Goal: Task Accomplishment & Management: Complete application form

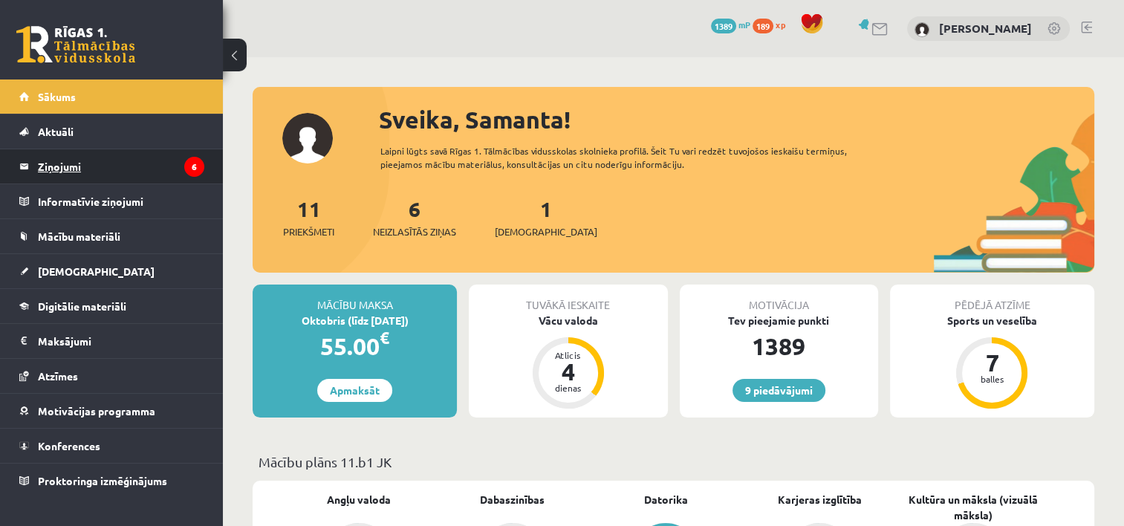
click at [100, 167] on legend "Ziņojumi 6" at bounding box center [121, 166] width 166 height 34
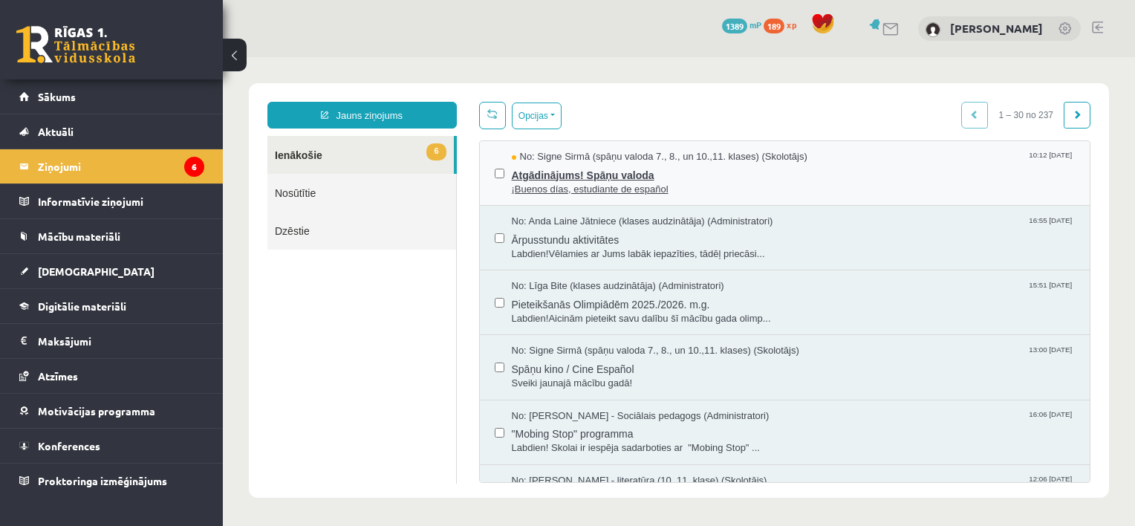
click at [560, 172] on span "Atgādinājums! Spāņu valoda" at bounding box center [794, 173] width 564 height 19
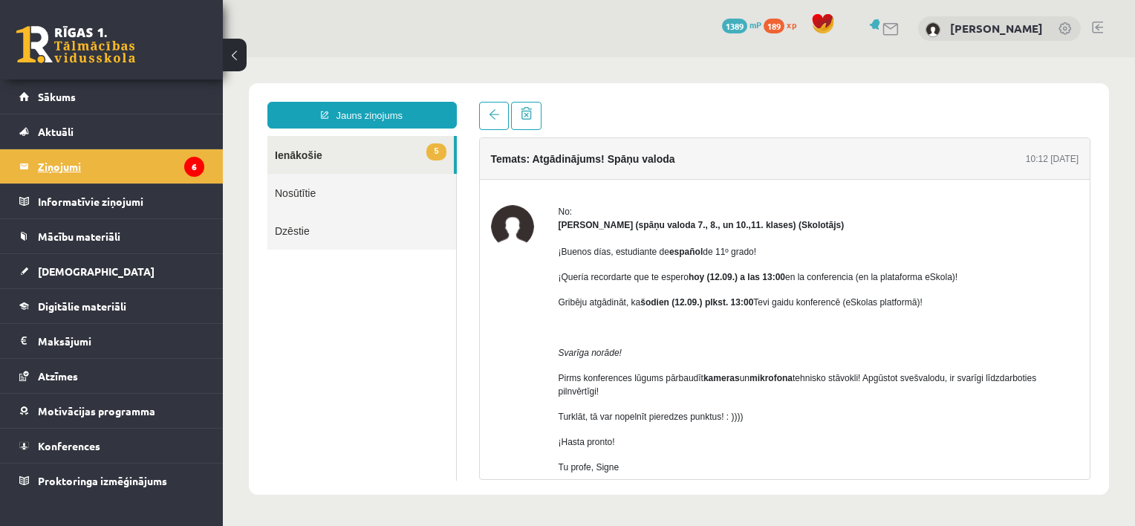
click at [106, 172] on legend "Ziņojumi 6" at bounding box center [121, 166] width 166 height 34
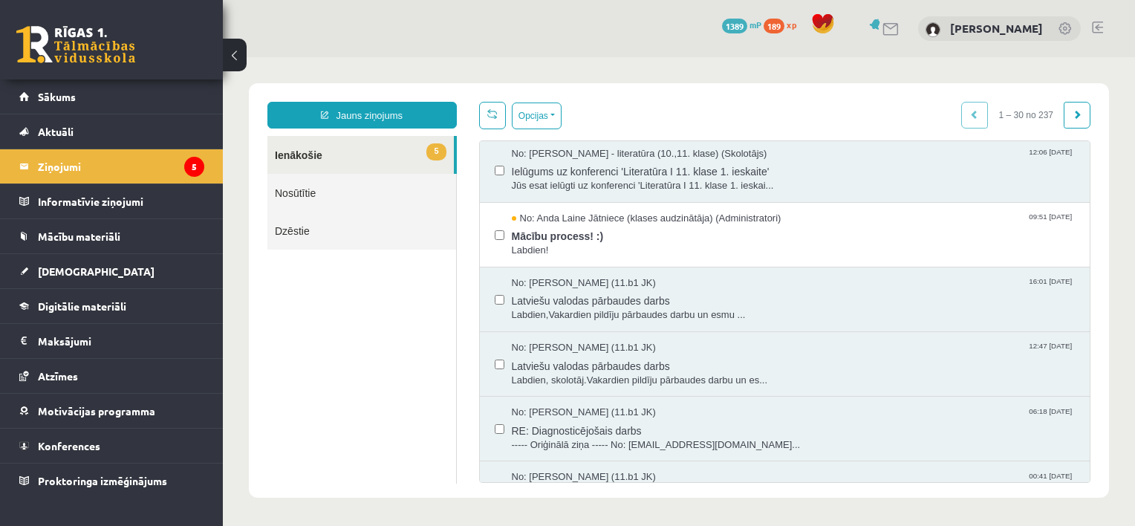
scroll to position [361, 0]
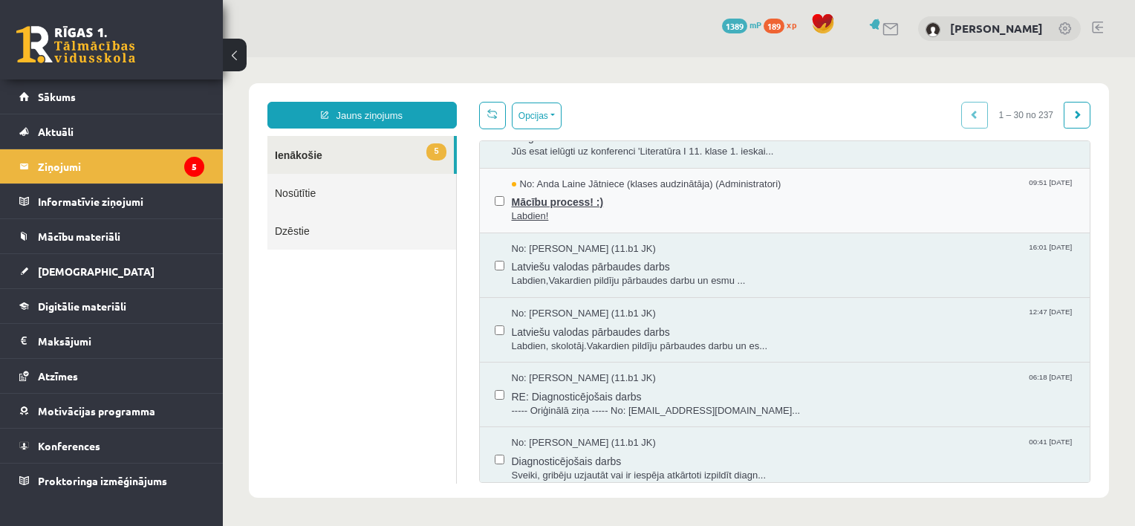
click at [614, 203] on span "Mācību process! :)" at bounding box center [794, 200] width 564 height 19
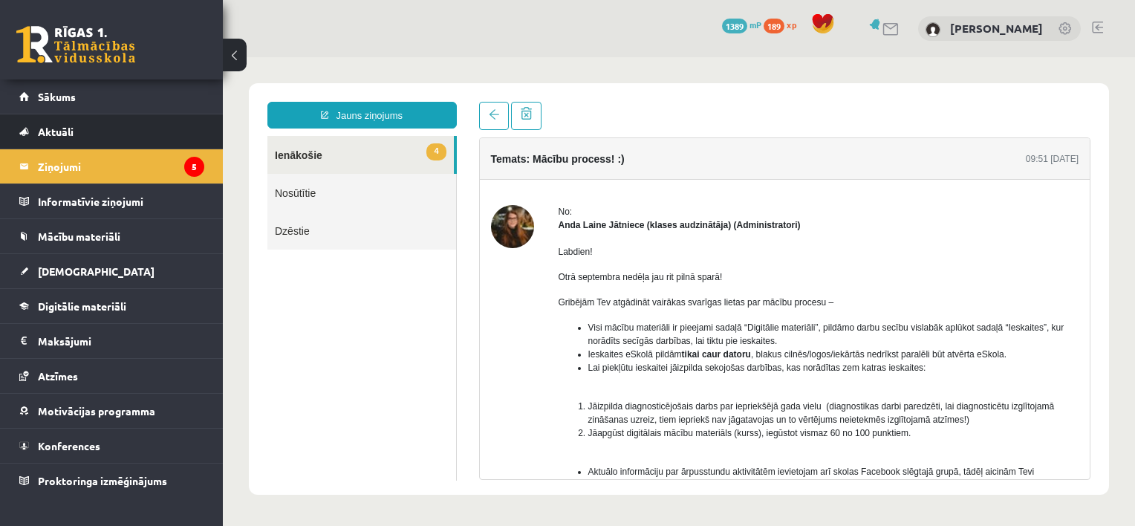
scroll to position [0, 0]
click at [77, 169] on legend "Ziņojumi 5" at bounding box center [121, 166] width 166 height 34
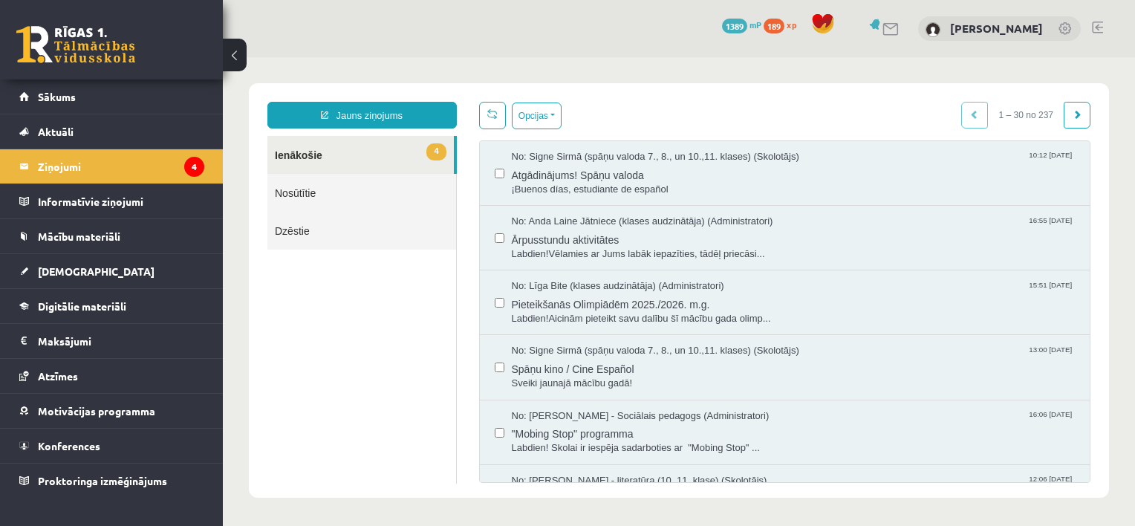
click at [337, 149] on link "4 Ienākošie" at bounding box center [360, 155] width 186 height 38
click at [104, 95] on link "Sākums" at bounding box center [111, 96] width 185 height 34
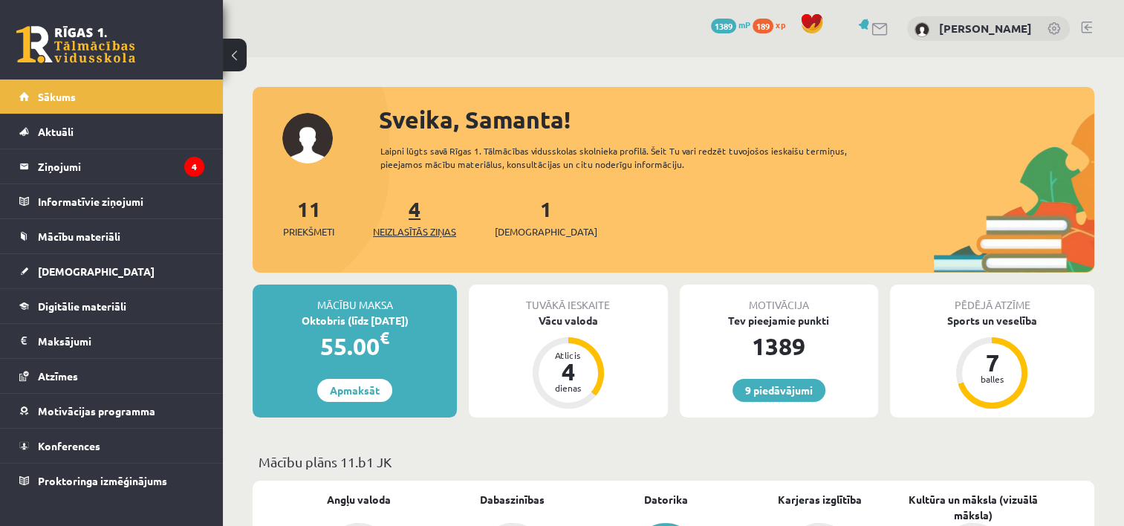
click at [418, 226] on span "Neizlasītās ziņas" at bounding box center [414, 231] width 83 height 15
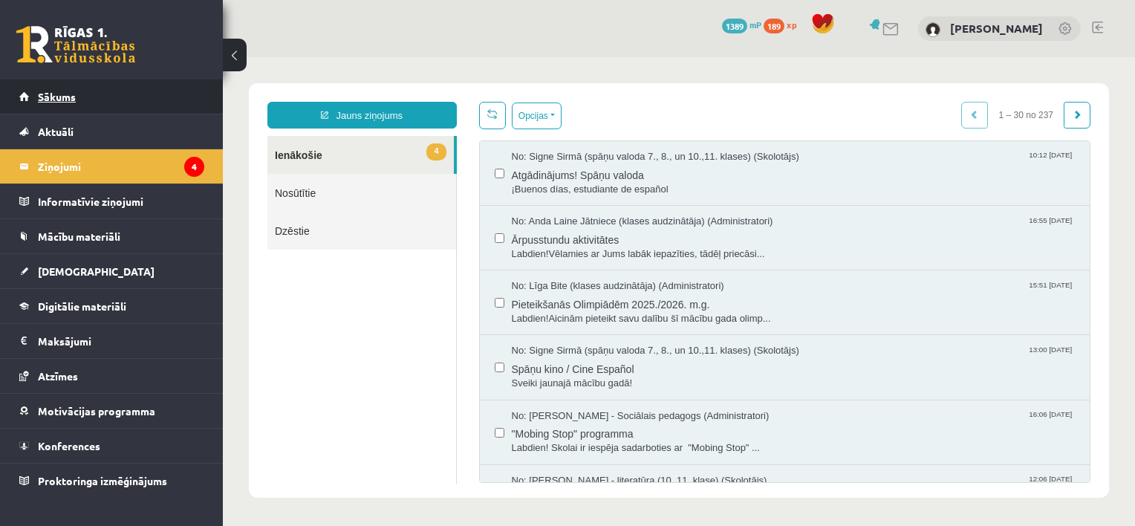
click at [97, 100] on link "Sākums" at bounding box center [111, 96] width 185 height 34
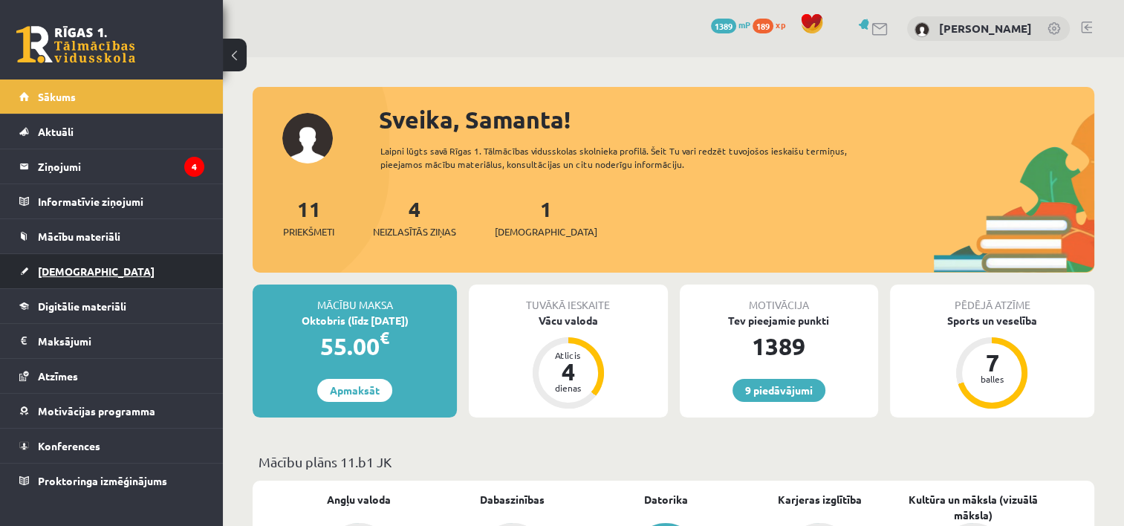
click at [86, 266] on link "[DEMOGRAPHIC_DATA]" at bounding box center [111, 271] width 185 height 34
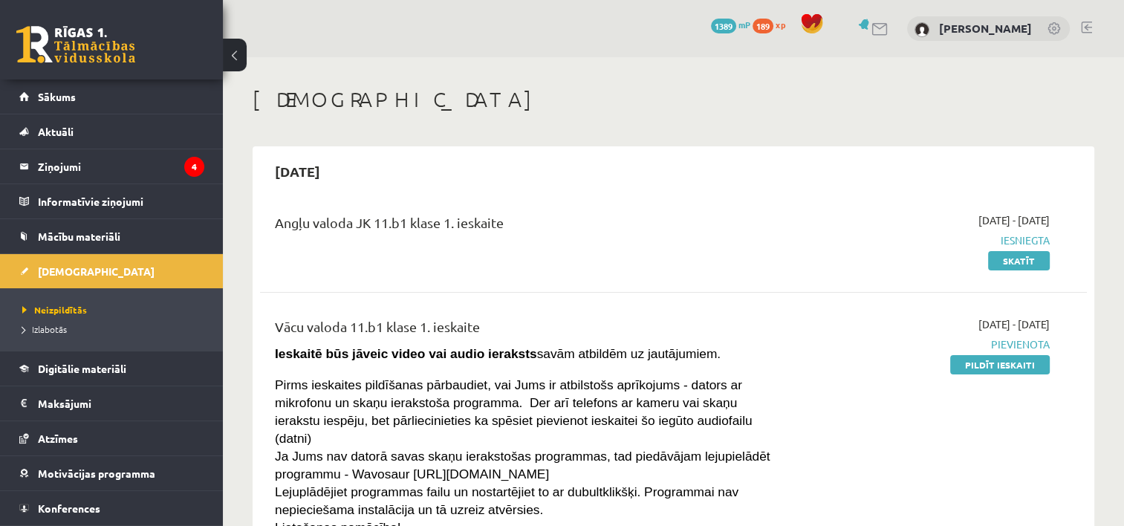
click at [984, 365] on link "Pildīt ieskaiti" at bounding box center [1000, 364] width 100 height 19
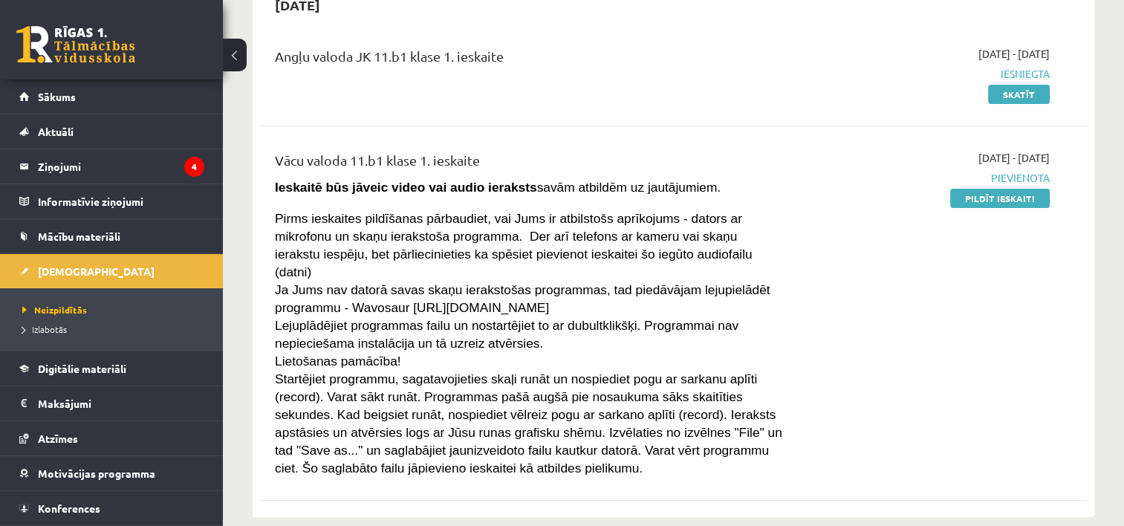
scroll to position [192, 0]
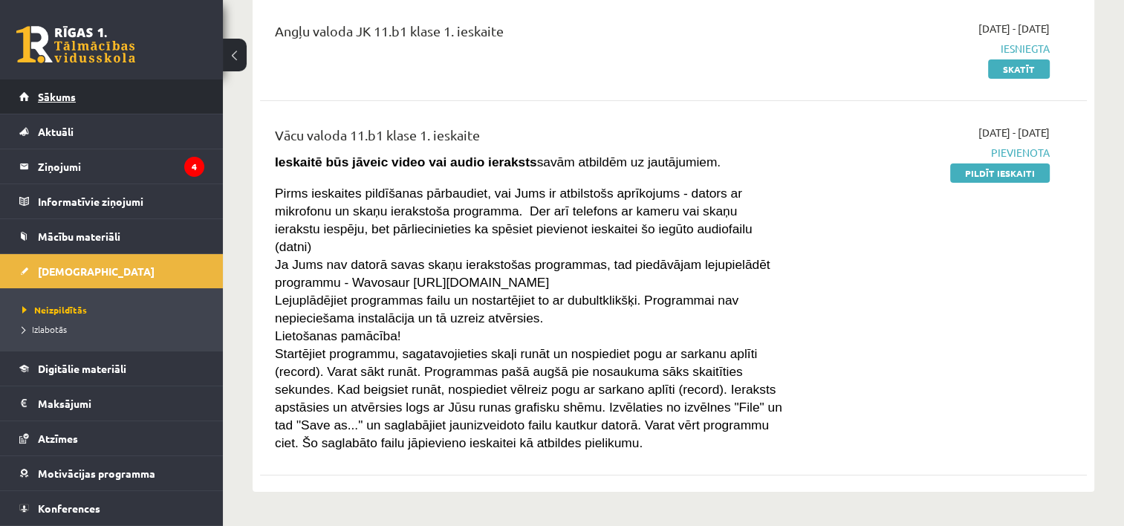
click at [104, 107] on link "Sākums" at bounding box center [111, 96] width 185 height 34
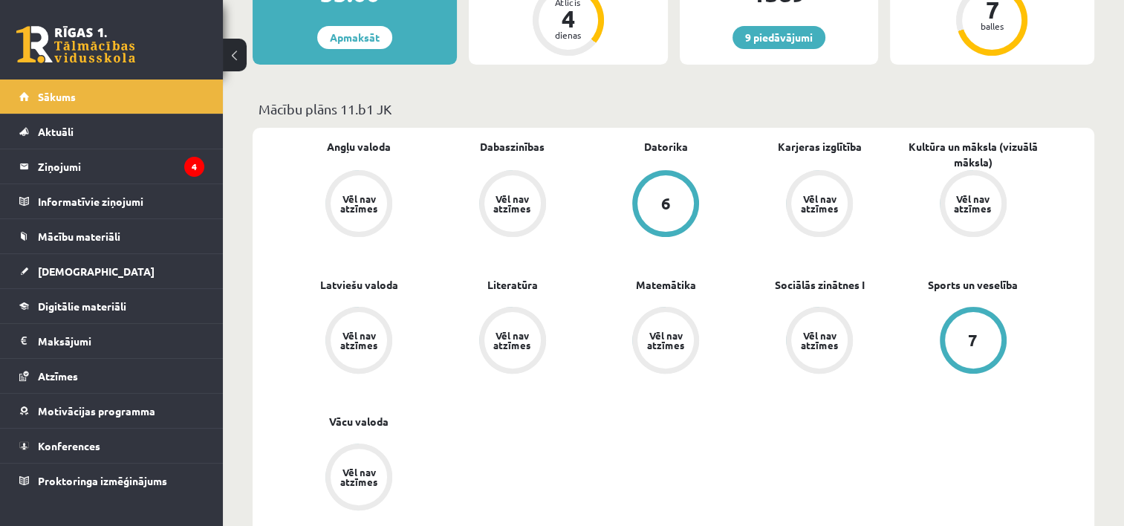
scroll to position [474, 0]
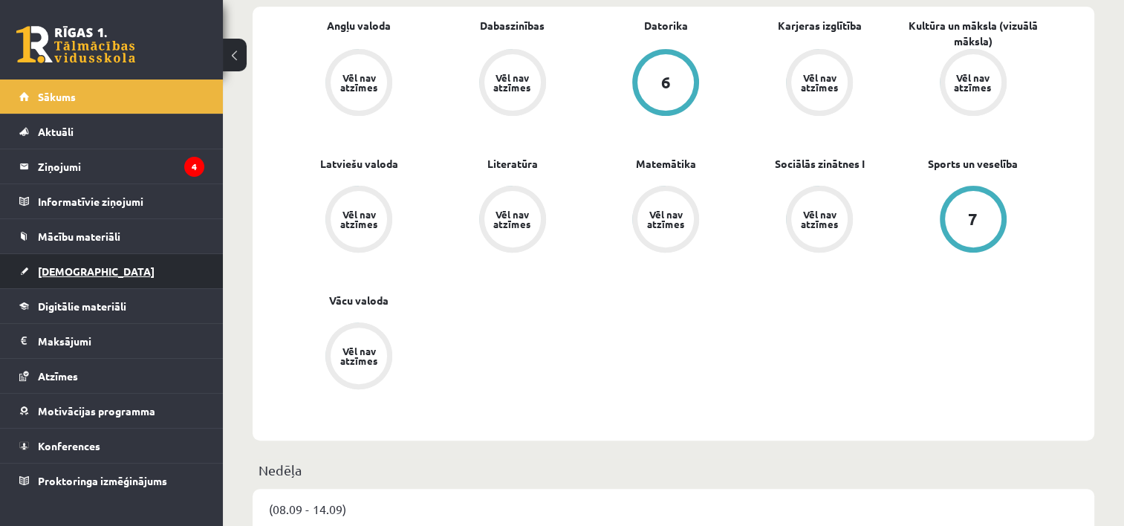
click at [77, 266] on span "[DEMOGRAPHIC_DATA]" at bounding box center [96, 270] width 117 height 13
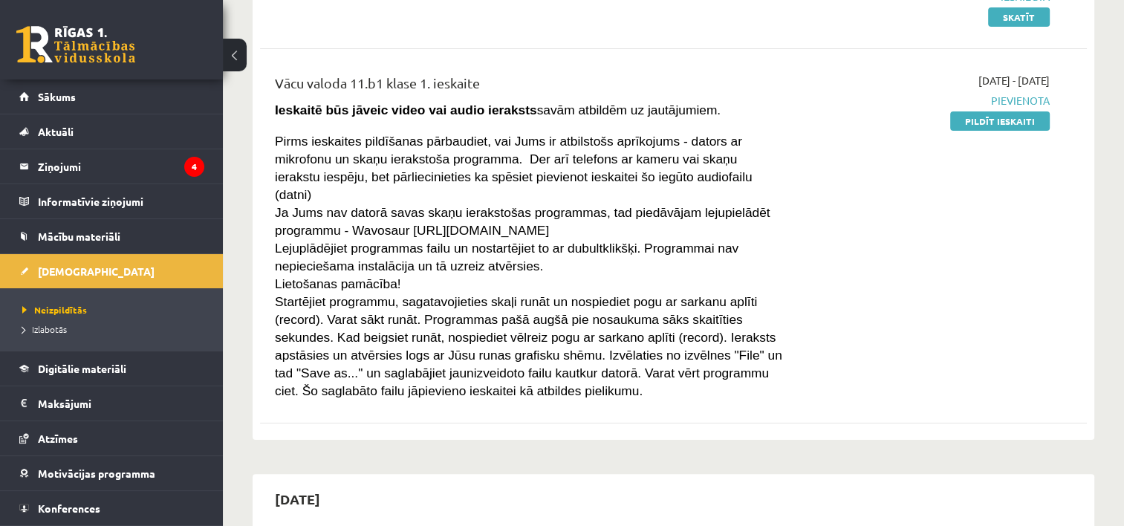
scroll to position [231, 0]
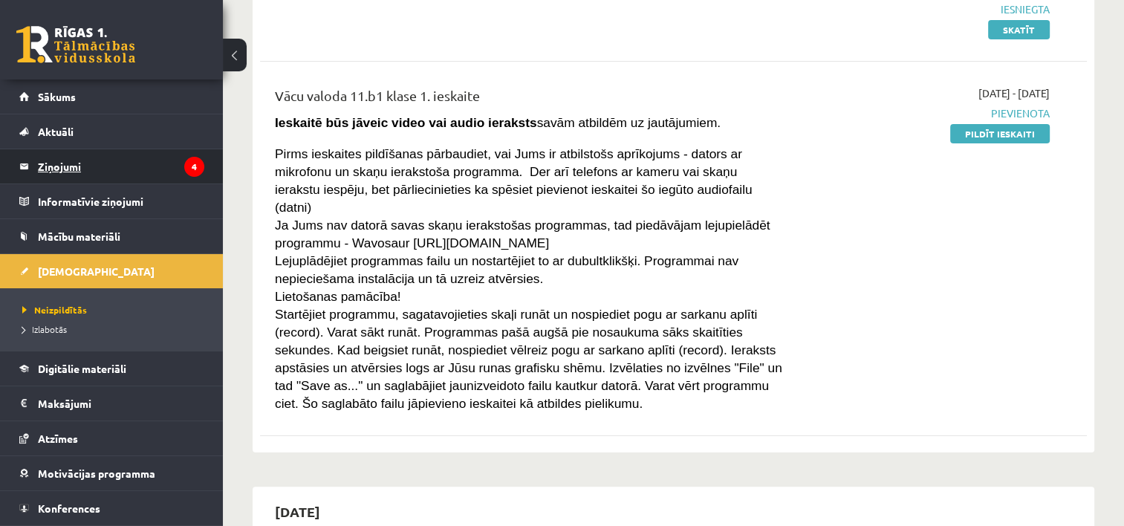
click at [56, 169] on legend "Ziņojumi 4" at bounding box center [121, 166] width 166 height 34
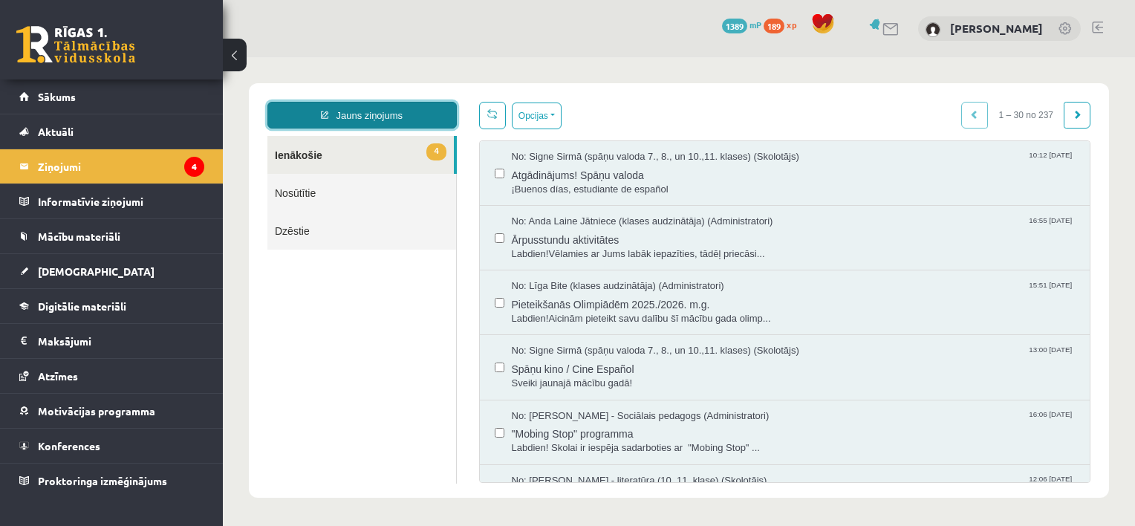
click at [405, 106] on link "Jauns ziņojums" at bounding box center [361, 115] width 189 height 27
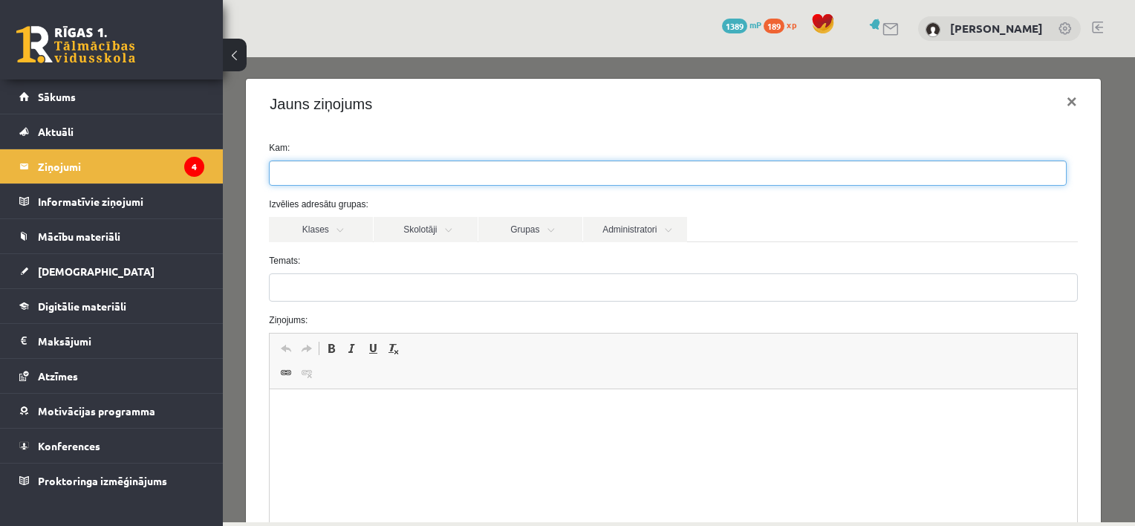
click at [427, 172] on ul at bounding box center [668, 173] width 796 height 24
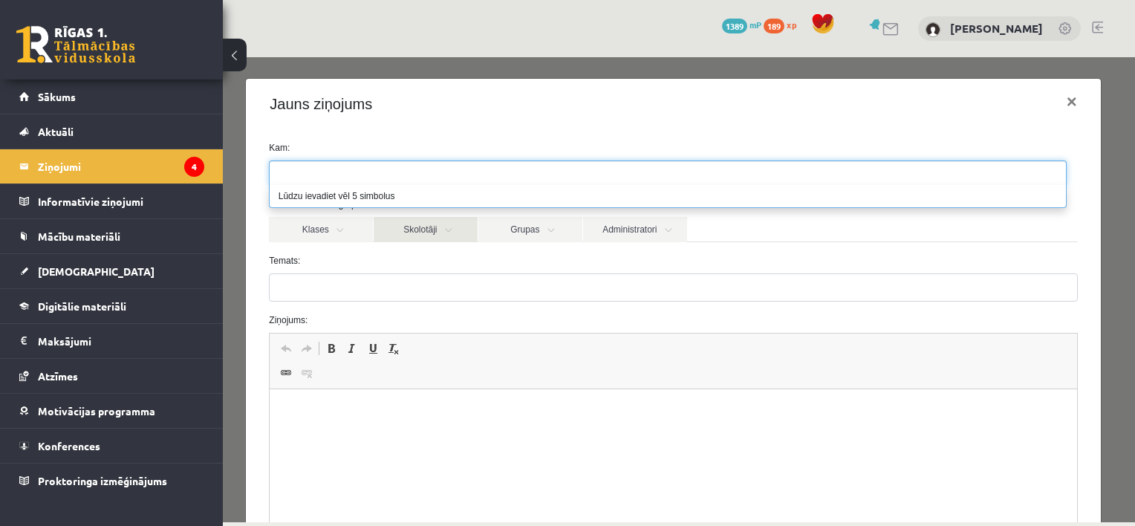
click at [420, 230] on link "Skolotāji" at bounding box center [426, 229] width 104 height 25
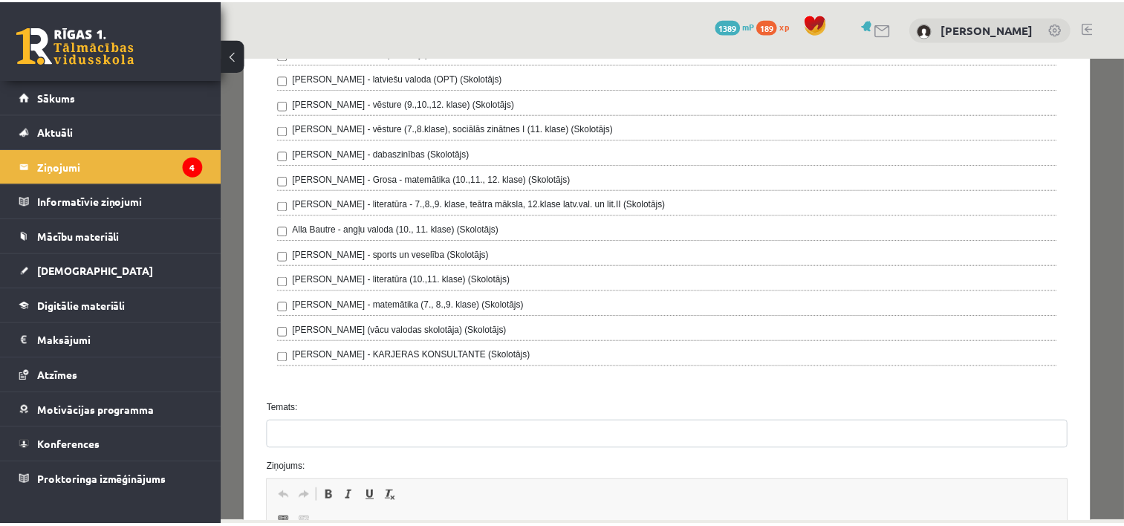
scroll to position [297, 0]
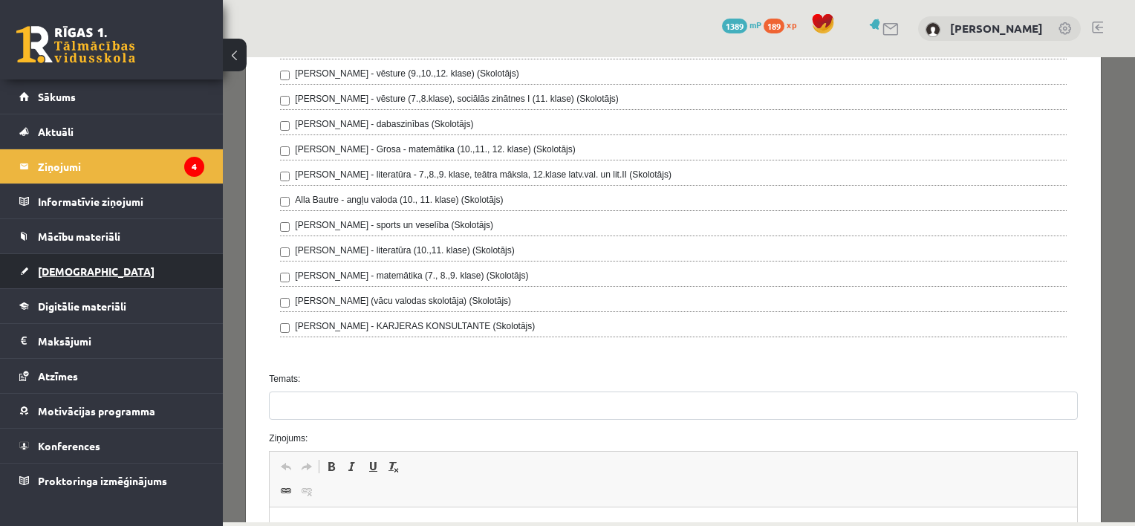
click at [77, 273] on span "[DEMOGRAPHIC_DATA]" at bounding box center [96, 270] width 117 height 13
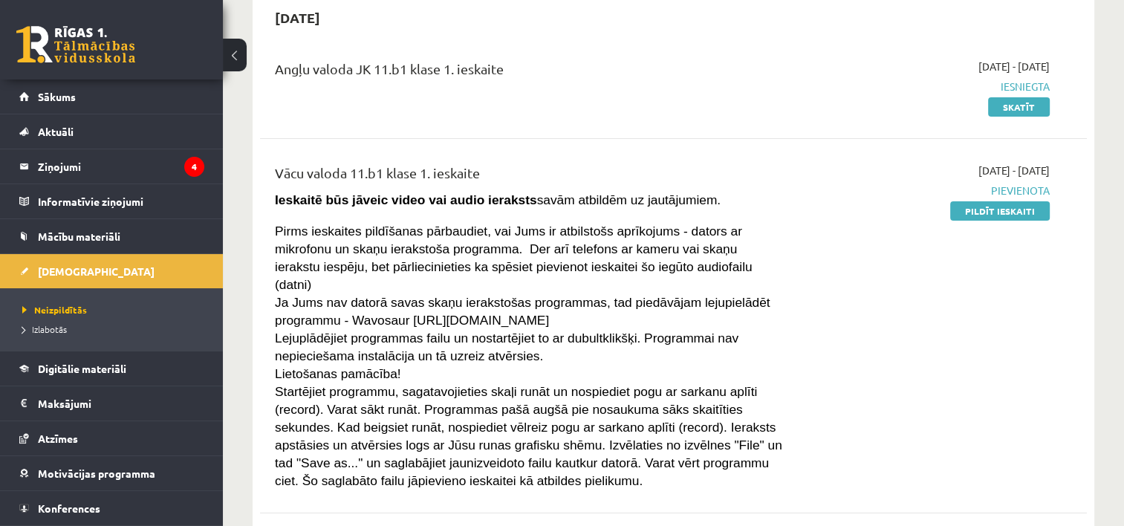
scroll to position [128, 0]
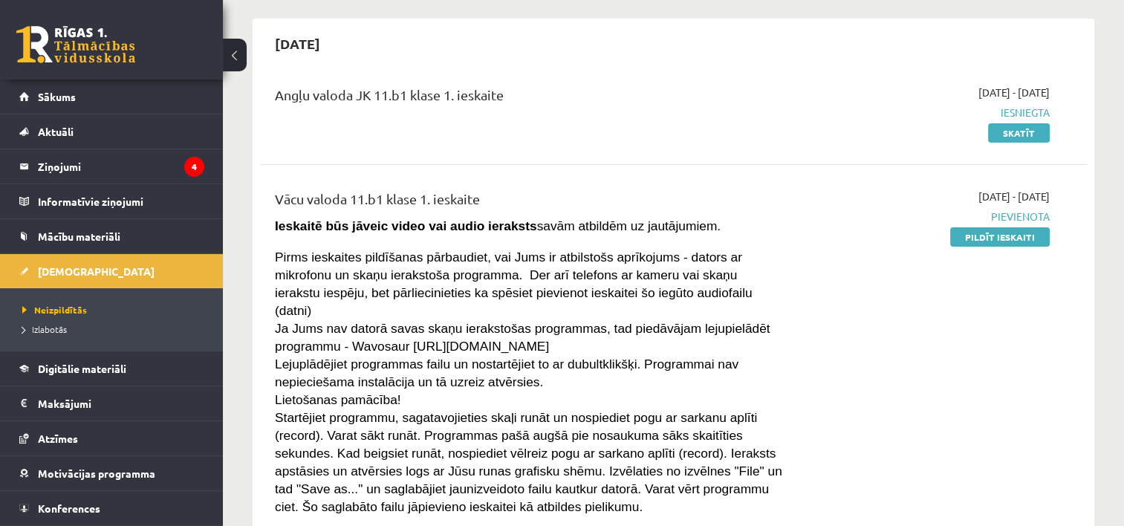
click at [833, 398] on div "2025-09-01 - 2025-09-15 Pievienota Pildīt ieskaiti" at bounding box center [928, 352] width 266 height 326
click at [984, 241] on link "Pildīt ieskaiti" at bounding box center [1000, 236] width 100 height 19
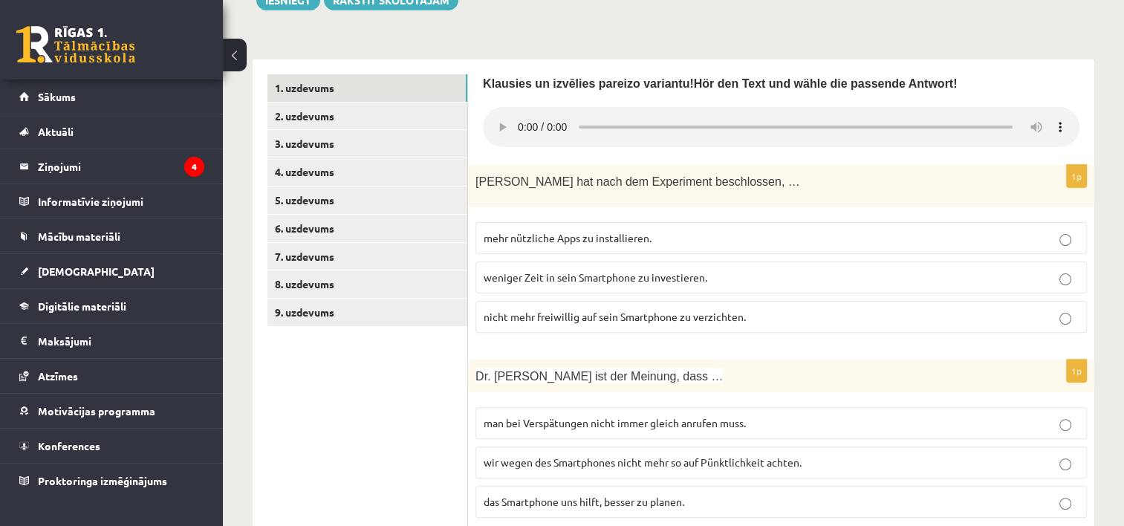
scroll to position [373, 0]
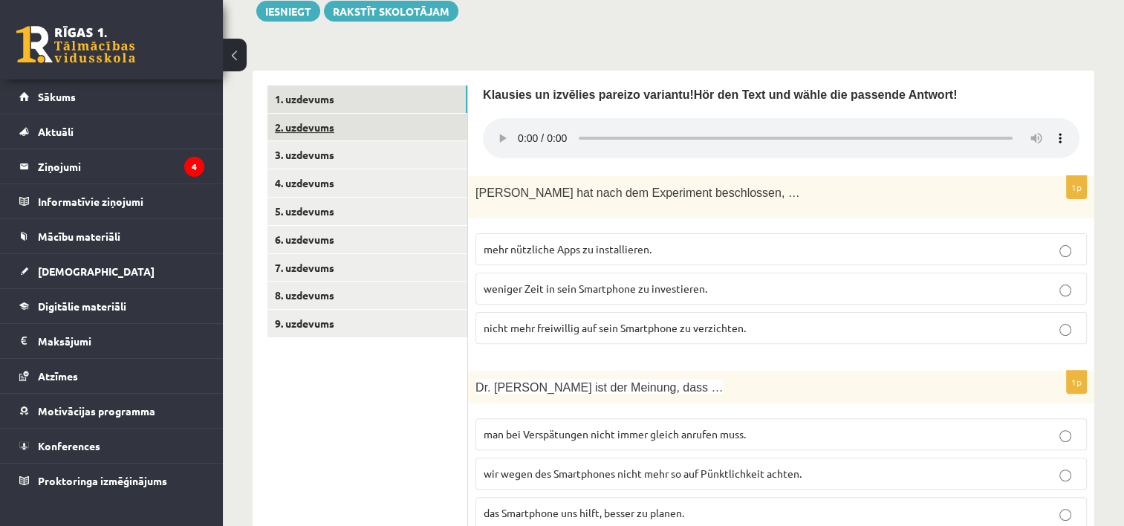
click at [317, 123] on link "2. uzdevums" at bounding box center [367, 127] width 200 height 27
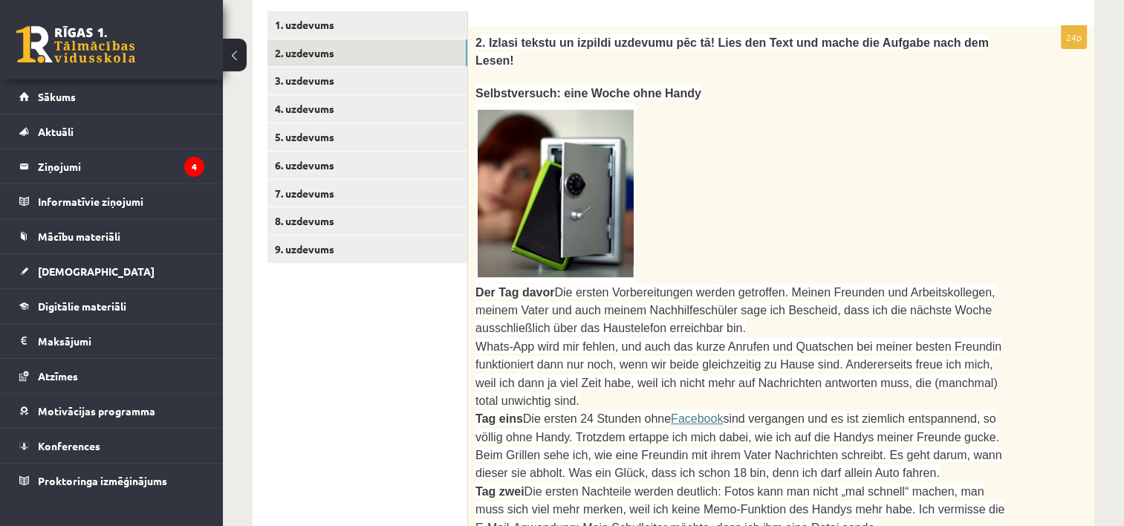
scroll to position [436, 0]
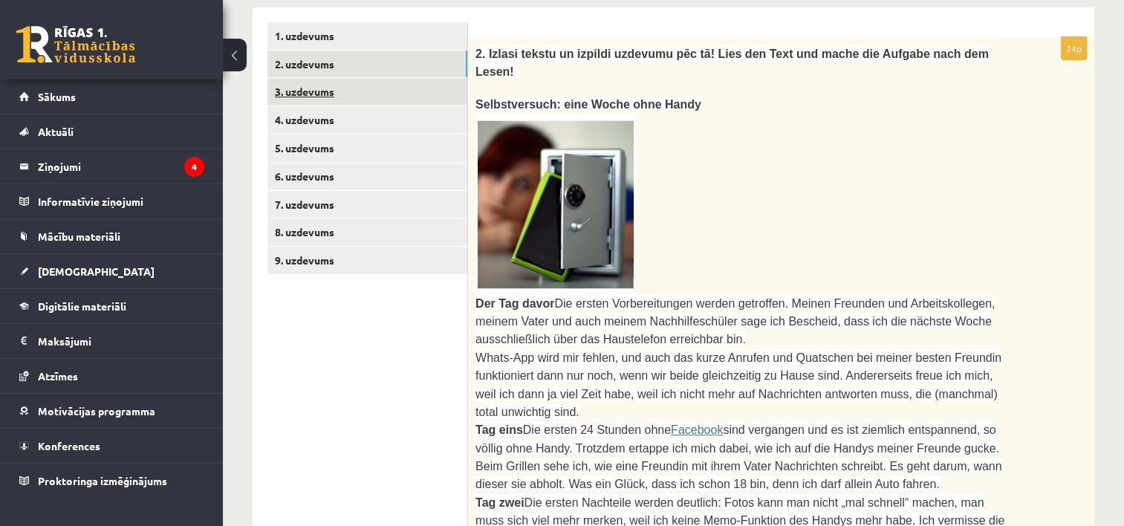
click at [284, 95] on link "3. uzdevums" at bounding box center [367, 91] width 200 height 27
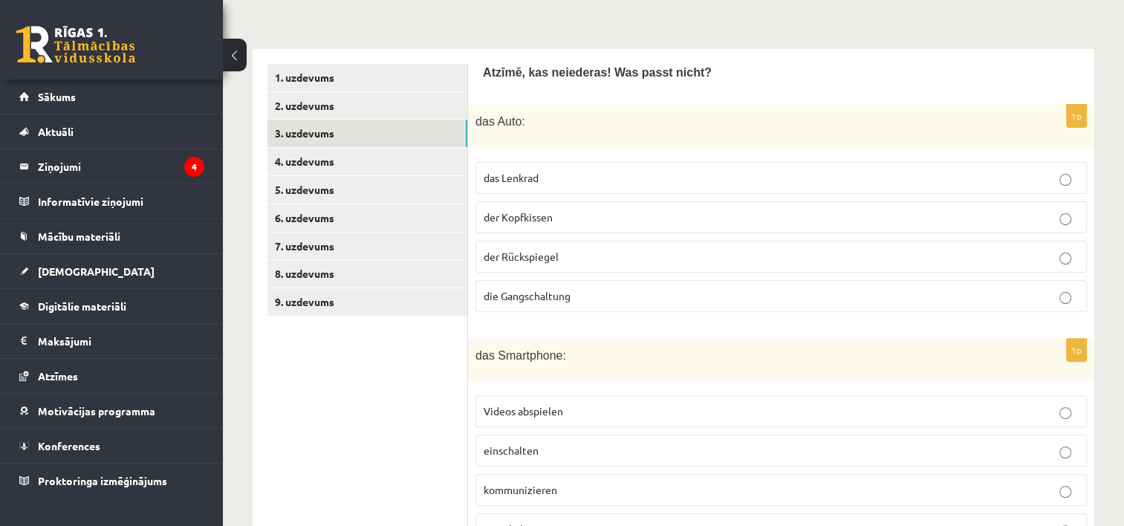
scroll to position [358, 0]
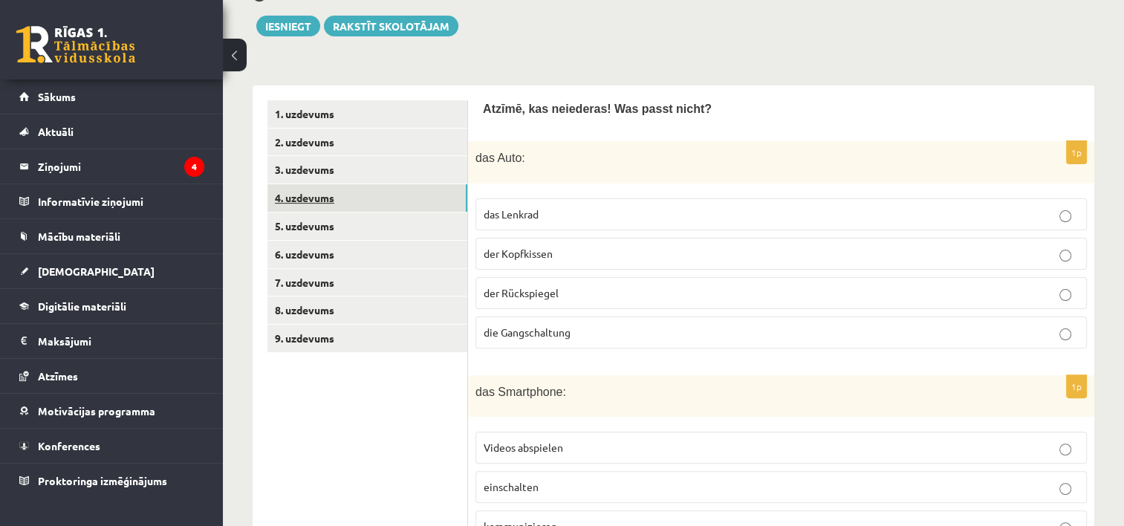
click at [314, 207] on link "4. uzdevums" at bounding box center [367, 197] width 200 height 27
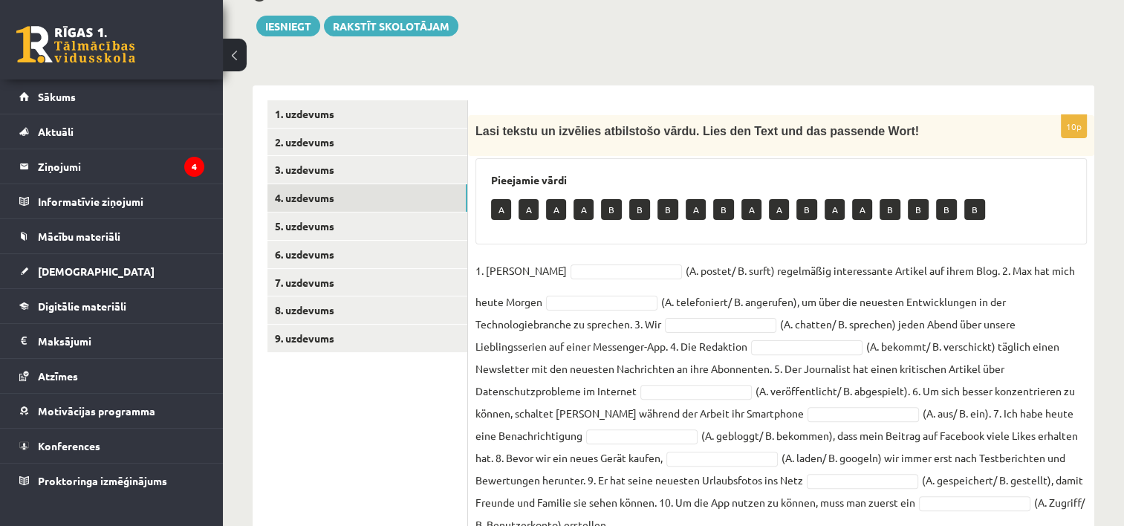
scroll to position [397, 0]
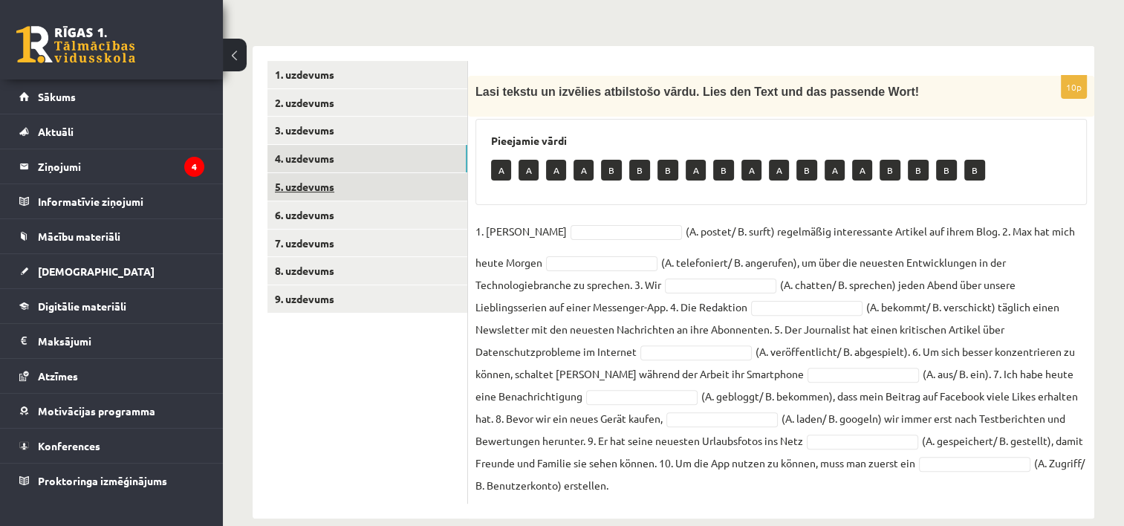
click at [336, 182] on link "5. uzdevums" at bounding box center [367, 186] width 200 height 27
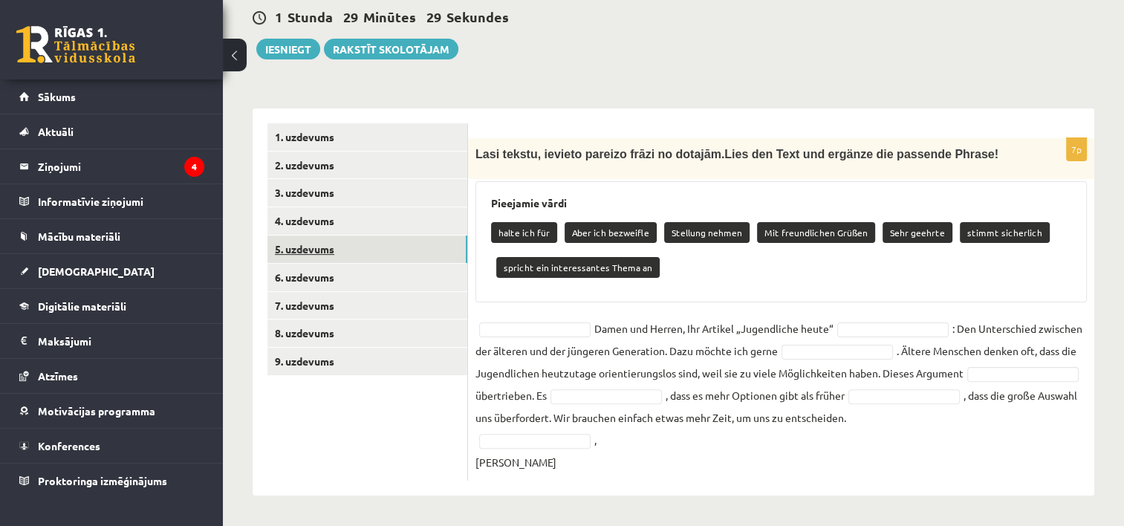
scroll to position [334, 0]
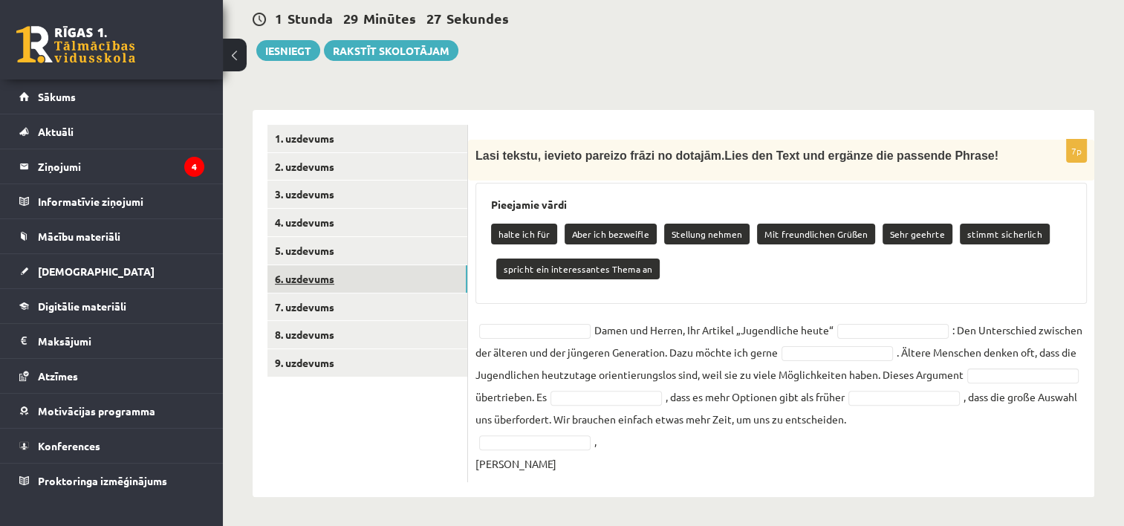
click at [308, 280] on link "6. uzdevums" at bounding box center [367, 278] width 200 height 27
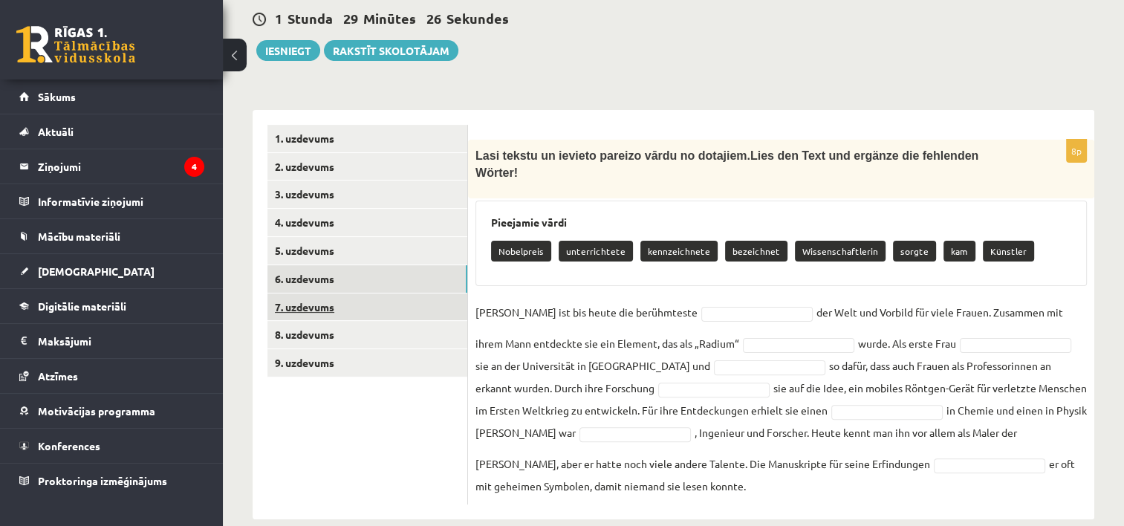
click at [311, 305] on link "7. uzdevums" at bounding box center [367, 306] width 200 height 27
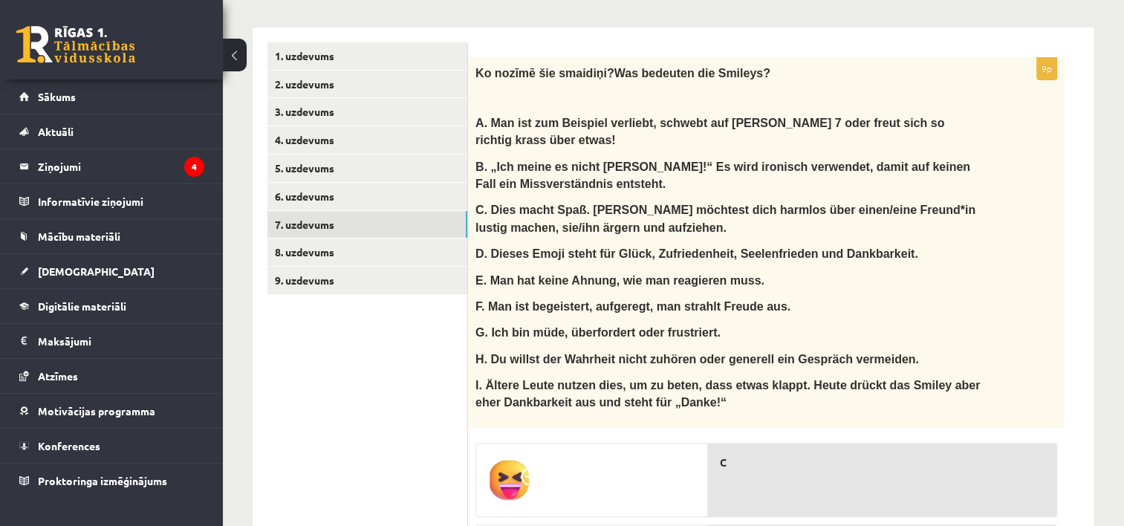
scroll to position [408, 0]
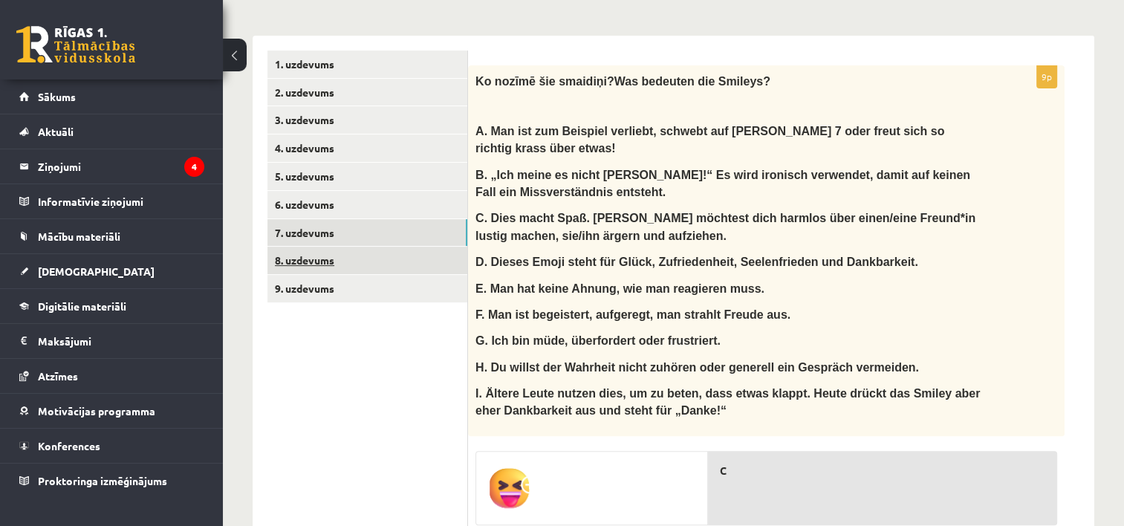
click at [336, 258] on link "8. uzdevums" at bounding box center [367, 260] width 200 height 27
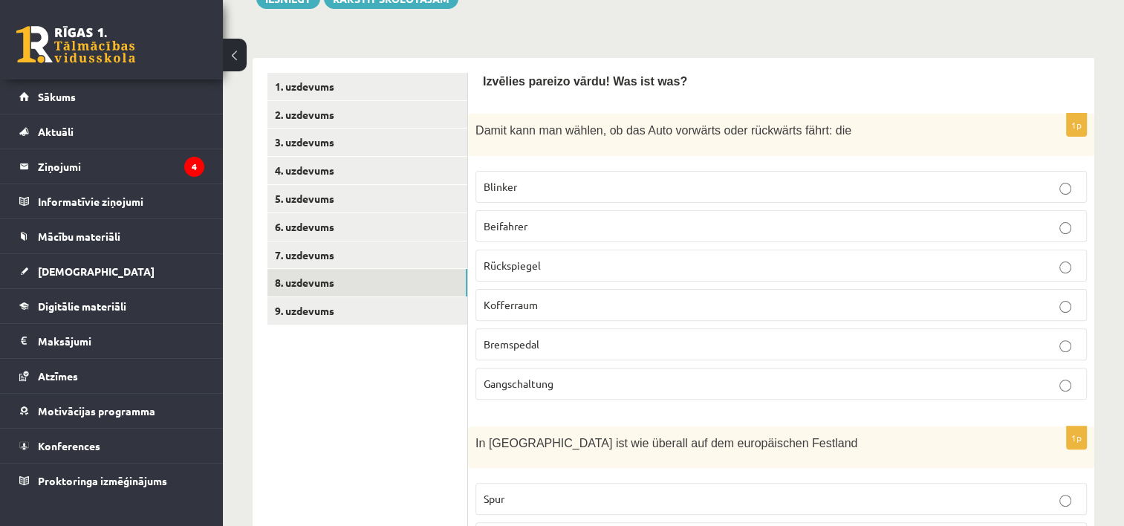
scroll to position [363, 0]
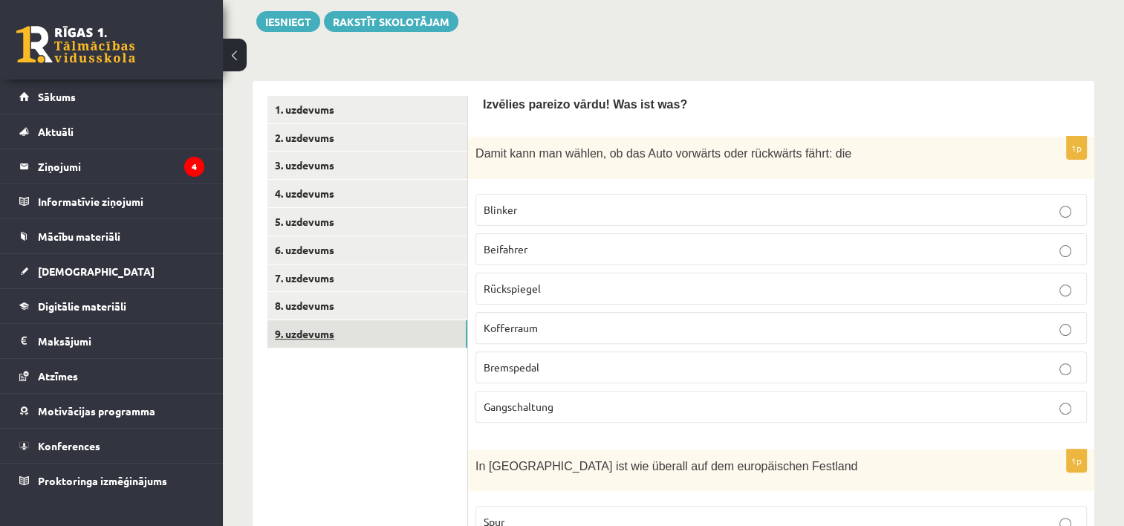
click at [324, 335] on link "9. uzdevums" at bounding box center [367, 333] width 200 height 27
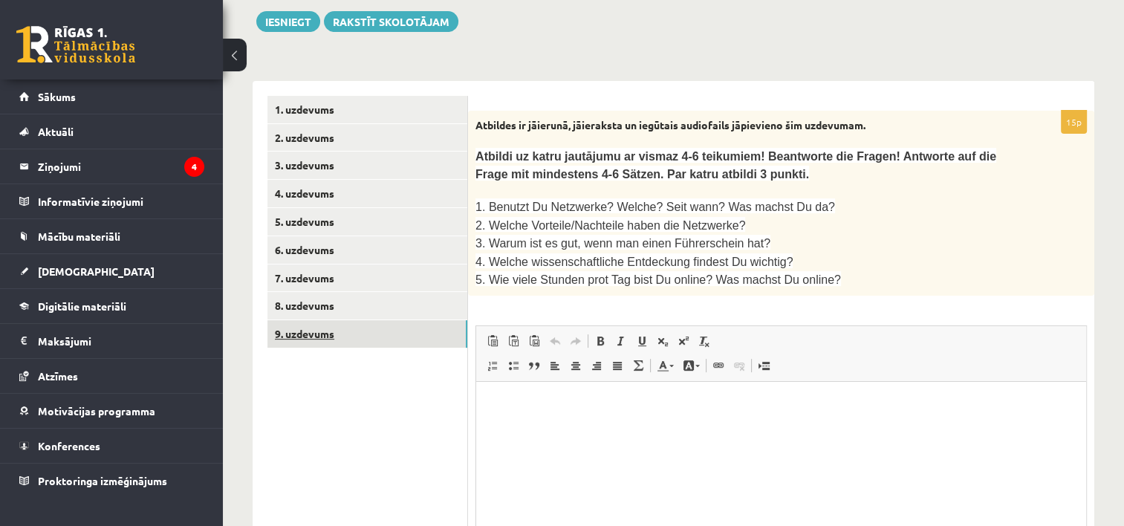
scroll to position [0, 0]
click at [309, 110] on link "1. uzdevums" at bounding box center [367, 109] width 200 height 27
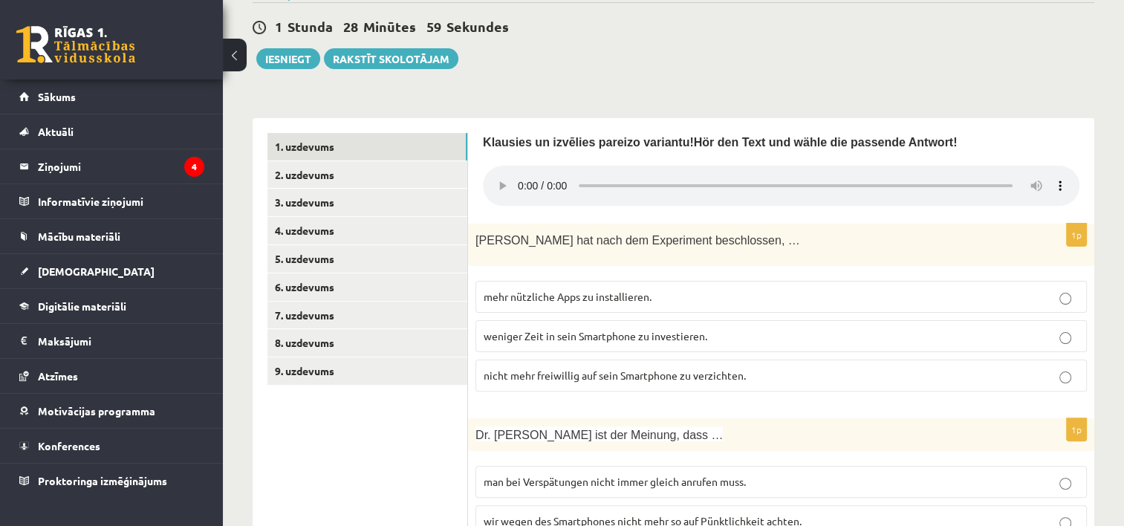
scroll to position [305, 0]
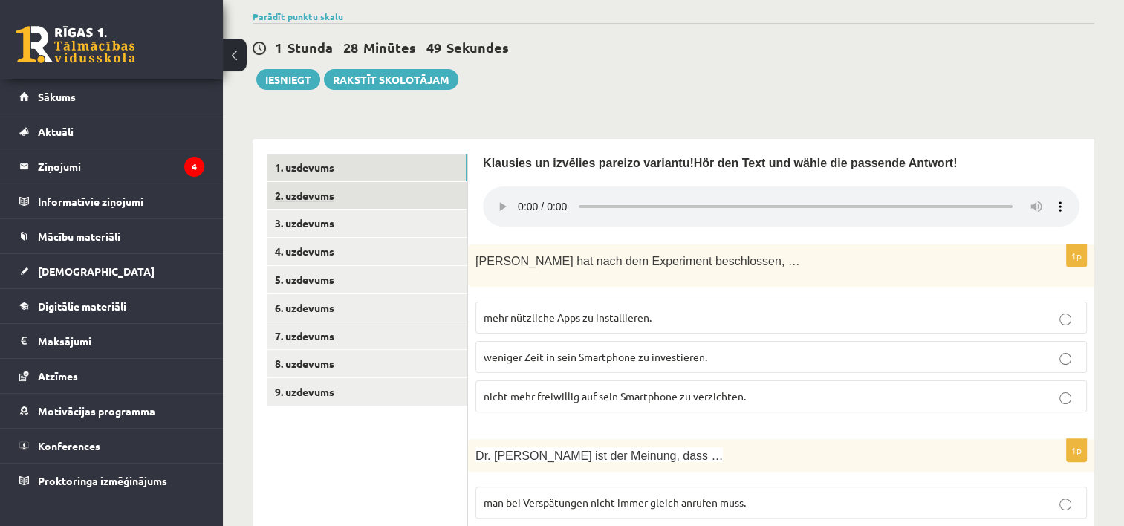
click at [324, 195] on link "2. uzdevums" at bounding box center [367, 195] width 200 height 27
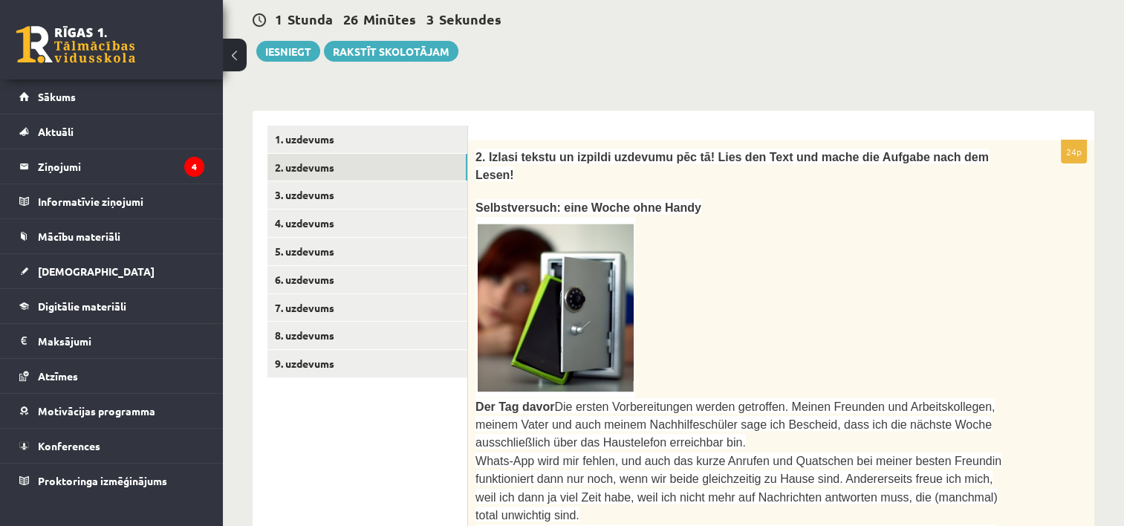
scroll to position [445, 0]
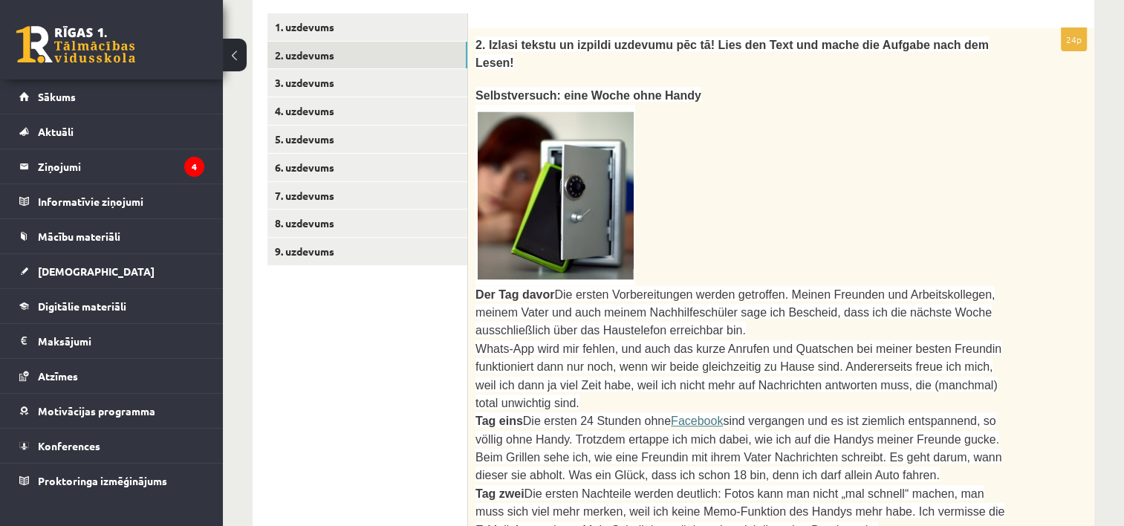
click at [790, 169] on p at bounding box center [743, 195] width 537 height 181
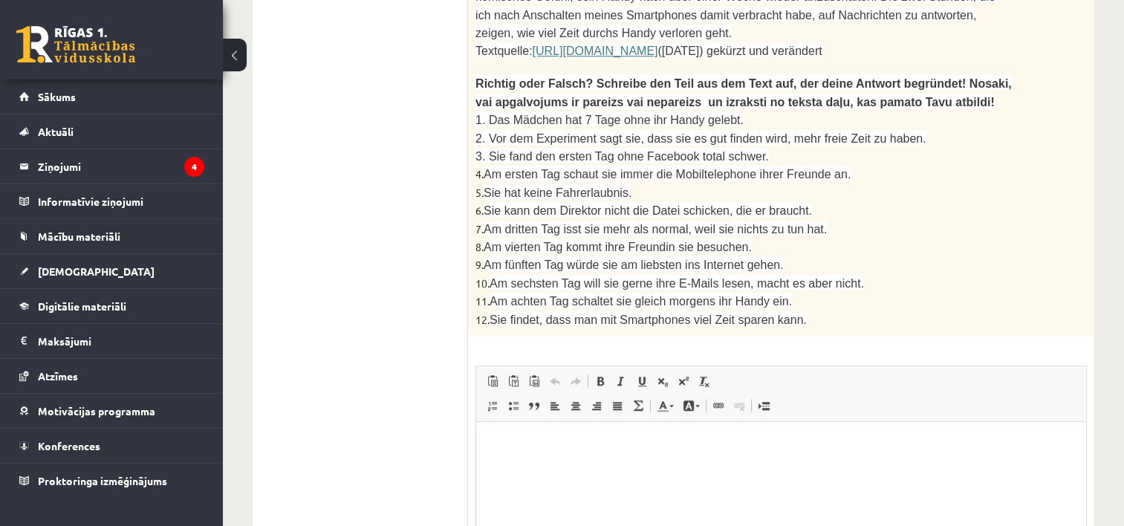
scroll to position [1402, 0]
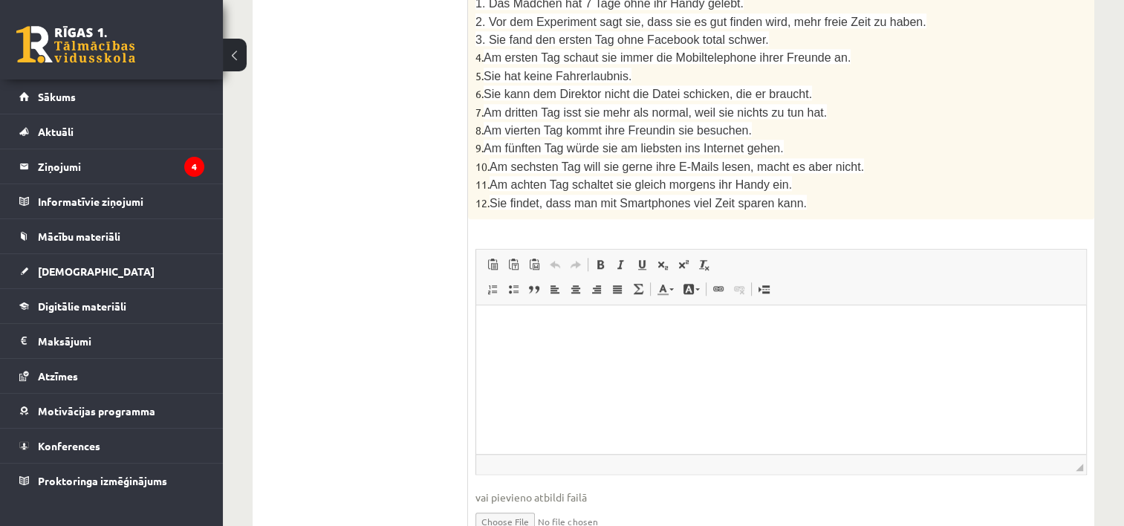
click at [638, 350] on html at bounding box center [781, 327] width 610 height 45
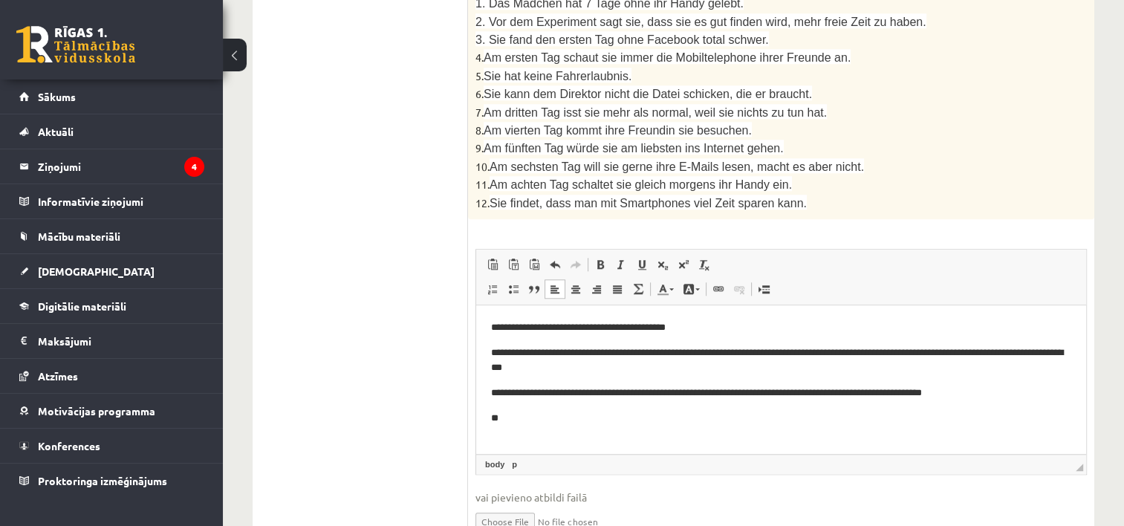
click at [1008, 406] on body "**********" at bounding box center [781, 372] width 580 height 106
click at [998, 388] on p "**********" at bounding box center [781, 393] width 581 height 16
click at [1010, 395] on p "**********" at bounding box center [781, 393] width 581 height 16
click at [877, 434] on html "**********" at bounding box center [781, 373] width 610 height 136
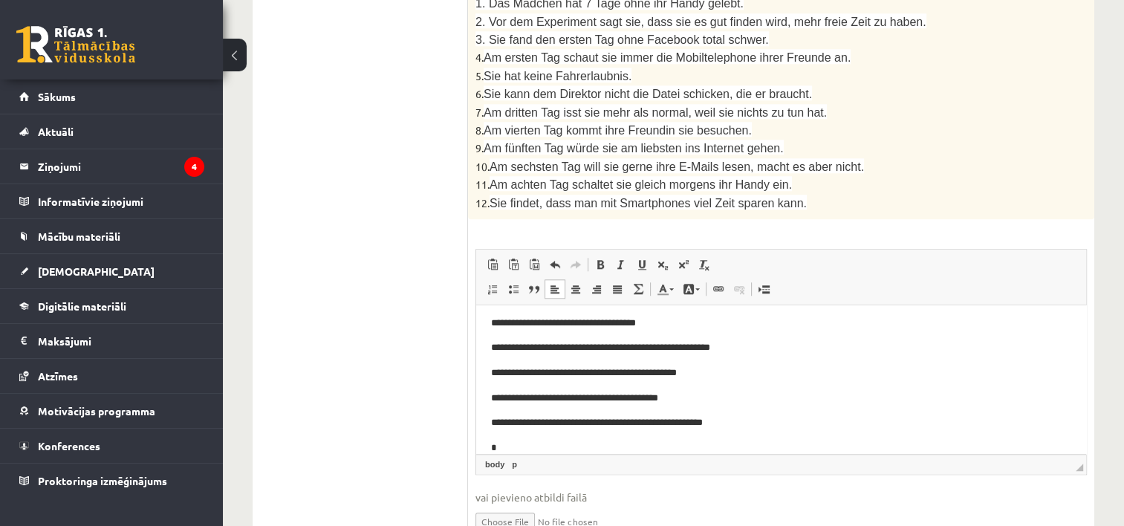
scroll to position [121, 0]
drag, startPoint x: 585, startPoint y: 422, endPoint x: 750, endPoint y: 419, distance: 164.2
click at [750, 419] on p "**********" at bounding box center [775, 422] width 569 height 16
copy p "**********"
click at [614, 443] on p "**********" at bounding box center [775, 447] width 569 height 16
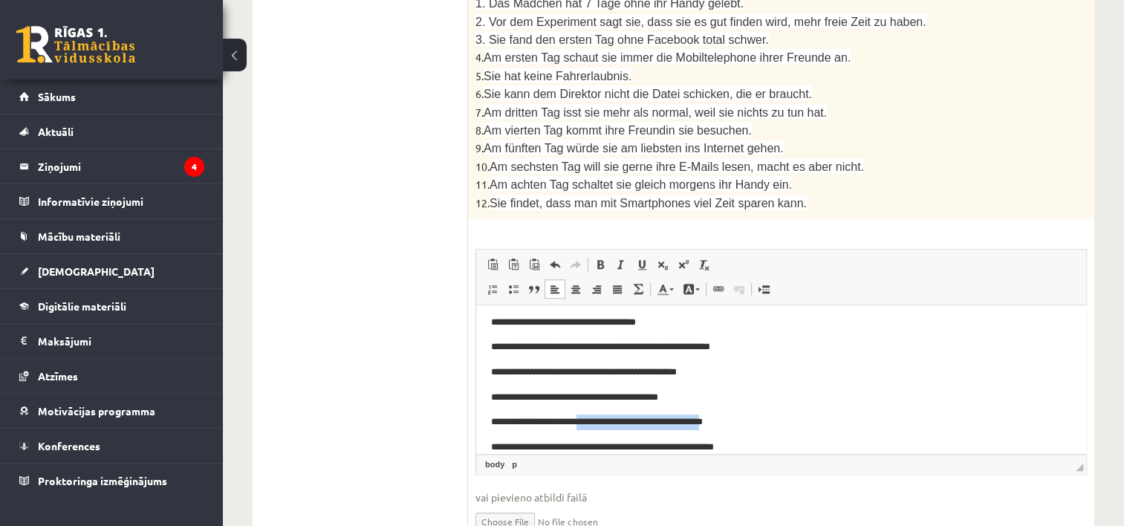
drag, startPoint x: 733, startPoint y: 420, endPoint x: 589, endPoint y: 420, distance: 144.1
click at [589, 420] on p "**********" at bounding box center [775, 422] width 569 height 16
click at [761, 444] on p "**********" at bounding box center [775, 447] width 569 height 16
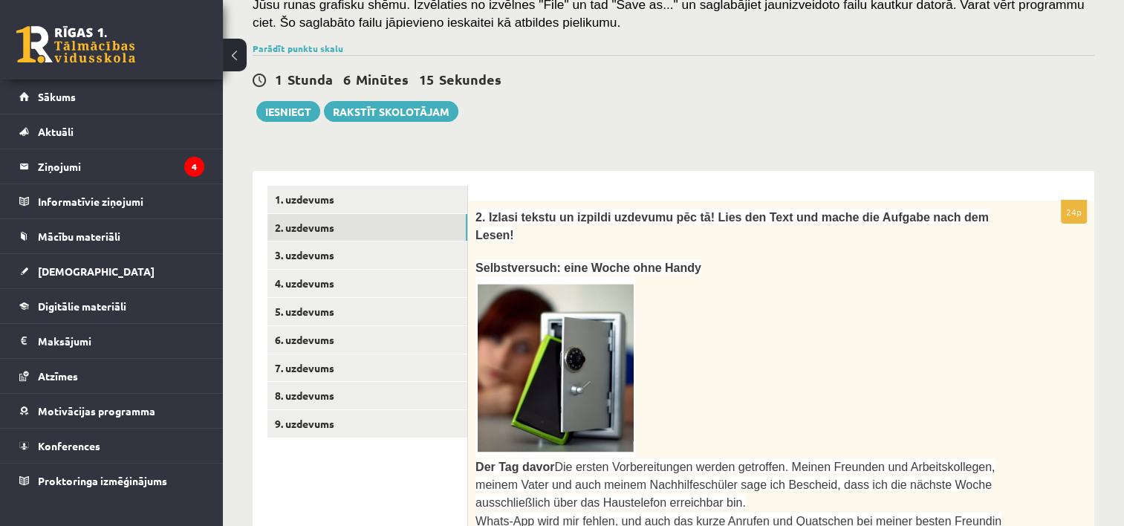
scroll to position [270, 0]
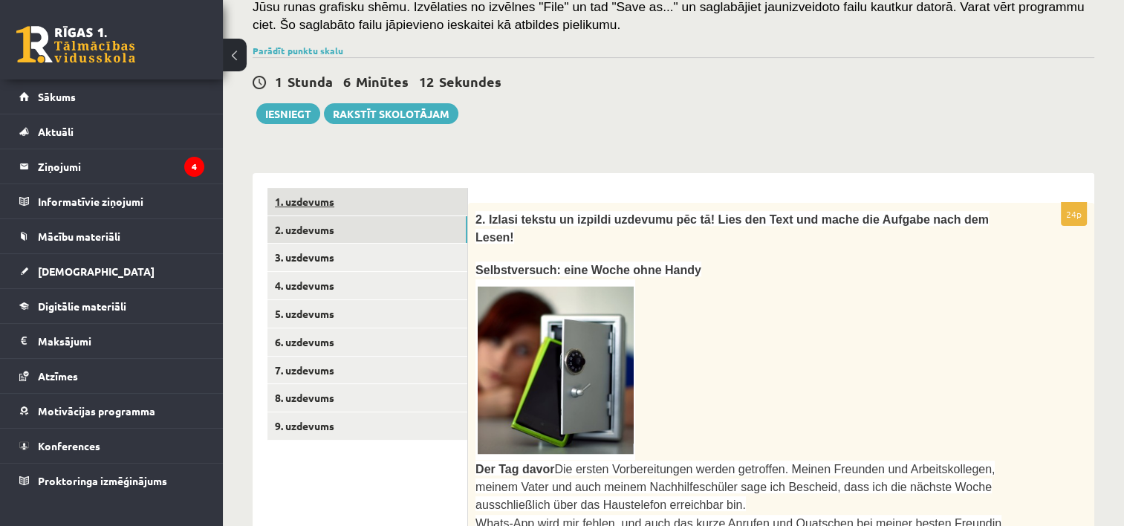
click at [348, 202] on link "1. uzdevums" at bounding box center [367, 201] width 200 height 27
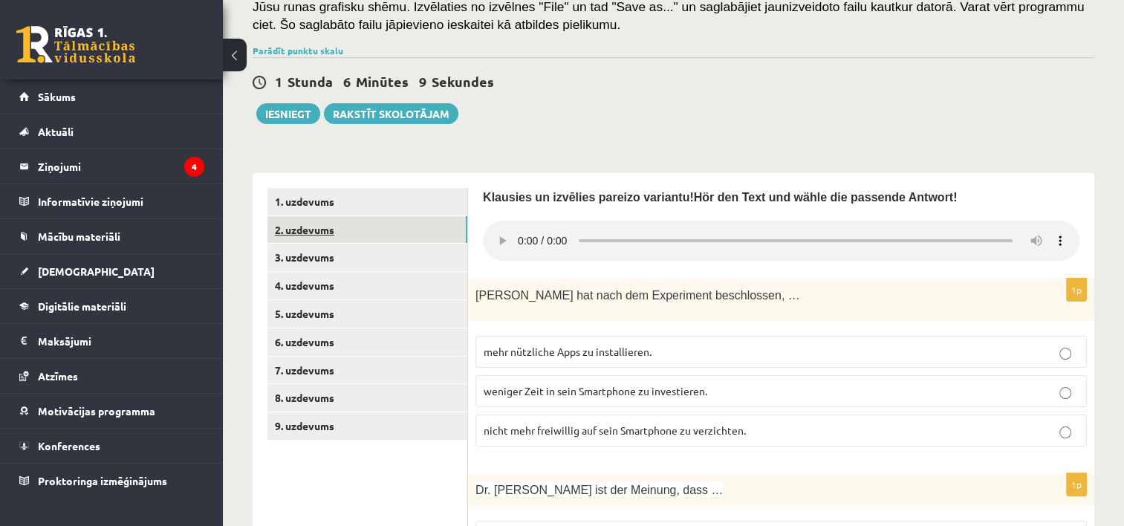
click at [312, 229] on link "2. uzdevums" at bounding box center [367, 229] width 200 height 27
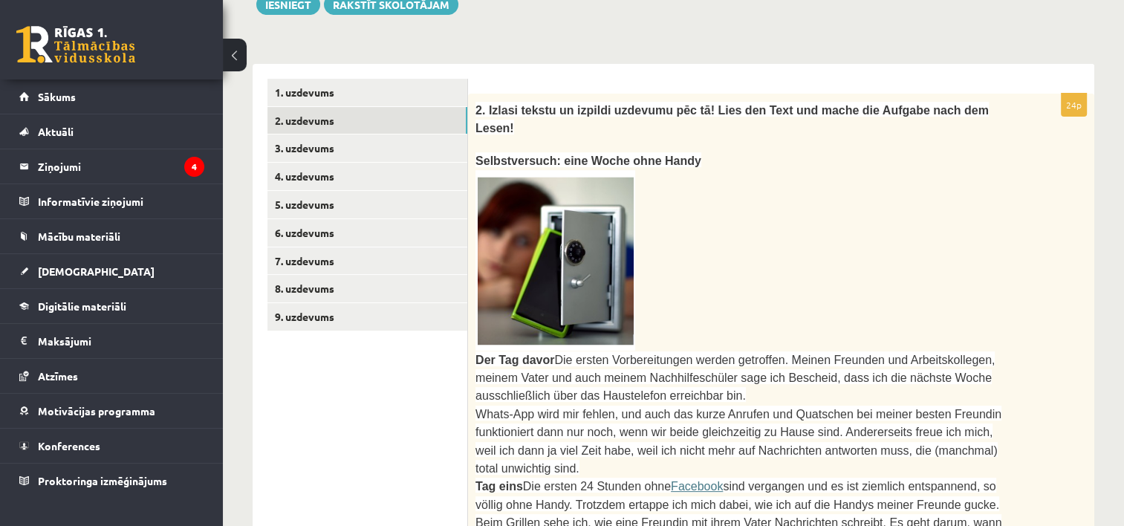
scroll to position [373, 0]
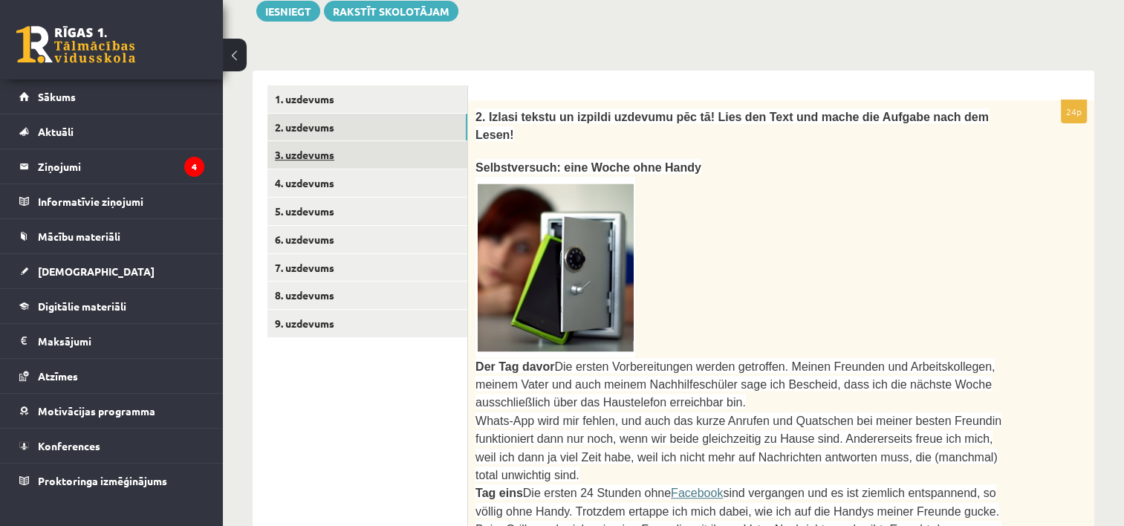
click at [337, 158] on link "3. uzdevums" at bounding box center [367, 154] width 200 height 27
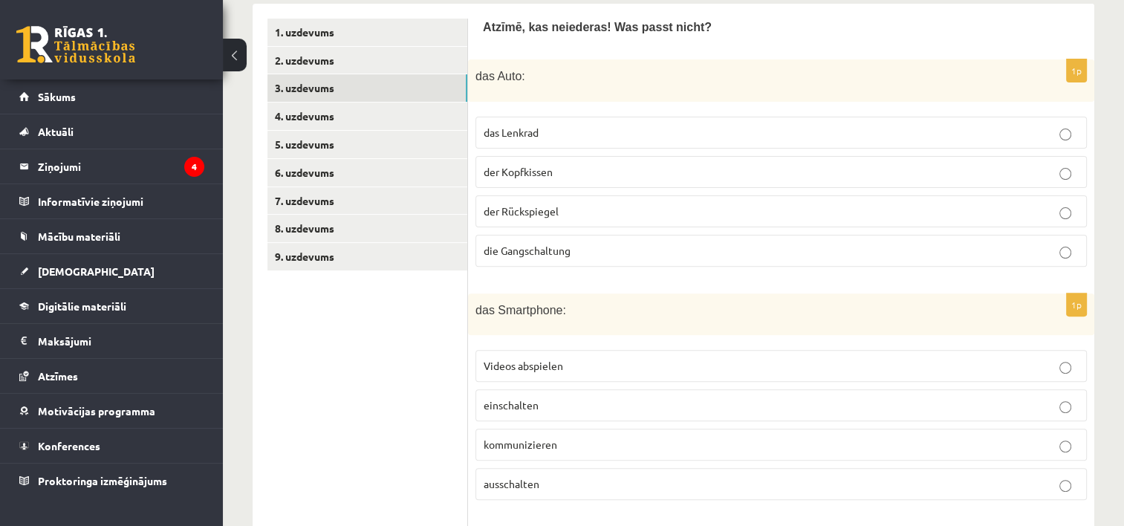
scroll to position [438, 0]
click at [634, 166] on p "der Kopfkissen" at bounding box center [781, 174] width 595 height 16
click at [538, 361] on span "Videos abspielen" at bounding box center [523, 367] width 79 height 13
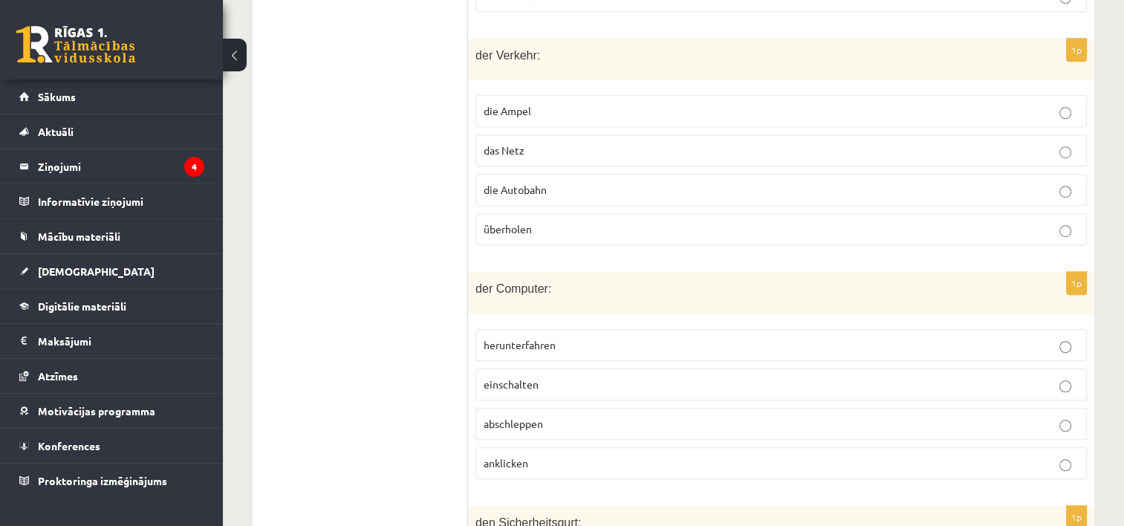
scroll to position [930, 0]
click at [524, 146] on p "das Netz" at bounding box center [781, 148] width 595 height 16
click at [555, 414] on p "abschleppen" at bounding box center [781, 422] width 595 height 16
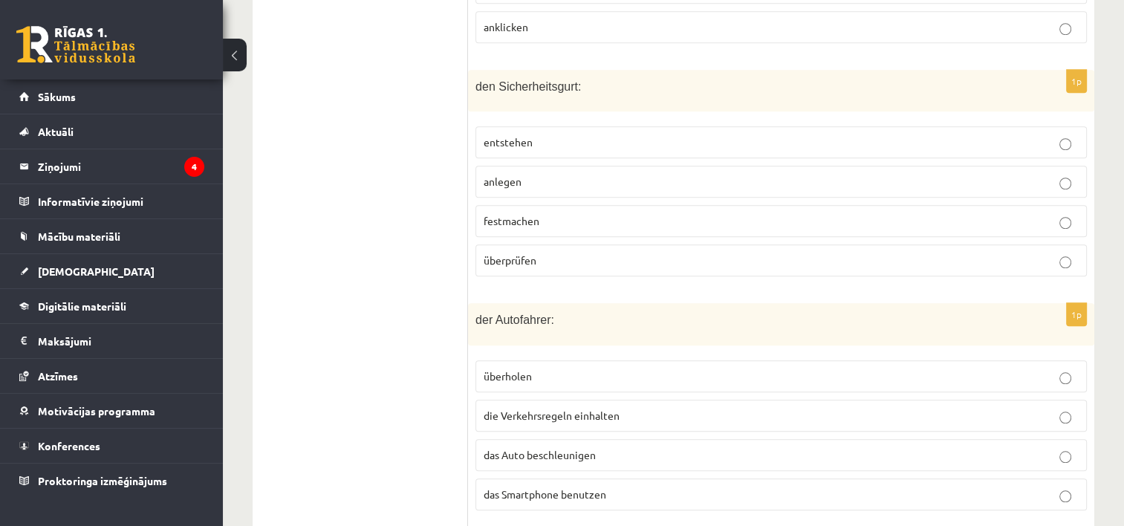
scroll to position [1374, 0]
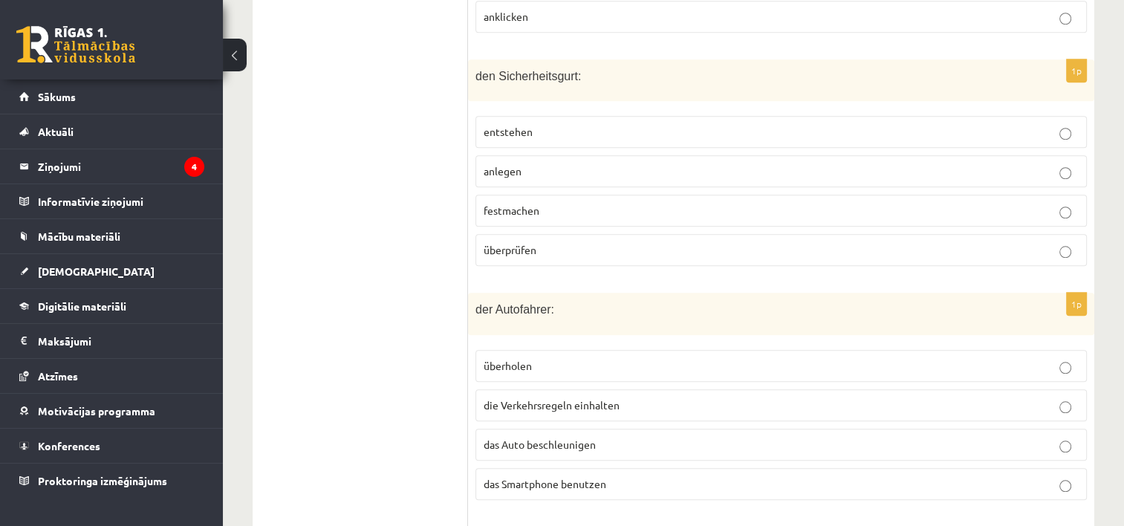
click at [565, 124] on p "entstehen" at bounding box center [781, 132] width 595 height 16
click at [585, 475] on label "das Smartphone benutzen" at bounding box center [780, 484] width 611 height 32
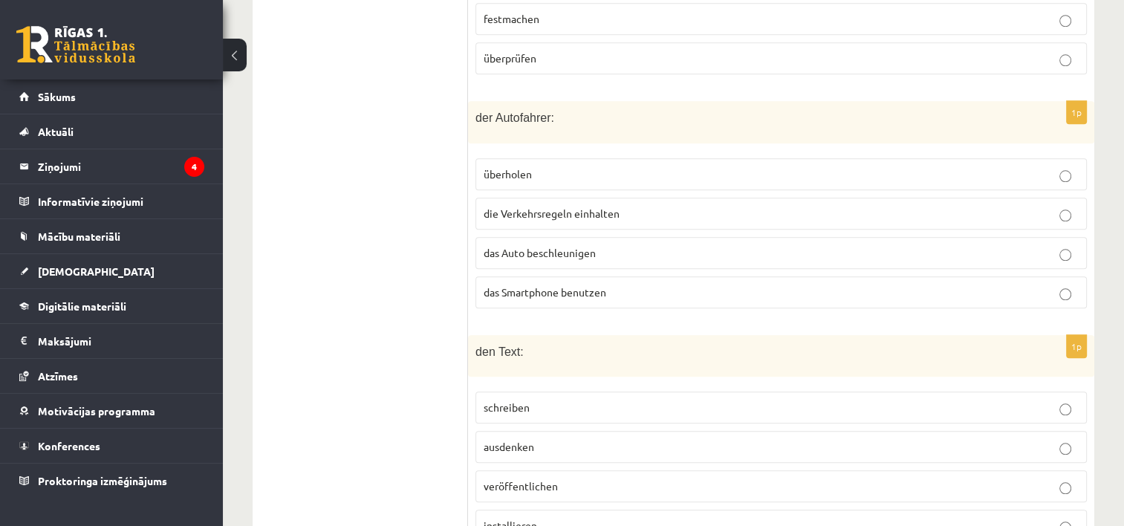
scroll to position [1619, 0]
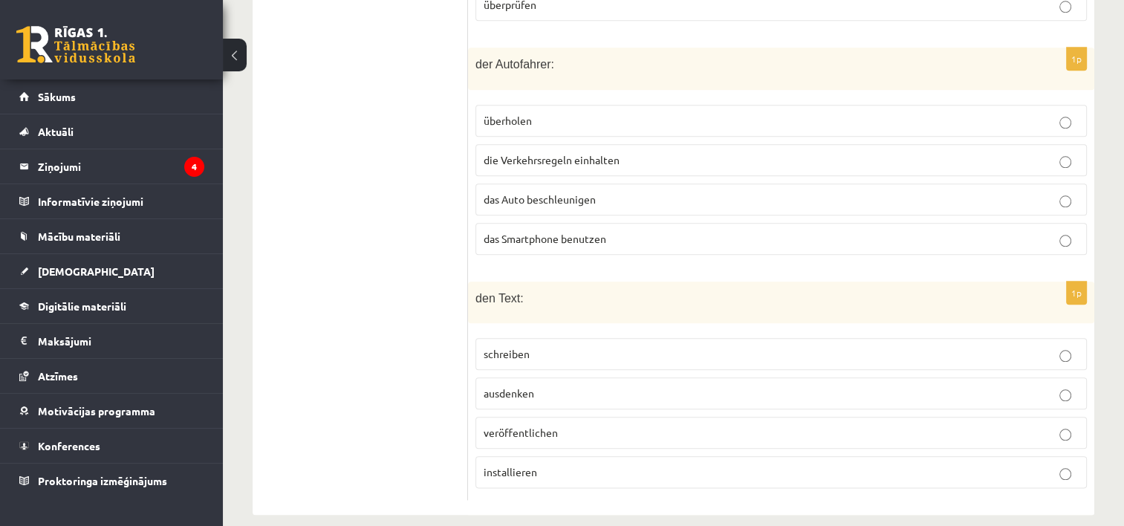
click at [573, 464] on p "installieren" at bounding box center [781, 472] width 595 height 16
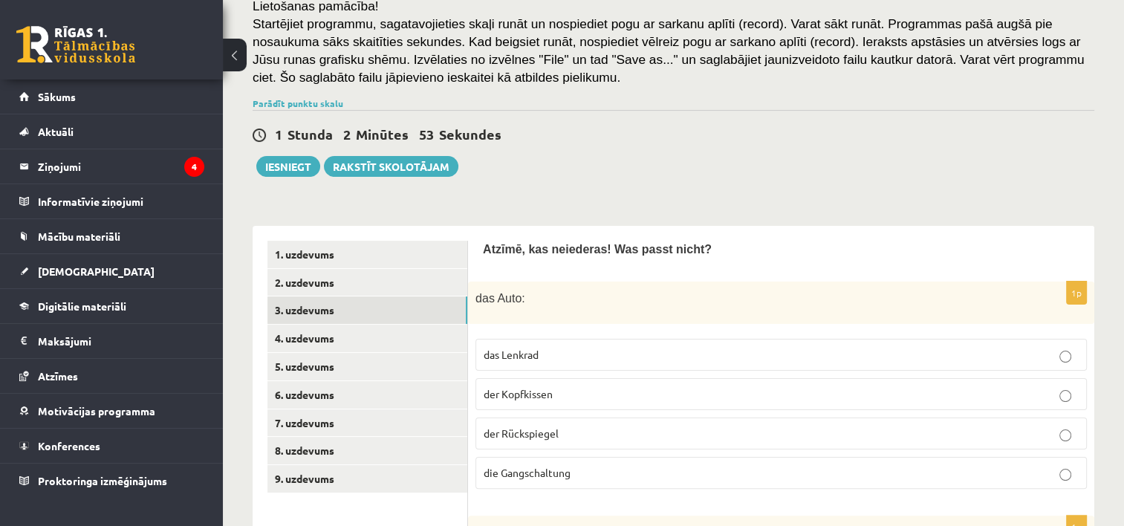
scroll to position [178, 0]
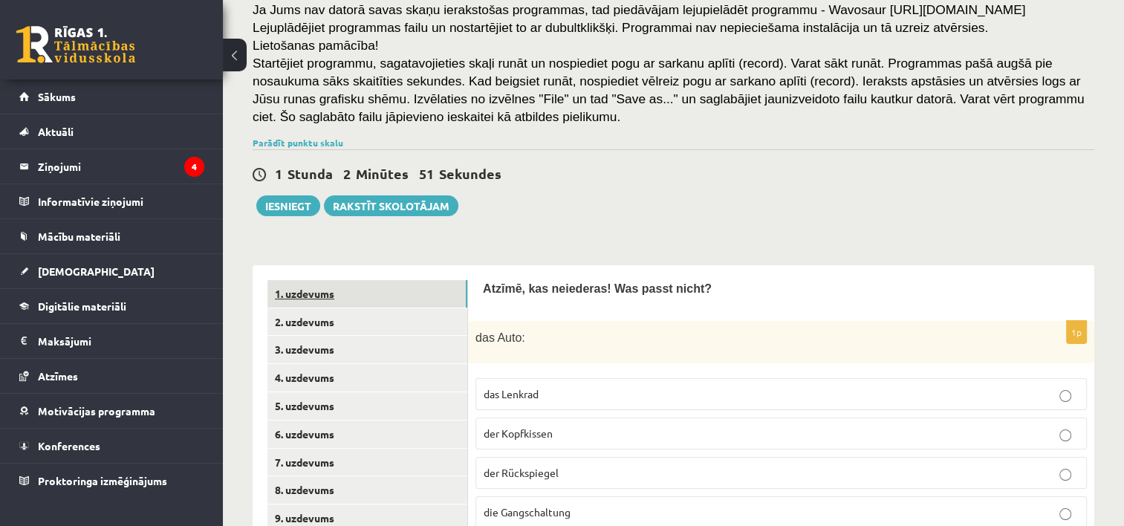
click at [318, 299] on link "1. uzdevums" at bounding box center [367, 293] width 200 height 27
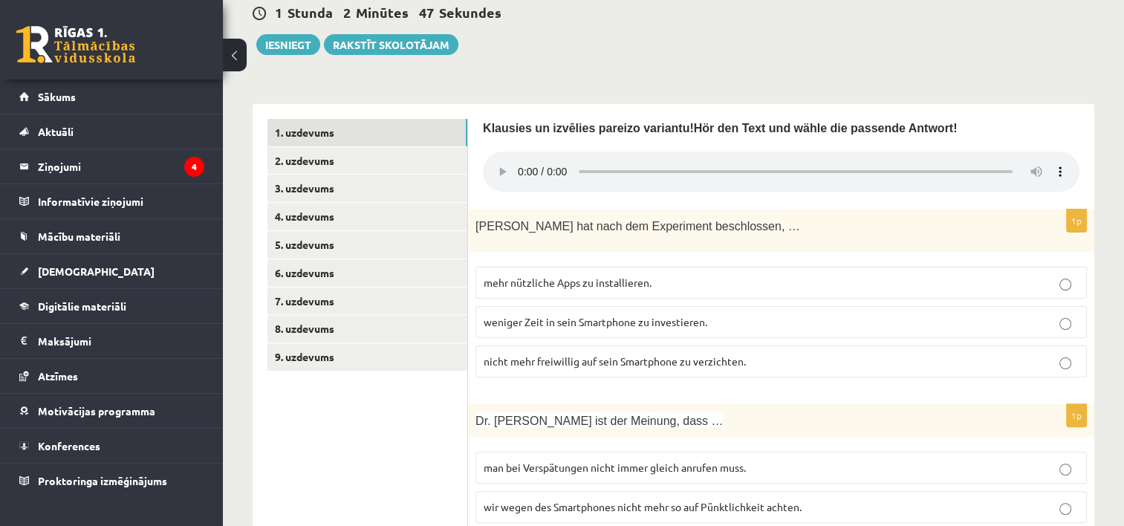
scroll to position [299, 0]
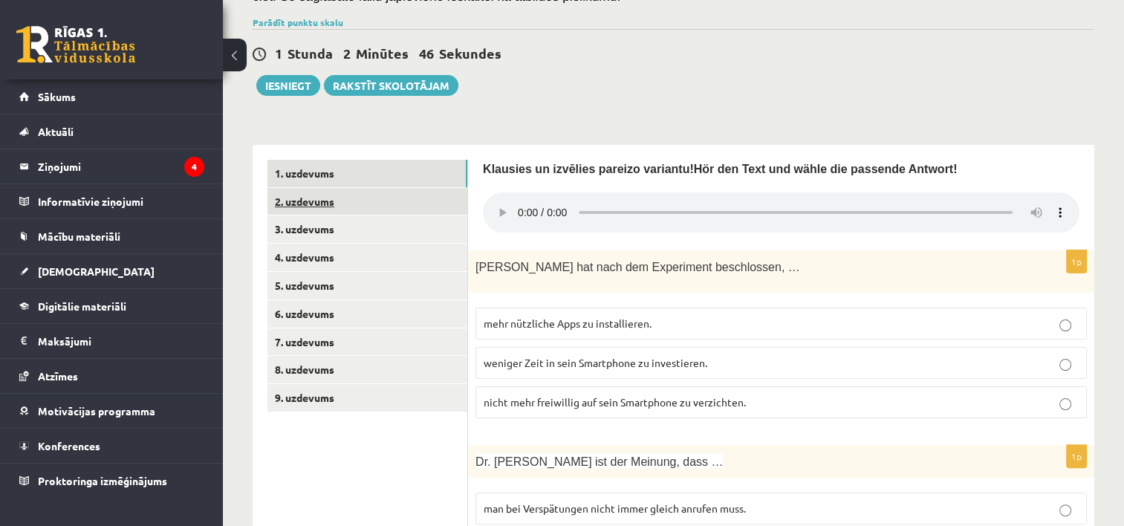
click at [313, 208] on link "2. uzdevums" at bounding box center [367, 201] width 200 height 27
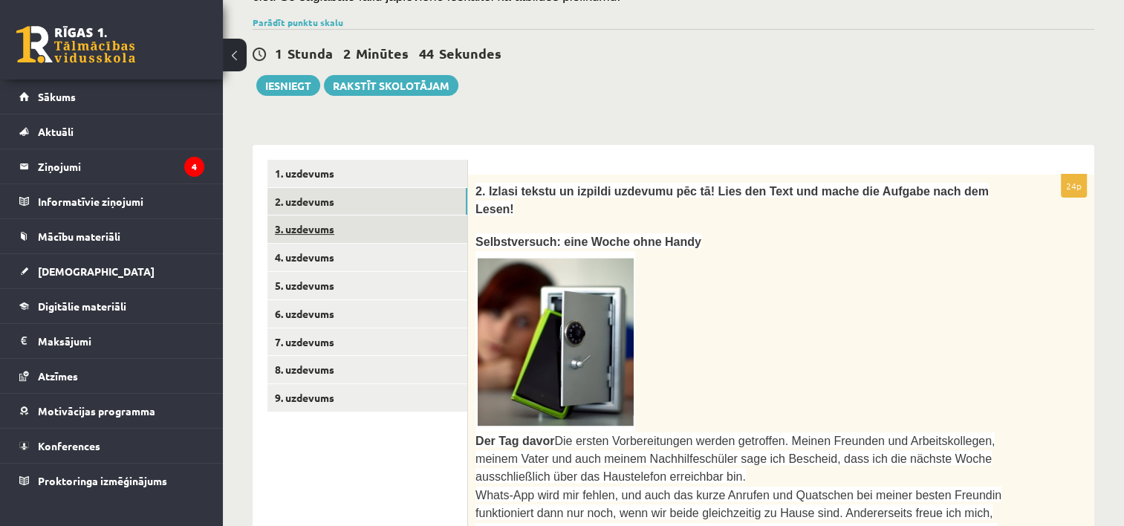
scroll to position [0, 0]
click at [309, 235] on link "3. uzdevums" at bounding box center [367, 228] width 200 height 27
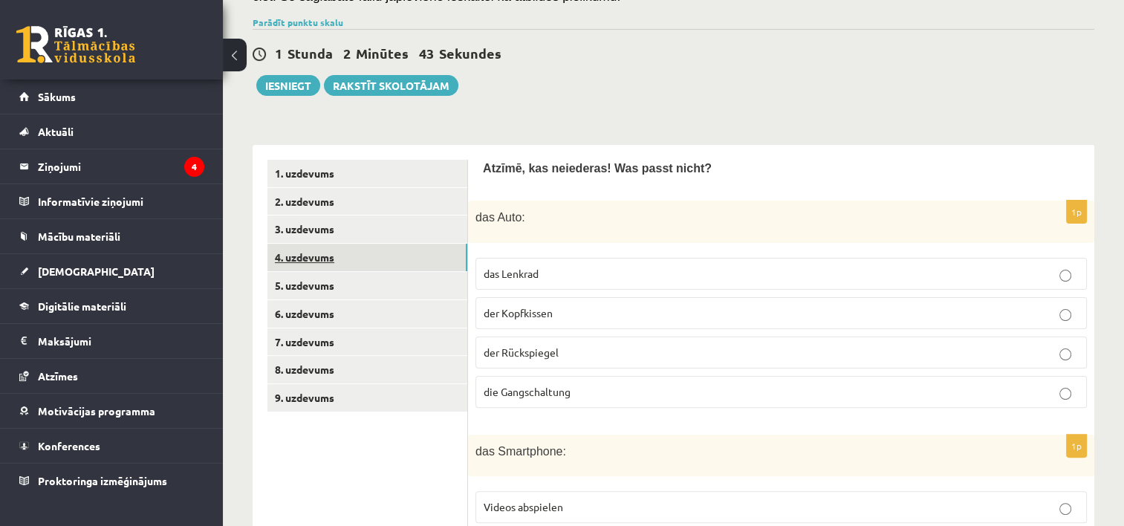
click at [311, 251] on link "4. uzdevums" at bounding box center [367, 257] width 200 height 27
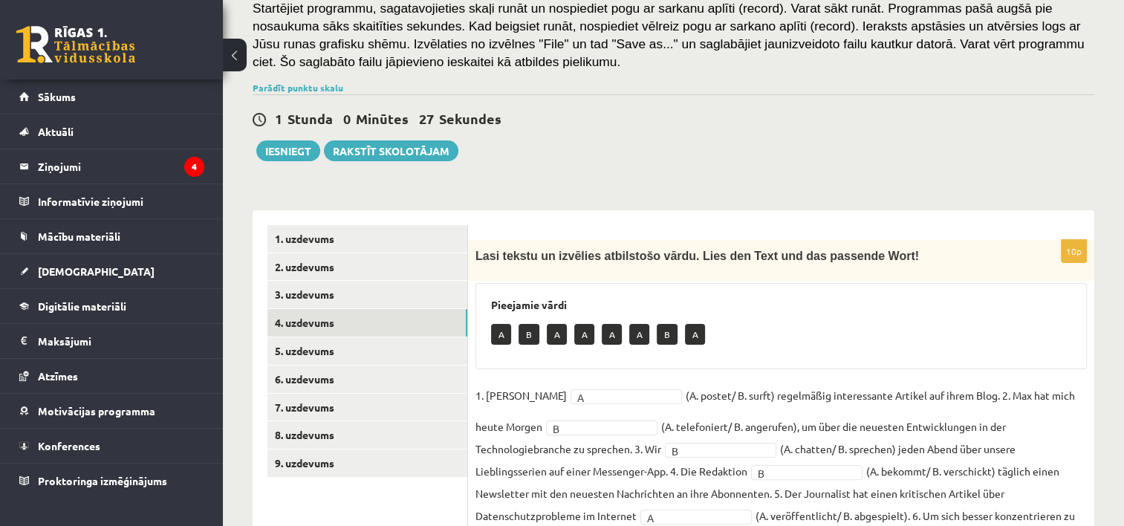
scroll to position [227, 0]
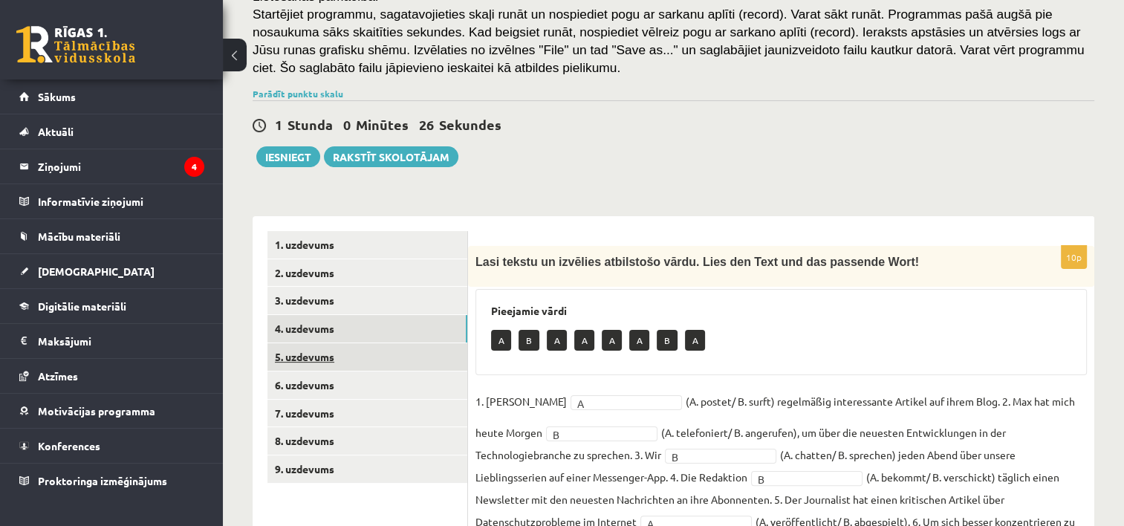
click at [339, 357] on link "5. uzdevums" at bounding box center [367, 356] width 200 height 27
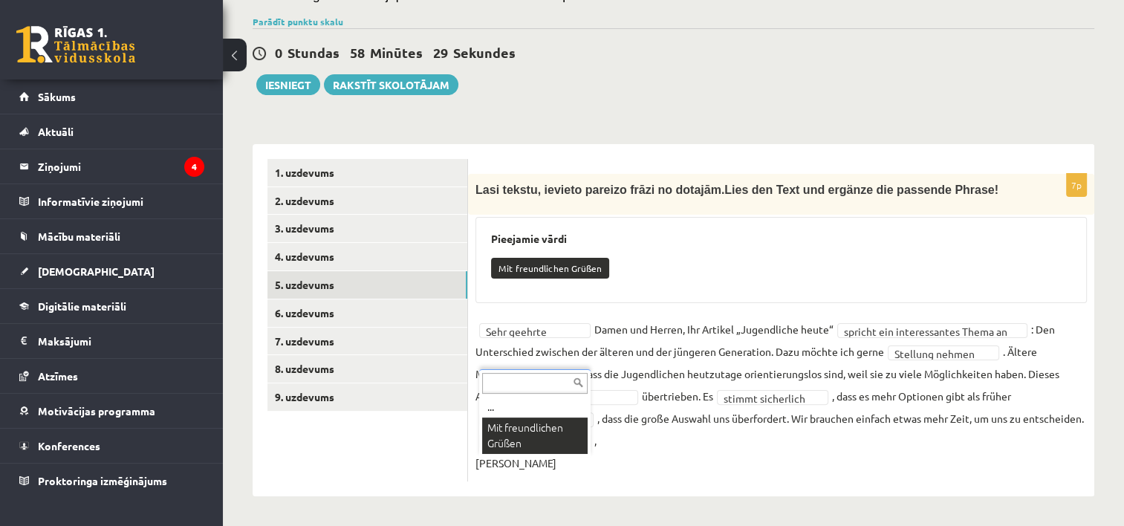
scroll to position [286, 0]
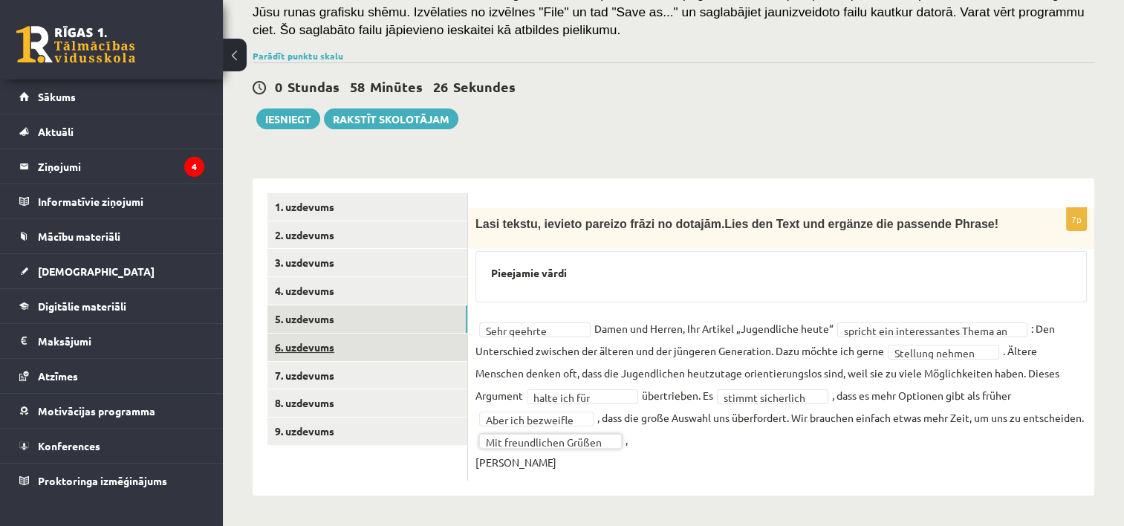
click at [290, 334] on link "6. uzdevums" at bounding box center [367, 347] width 200 height 27
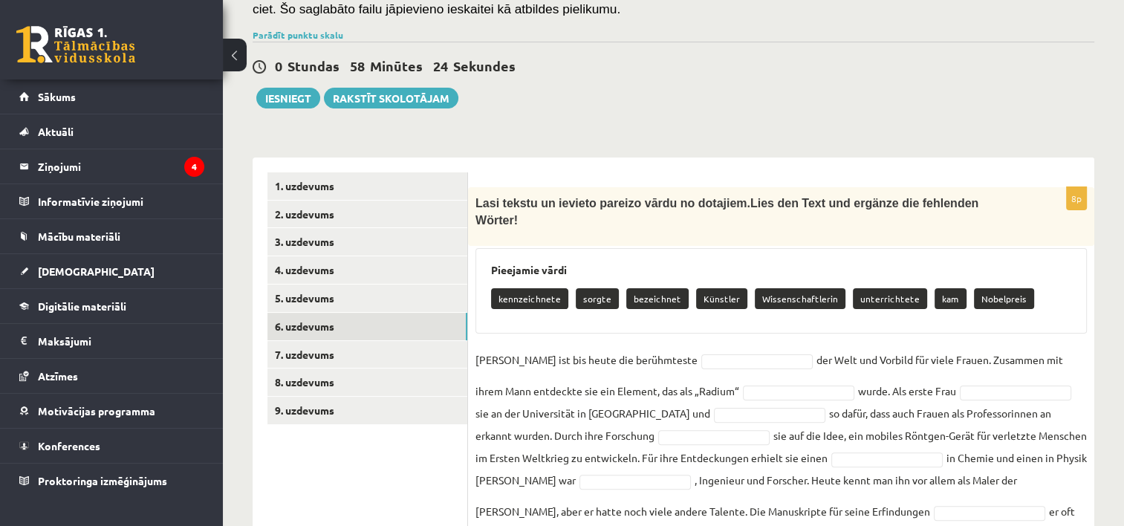
scroll to position [339, 0]
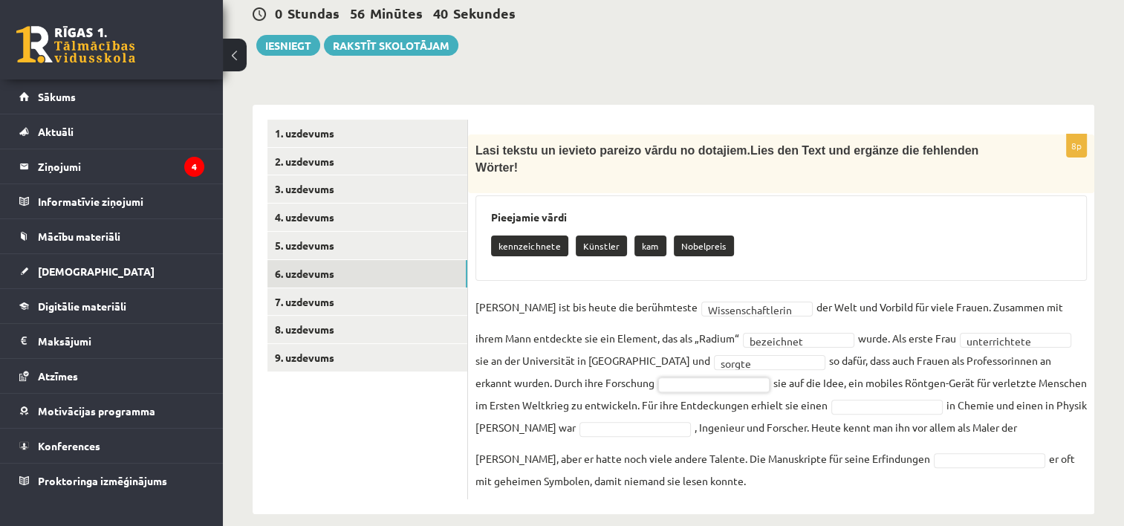
click at [788, 378] on fieldset "**********" at bounding box center [780, 394] width 611 height 196
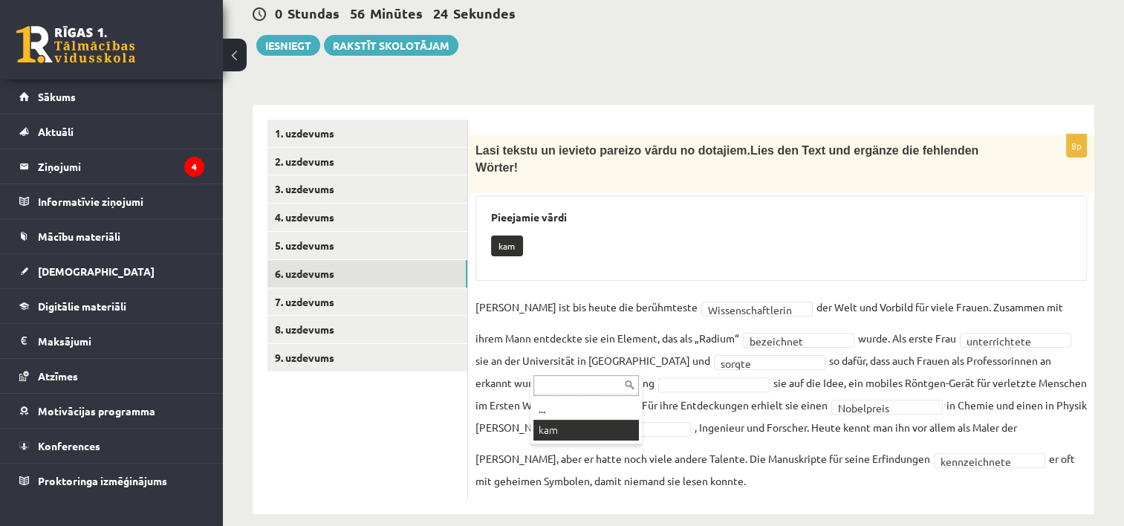
scroll to position [304, 0]
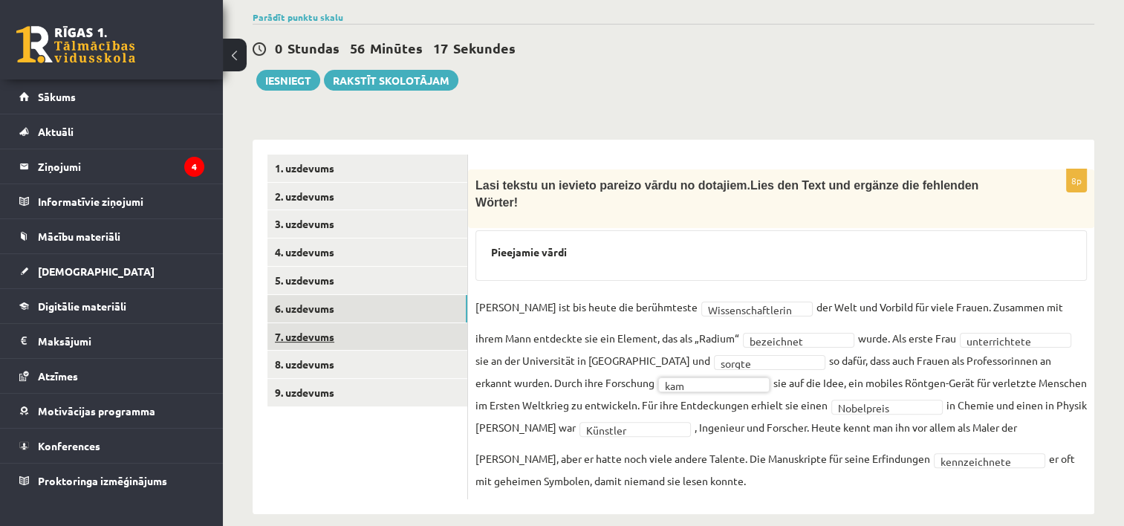
click at [318, 333] on link "7. uzdevums" at bounding box center [367, 336] width 200 height 27
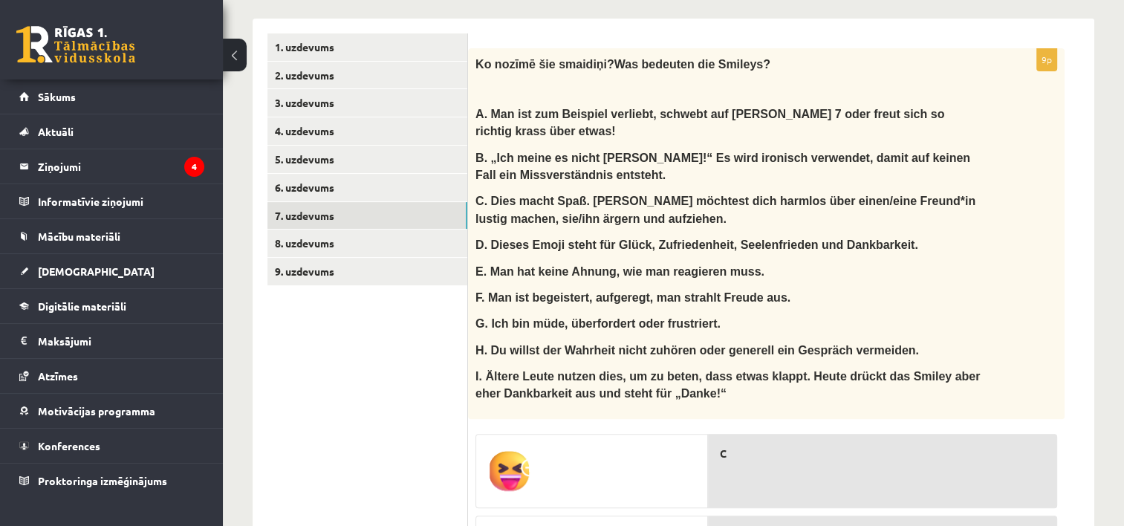
scroll to position [429, 0]
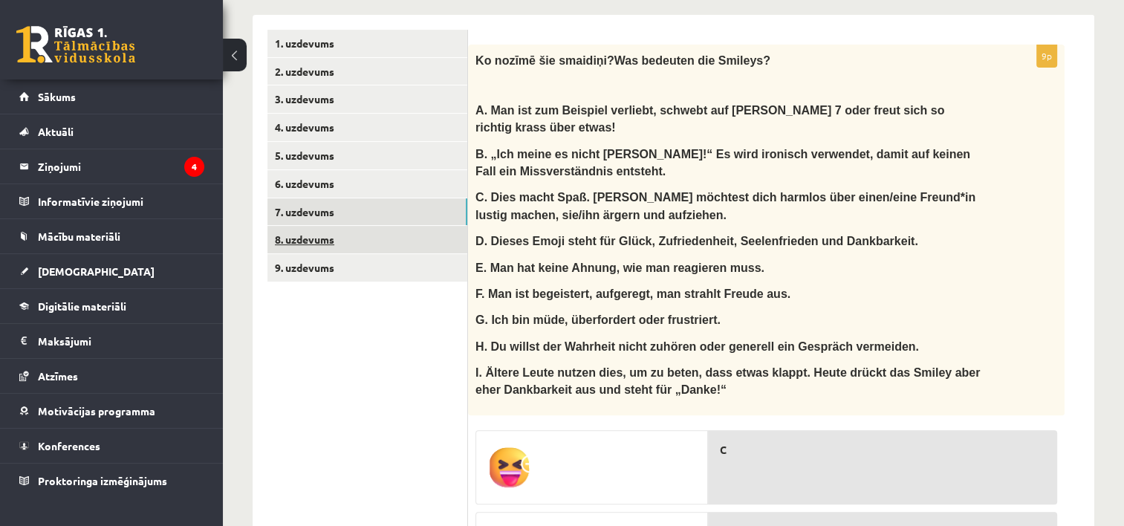
click at [323, 235] on link "8. uzdevums" at bounding box center [367, 239] width 200 height 27
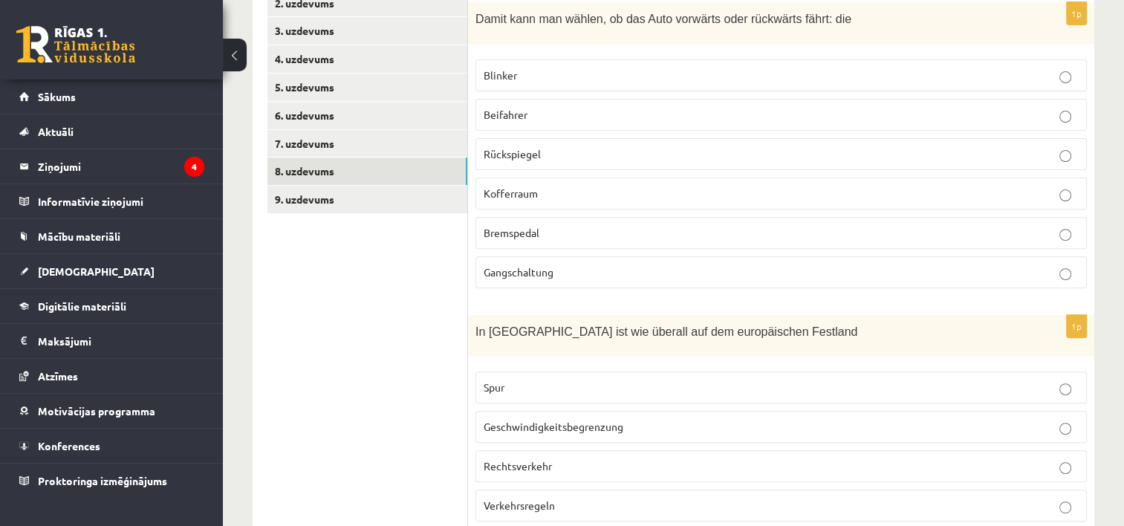
scroll to position [447, 0]
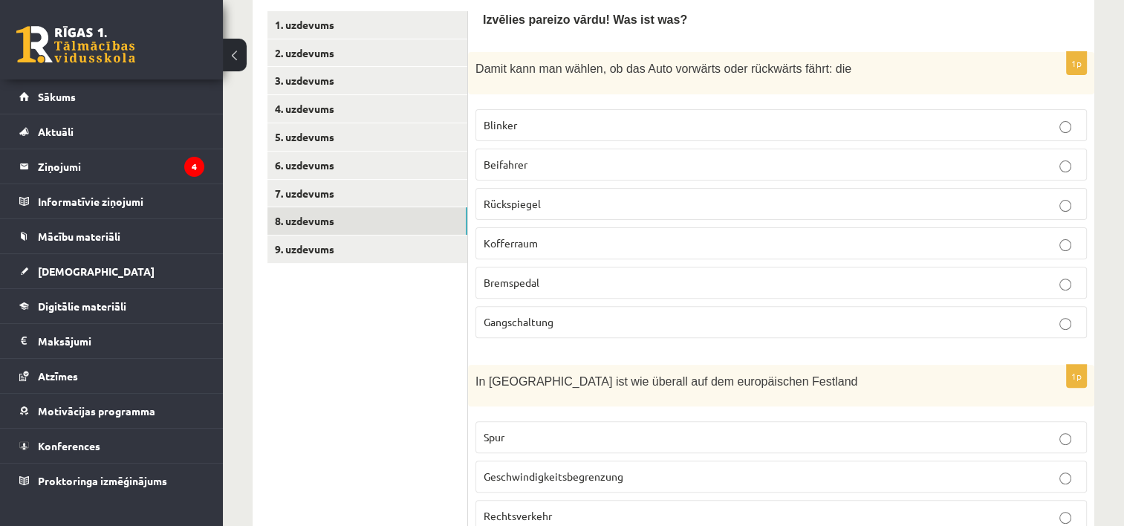
click at [703, 314] on p "Gangschaltung" at bounding box center [781, 322] width 595 height 16
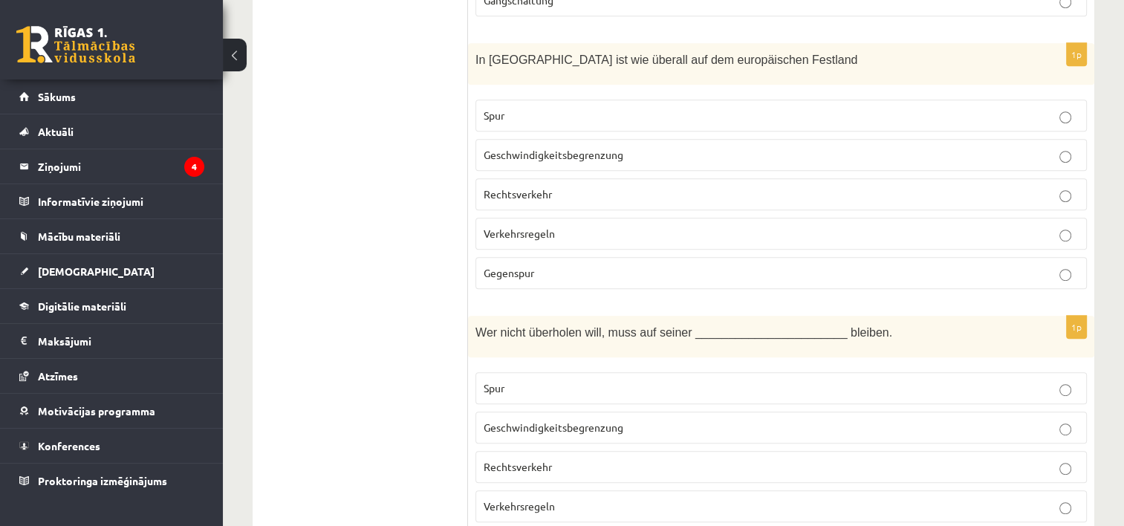
scroll to position [764, 0]
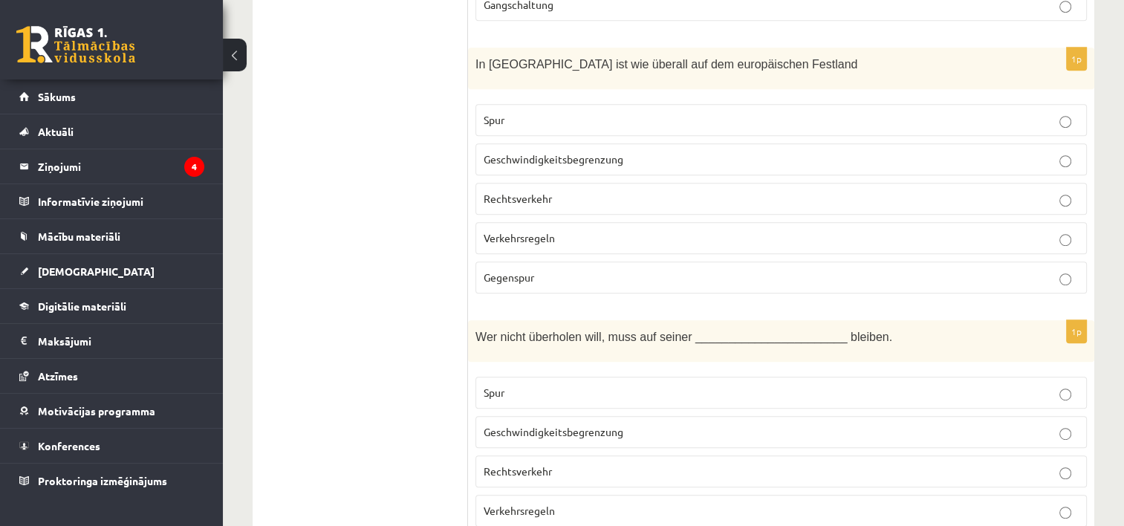
click at [781, 104] on label "Spur" at bounding box center [780, 120] width 611 height 32
click at [781, 389] on p "Spur" at bounding box center [781, 393] width 595 height 16
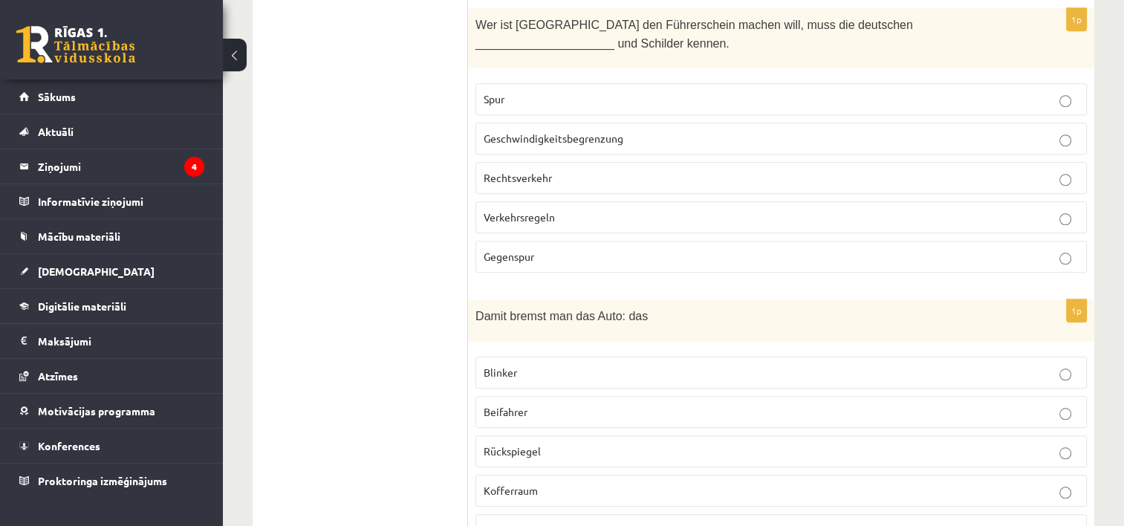
scroll to position [1340, 0]
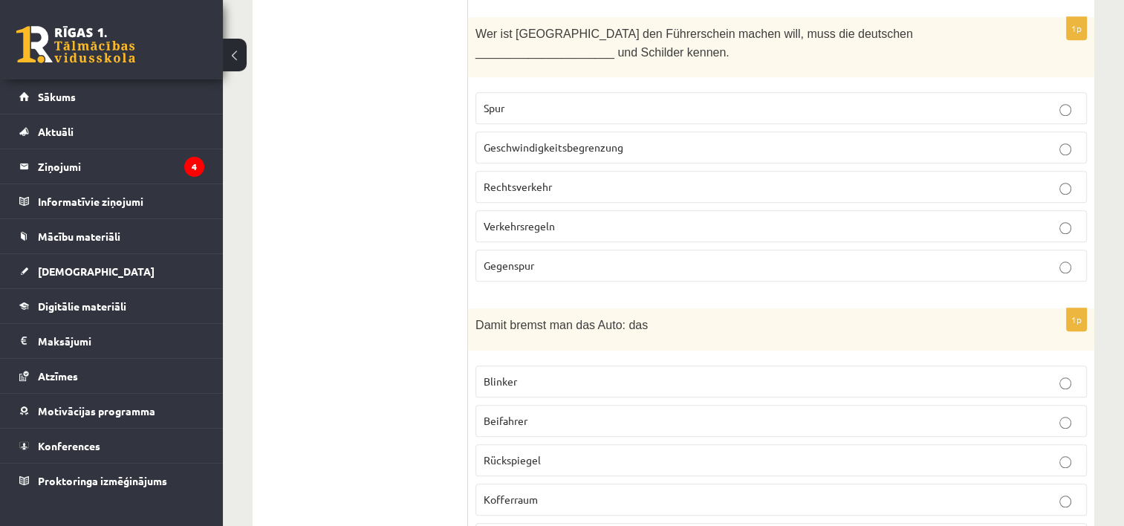
click at [562, 218] on p "Verkehrsregeln" at bounding box center [781, 226] width 595 height 16
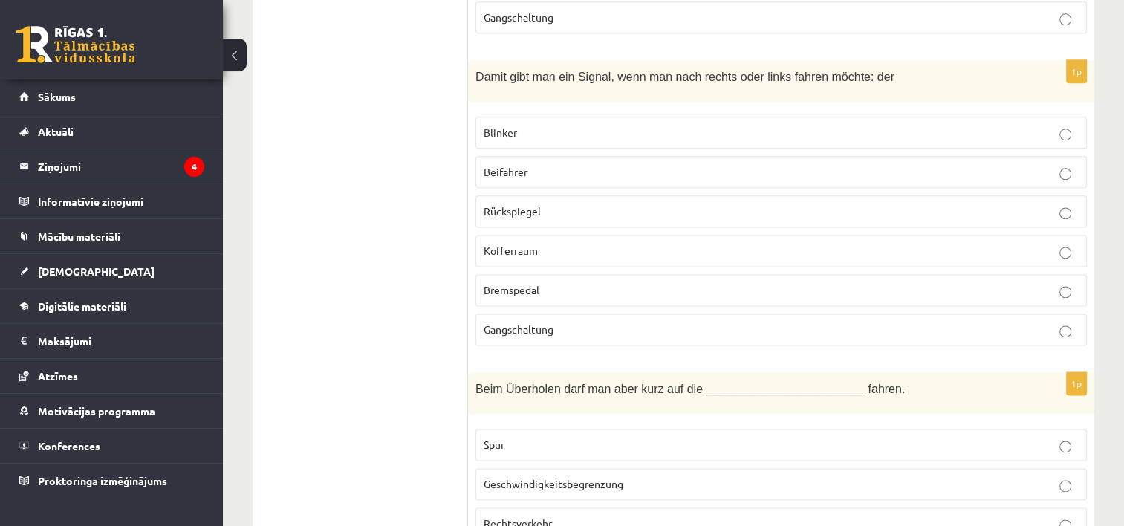
scroll to position [1892, 0]
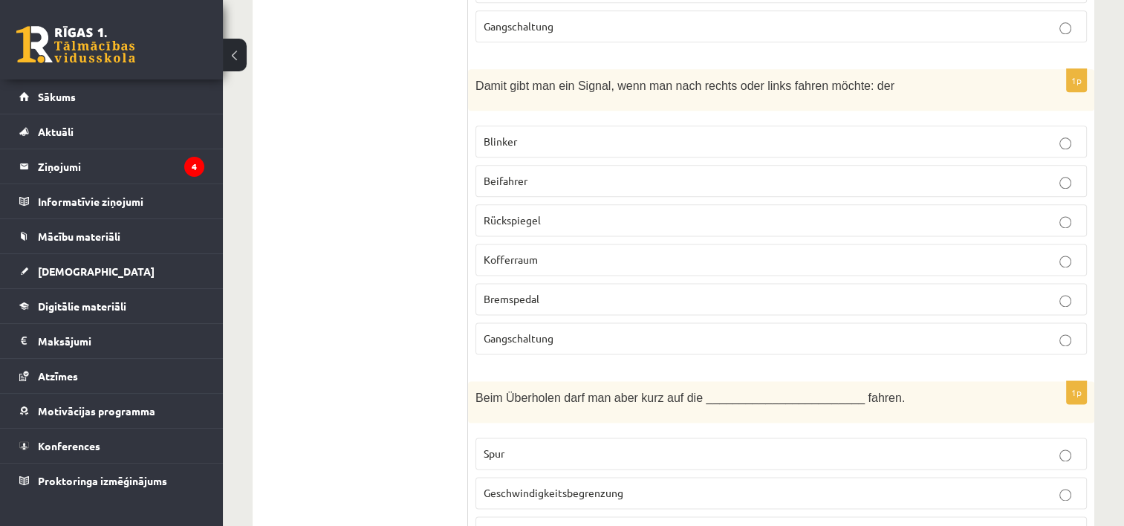
click at [752, 134] on p "Blinker" at bounding box center [781, 142] width 595 height 16
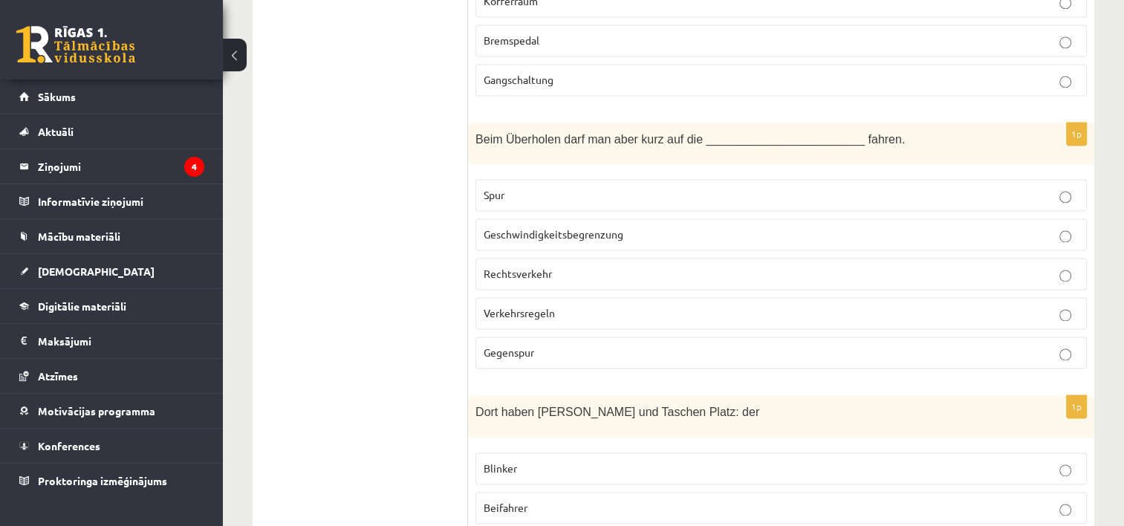
scroll to position [2155, 0]
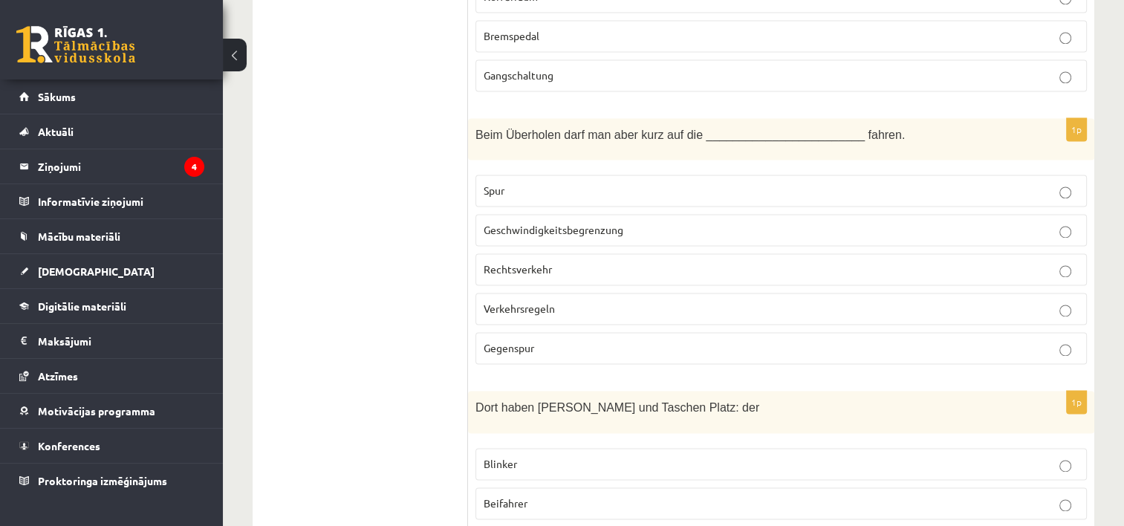
click at [713, 340] on p "Gegenspur" at bounding box center [781, 348] width 595 height 16
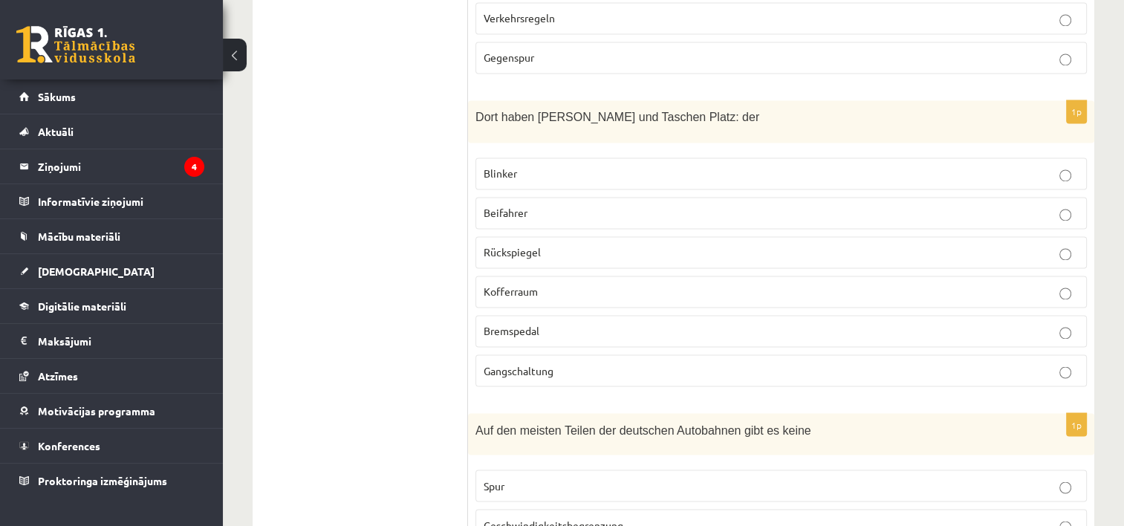
scroll to position [2440, 0]
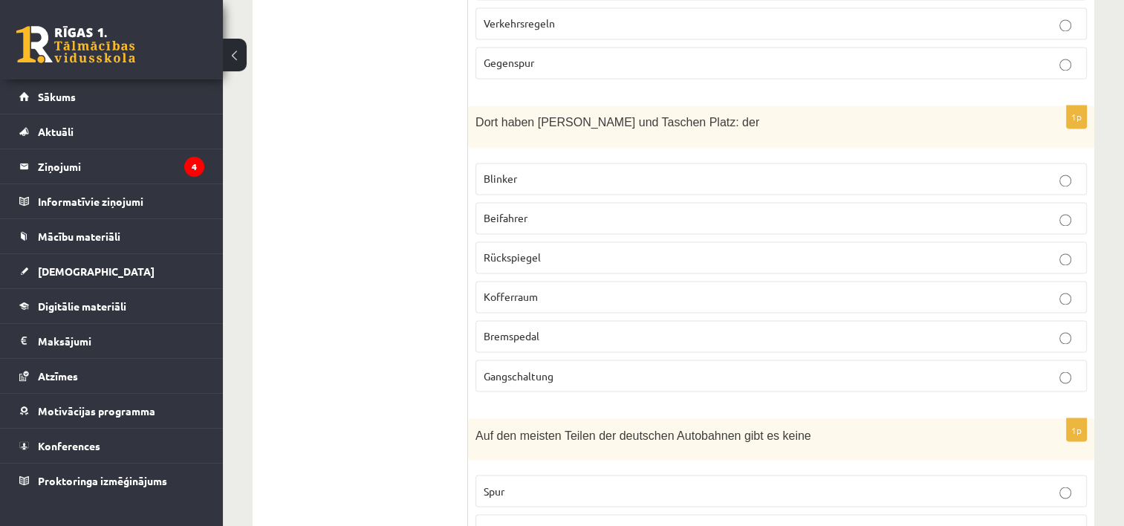
click at [895, 289] on p "Kofferraum" at bounding box center [781, 297] width 595 height 16
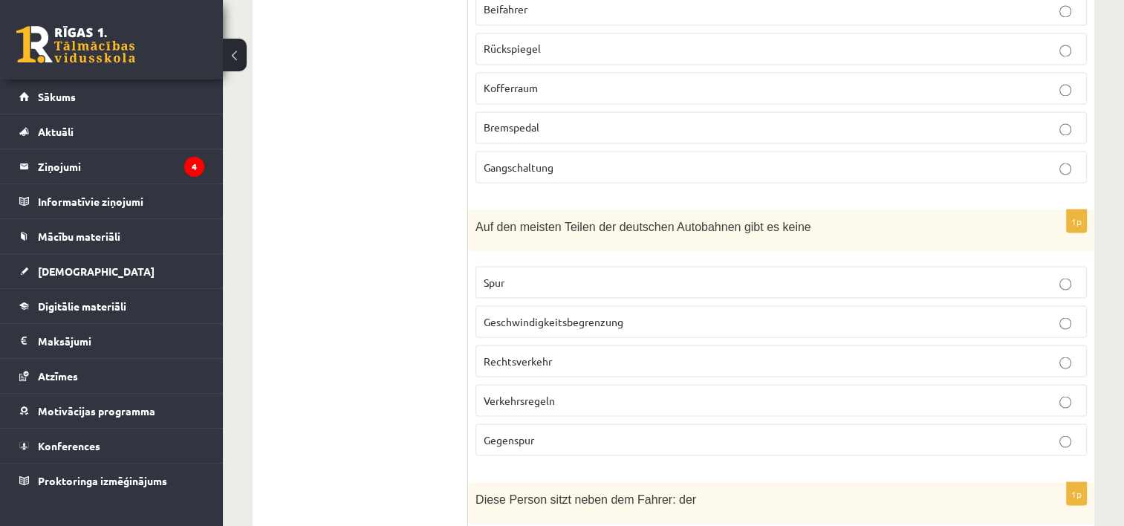
scroll to position [2717, 0]
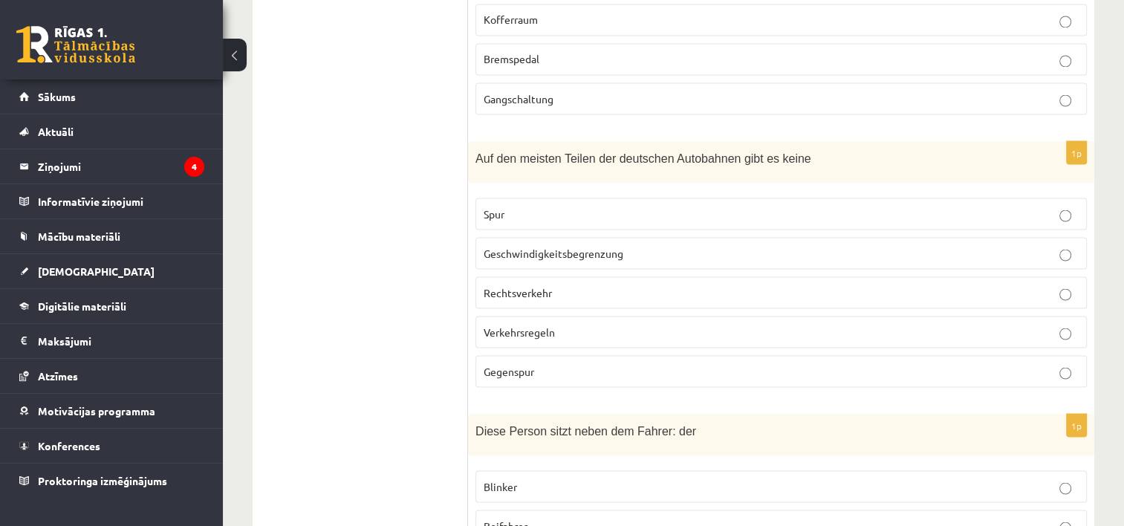
click at [926, 245] on p "Geschwindigkeitsbegrenzung" at bounding box center [781, 253] width 595 height 16
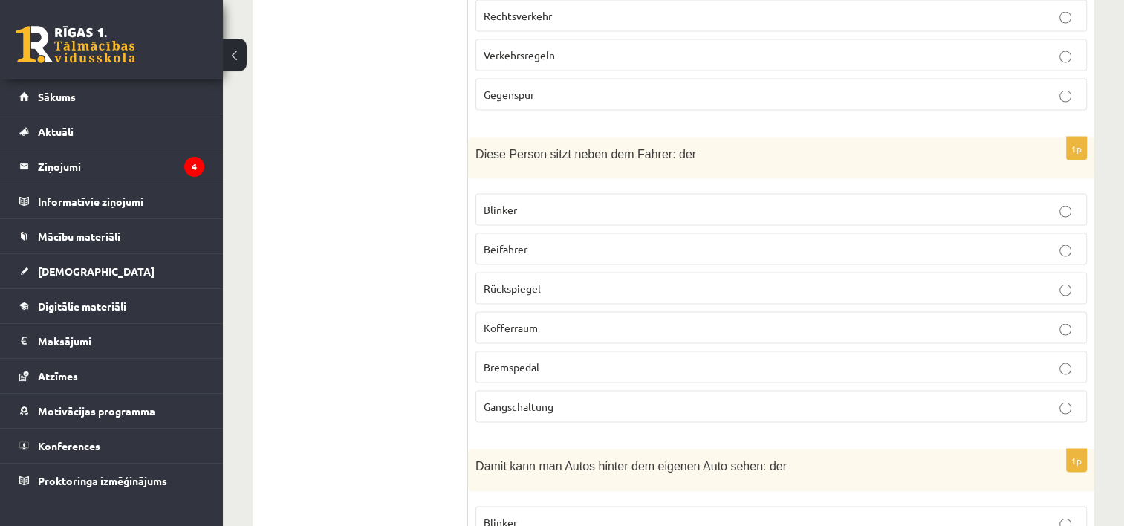
scroll to position [3224, 0]
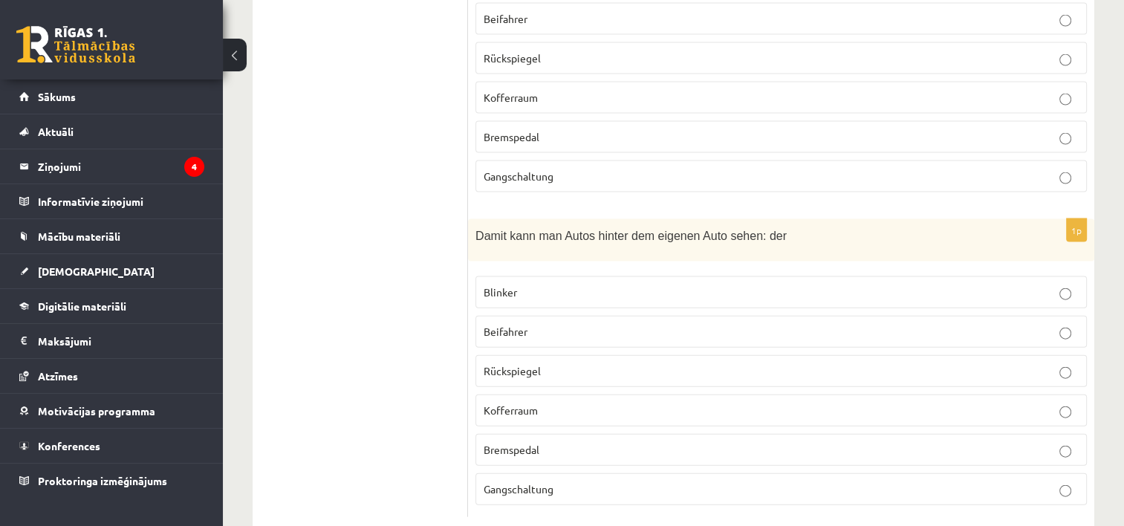
click at [568, 363] on p "Rückspiegel" at bounding box center [781, 371] width 595 height 16
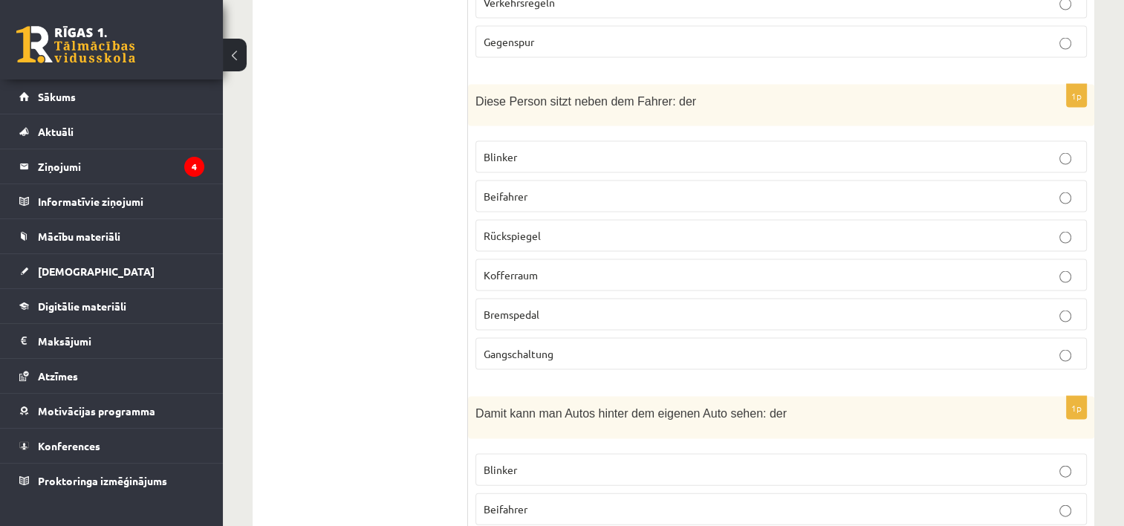
scroll to position [3043, 0]
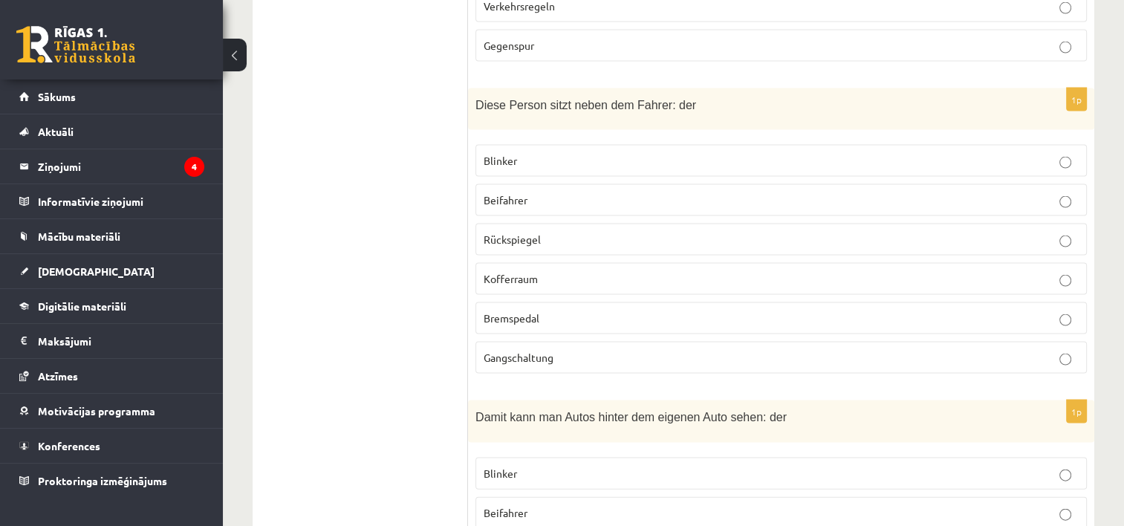
click at [627, 192] on p "Beifahrer" at bounding box center [781, 200] width 595 height 16
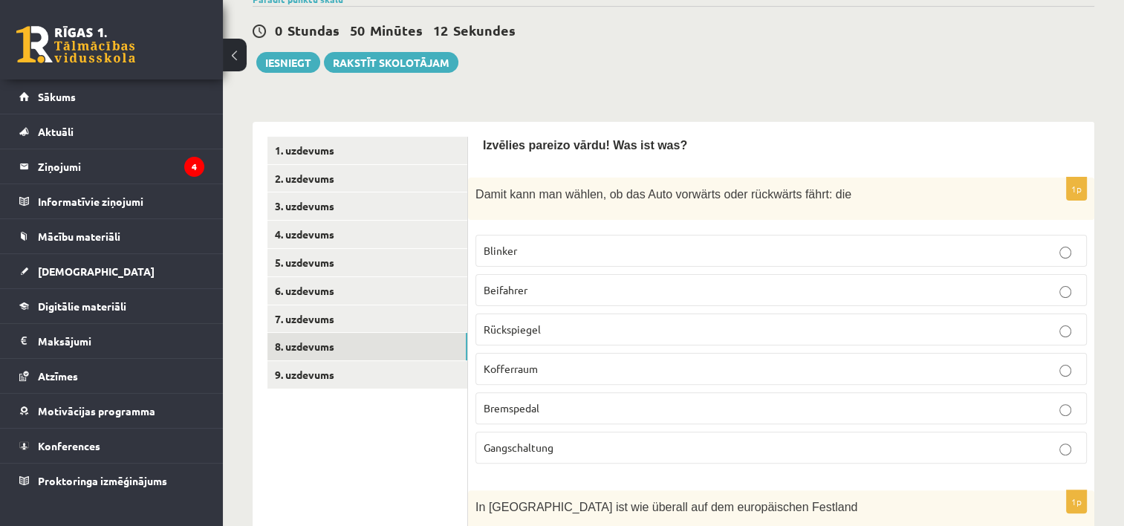
scroll to position [308, 0]
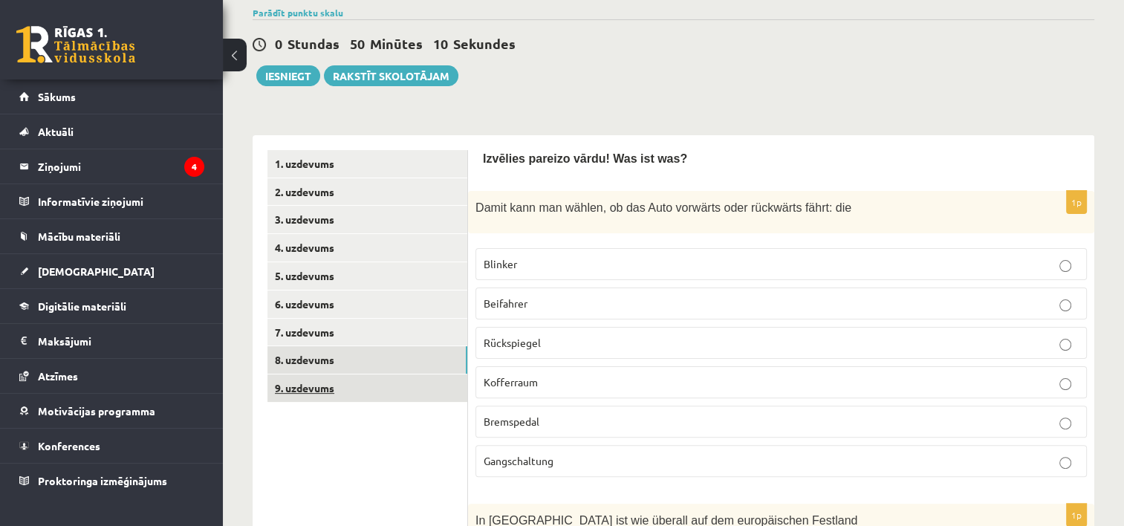
click at [325, 384] on link "9. uzdevums" at bounding box center [367, 387] width 200 height 27
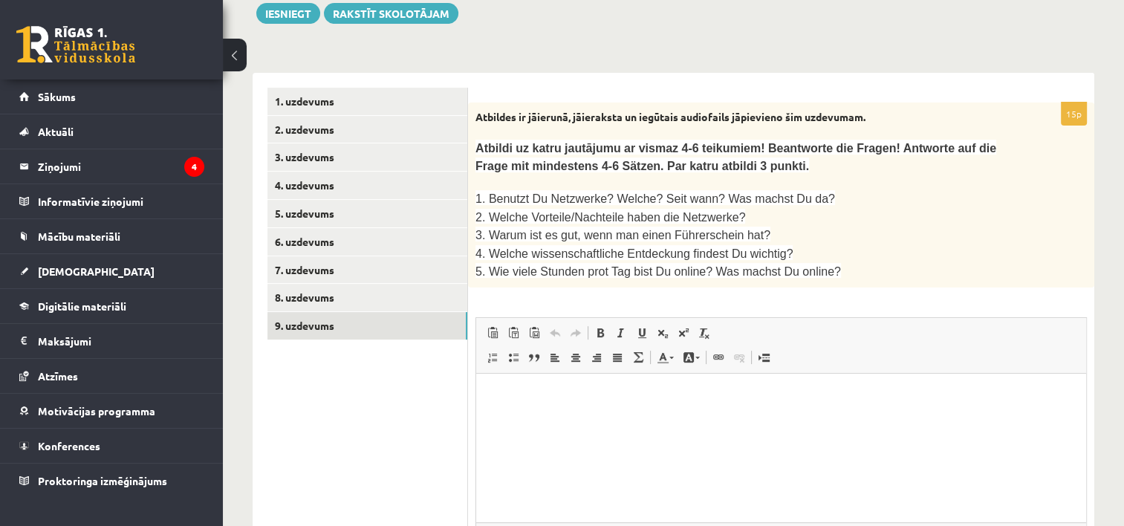
scroll to position [365, 0]
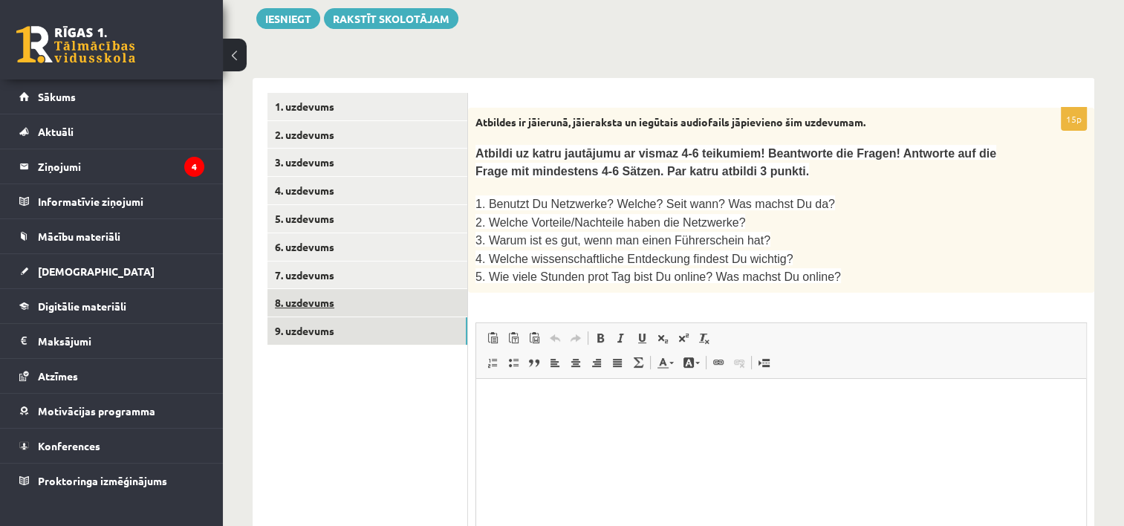
click at [357, 307] on link "8. uzdevums" at bounding box center [367, 302] width 200 height 27
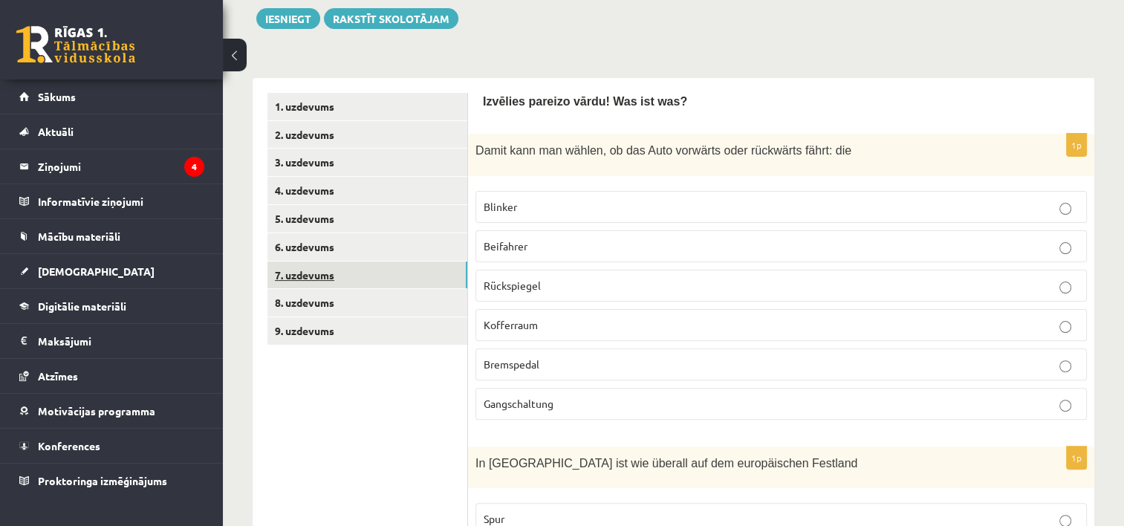
click at [318, 274] on link "7. uzdevums" at bounding box center [367, 274] width 200 height 27
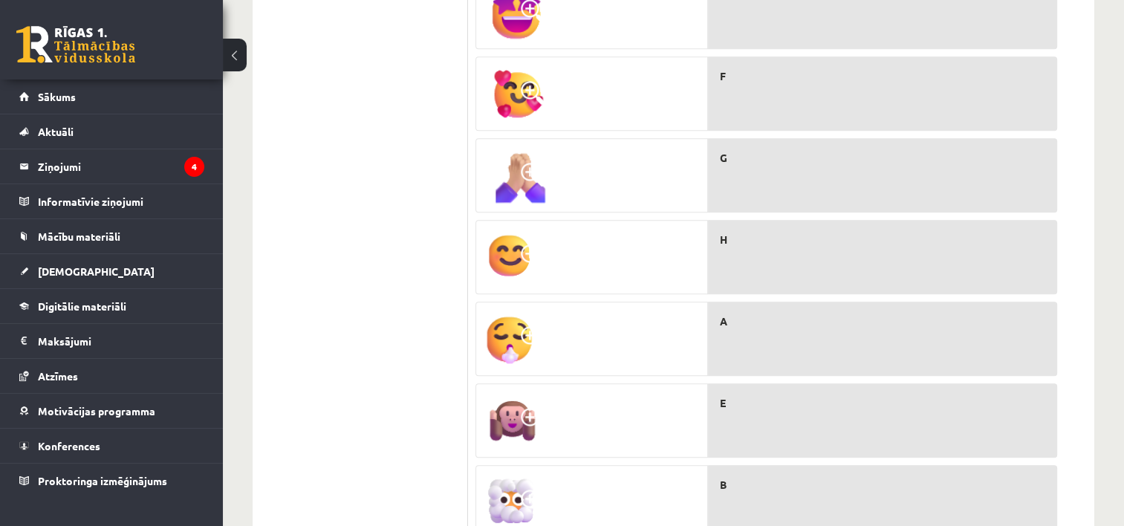
scroll to position [930, 0]
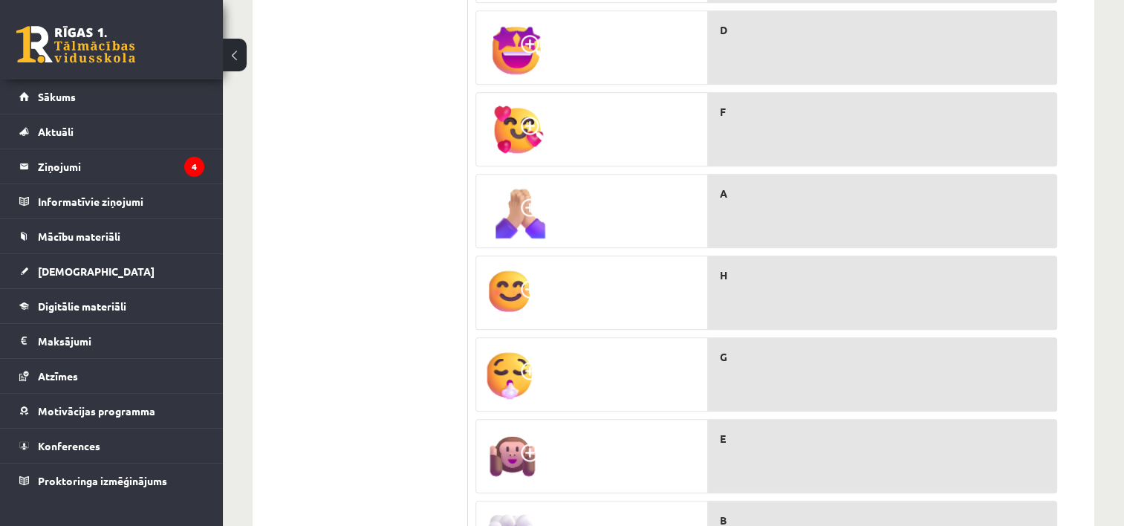
click at [807, 140] on div "C D F A H G E B I" at bounding box center [882, 288] width 349 height 735
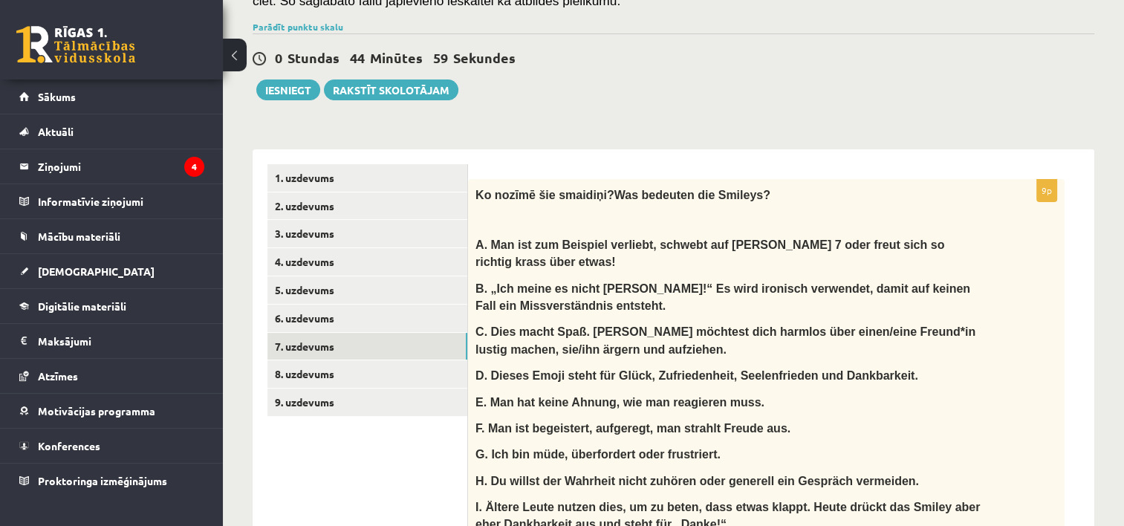
scroll to position [287, 0]
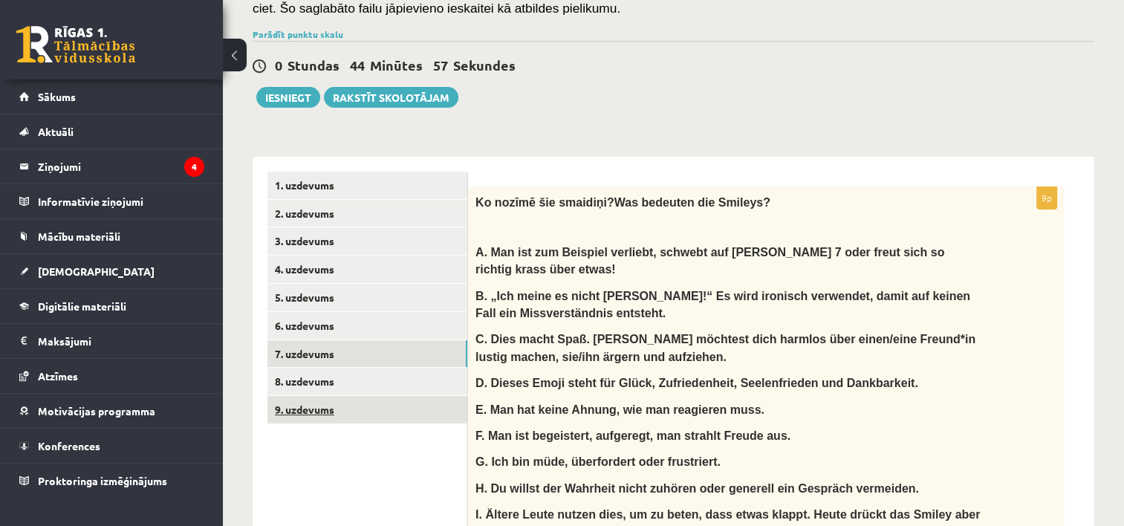
click at [317, 404] on link "9. uzdevums" at bounding box center [367, 409] width 200 height 27
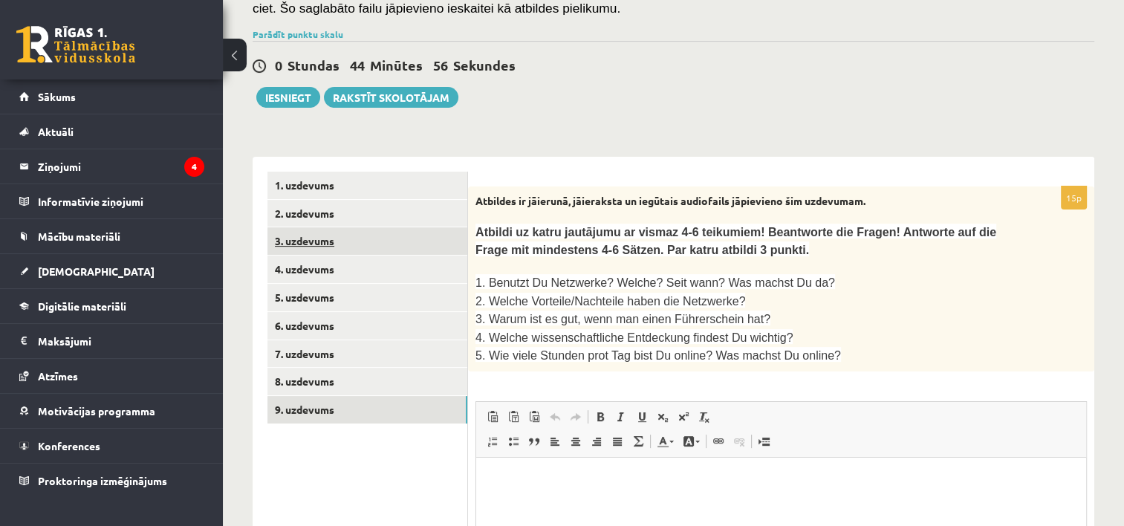
scroll to position [0, 0]
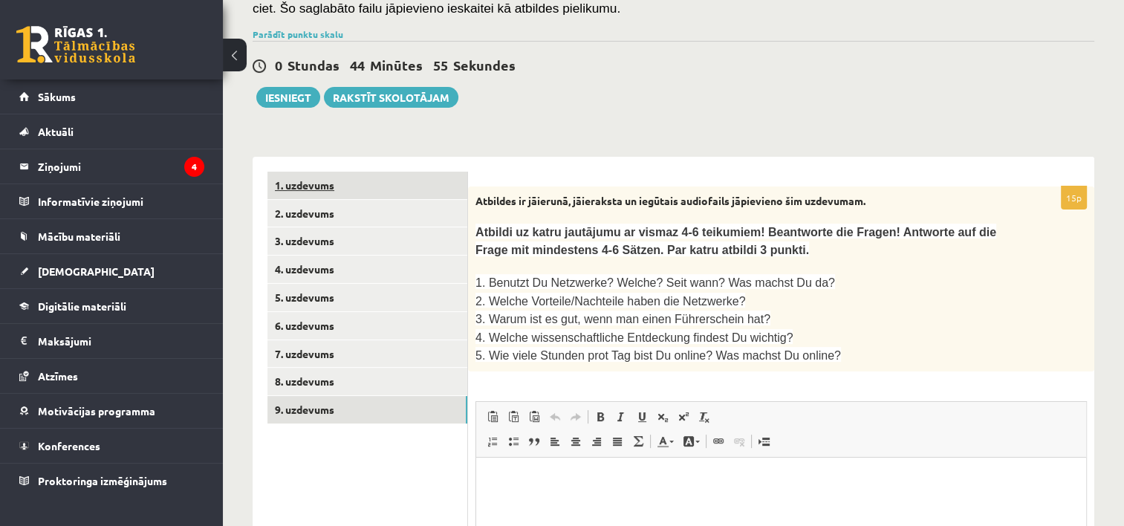
click at [314, 187] on link "1. uzdevums" at bounding box center [367, 185] width 200 height 27
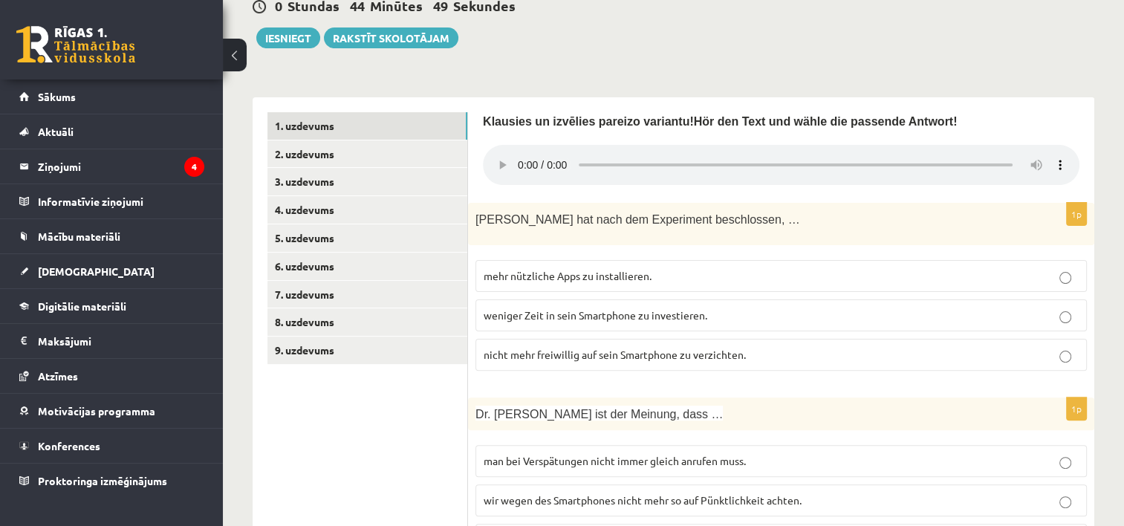
scroll to position [344, 0]
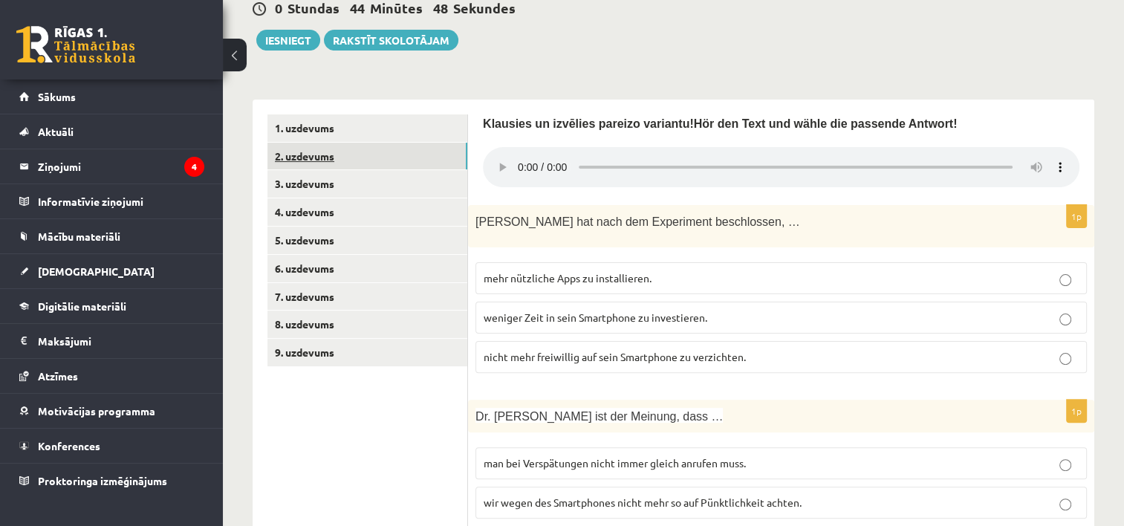
click at [303, 160] on link "2. uzdevums" at bounding box center [367, 156] width 200 height 27
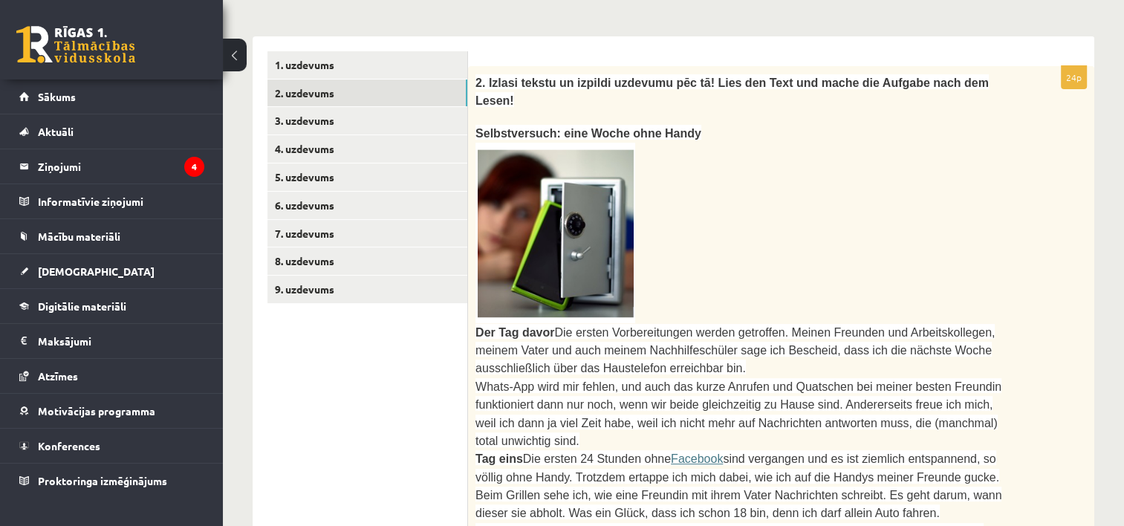
scroll to position [381, 0]
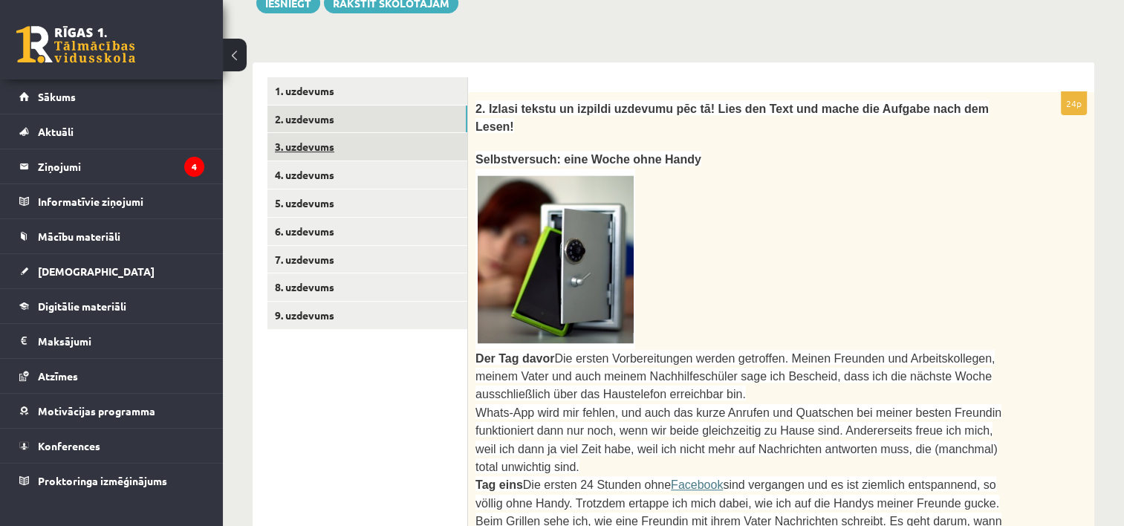
click at [321, 146] on link "3. uzdevums" at bounding box center [367, 146] width 200 height 27
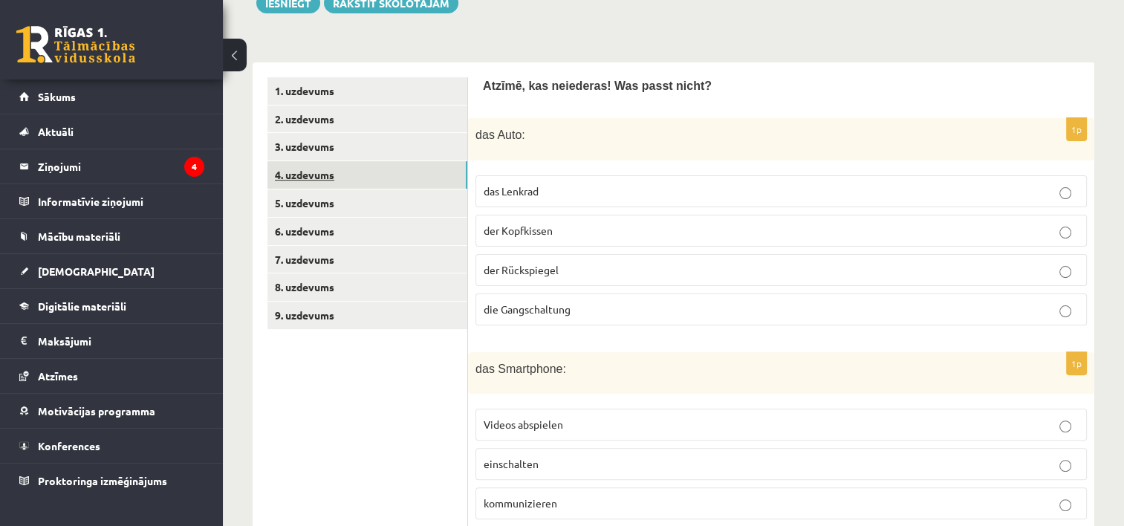
click at [316, 169] on link "4. uzdevums" at bounding box center [367, 174] width 200 height 27
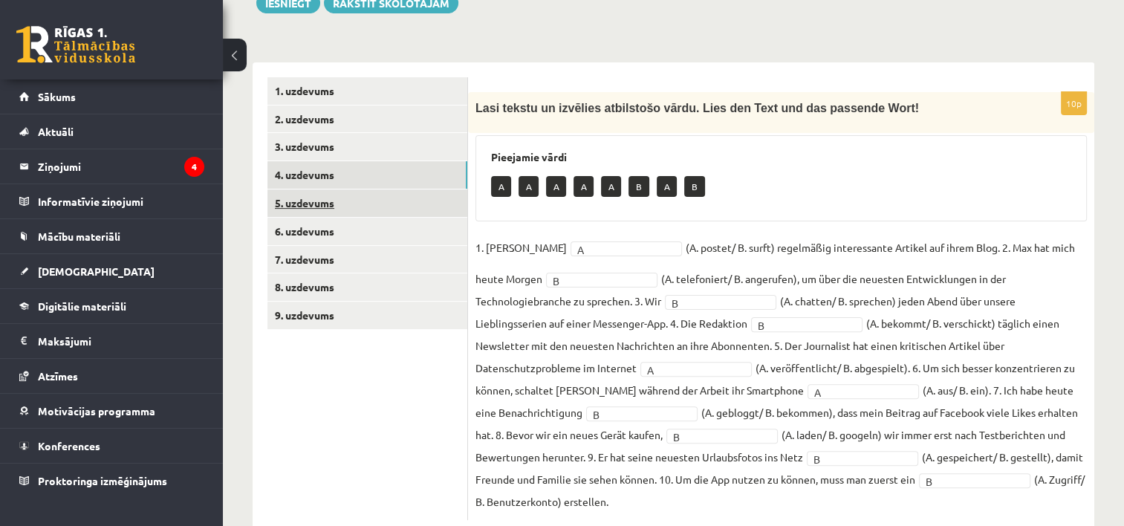
click at [314, 199] on link "5. uzdevums" at bounding box center [367, 202] width 200 height 27
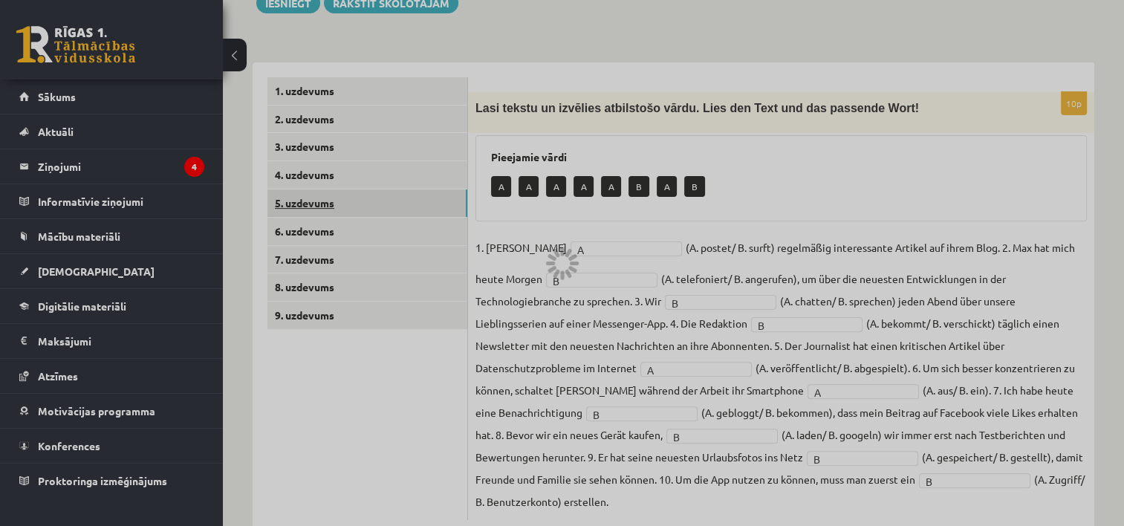
scroll to position [286, 0]
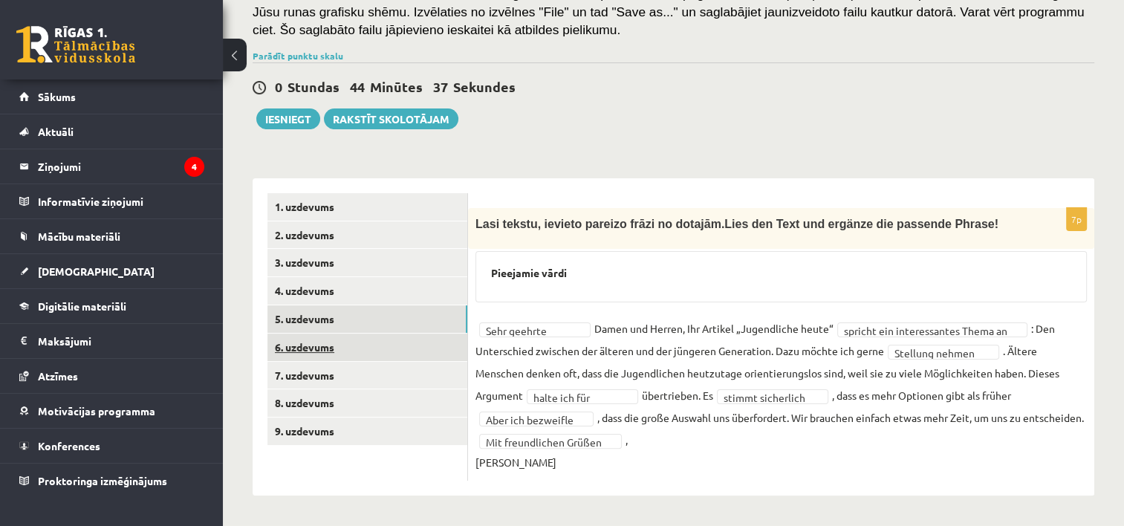
click at [328, 334] on link "6. uzdevums" at bounding box center [367, 347] width 200 height 27
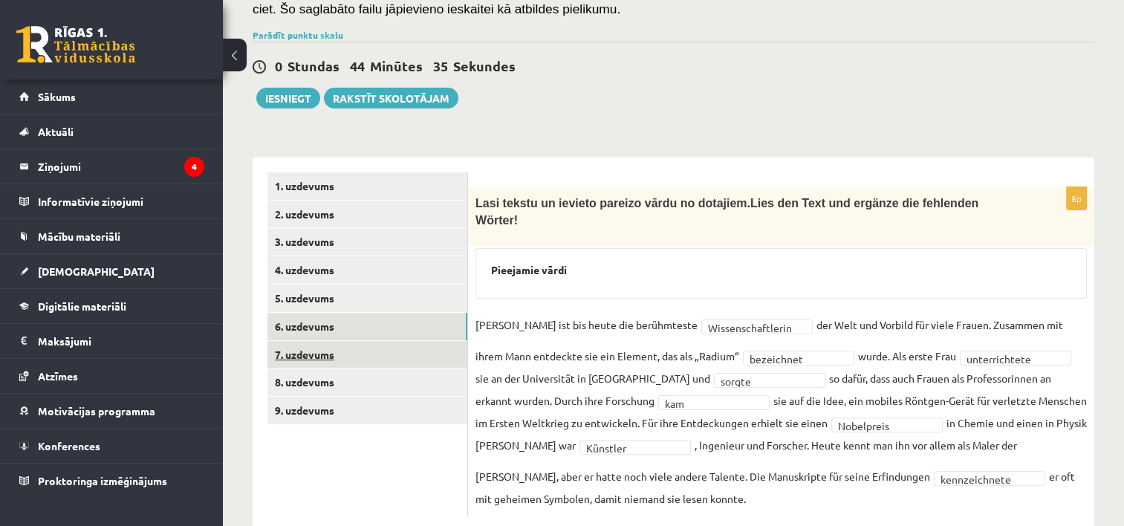
click at [324, 351] on link "7. uzdevums" at bounding box center [367, 354] width 200 height 27
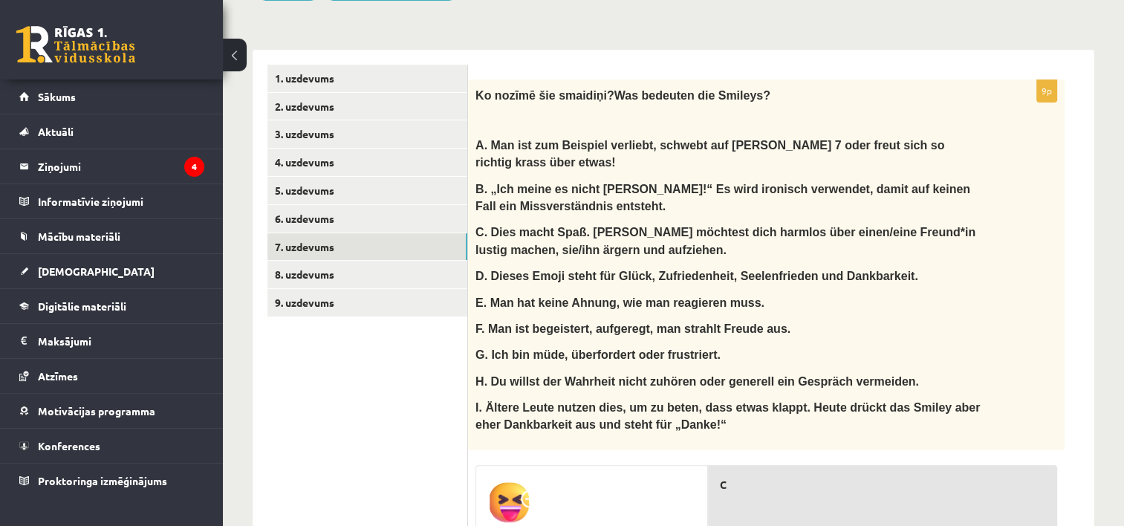
scroll to position [376, 0]
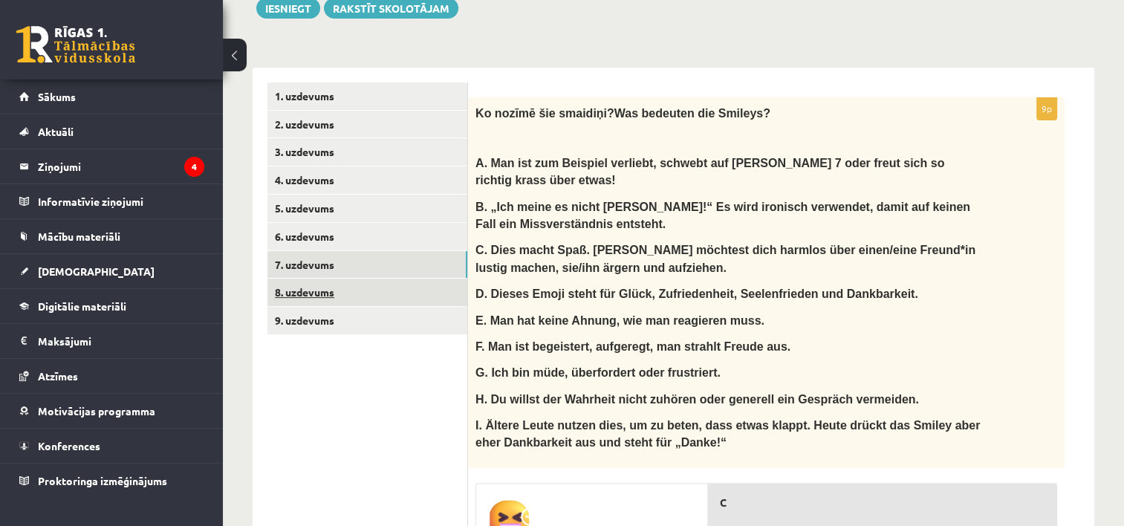
click at [341, 296] on link "8. uzdevums" at bounding box center [367, 292] width 200 height 27
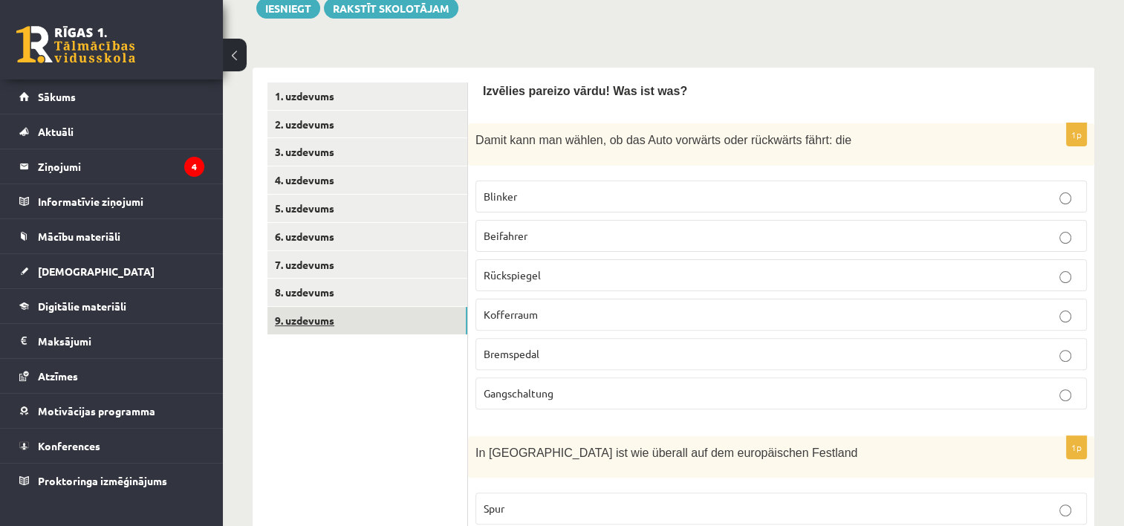
click at [333, 320] on link "9. uzdevums" at bounding box center [367, 320] width 200 height 27
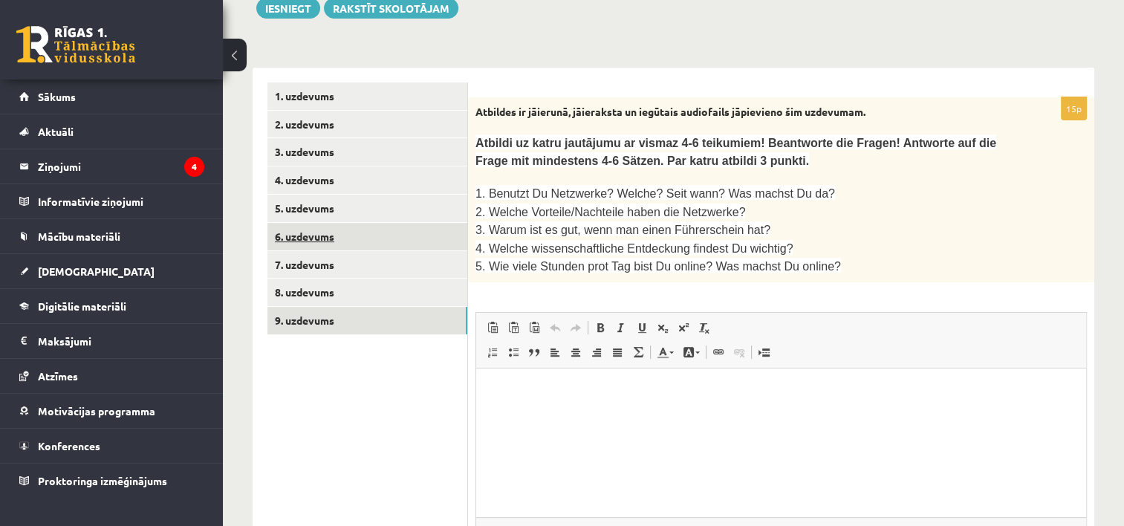
scroll to position [0, 0]
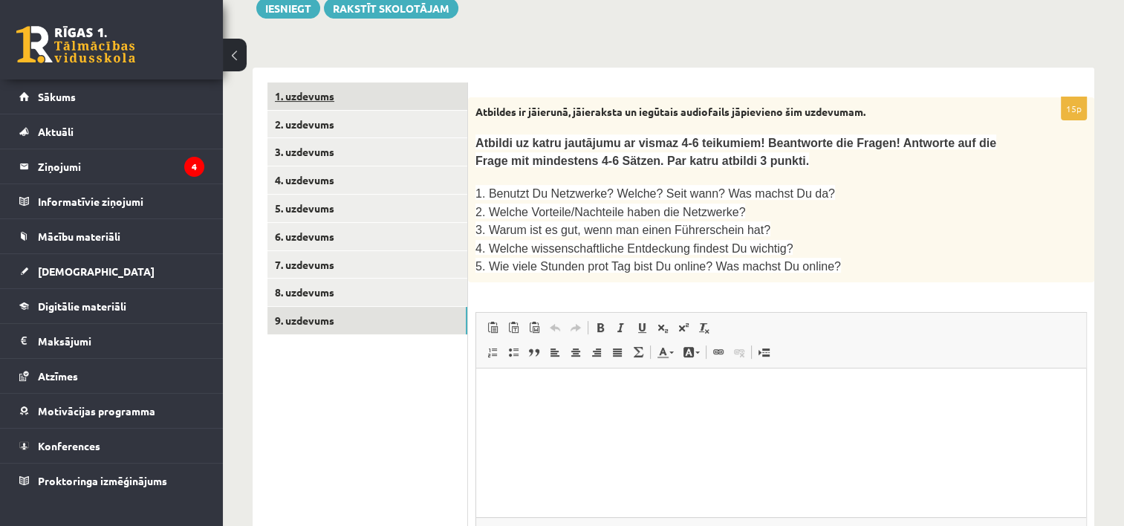
click at [327, 97] on link "1. uzdevums" at bounding box center [367, 95] width 200 height 27
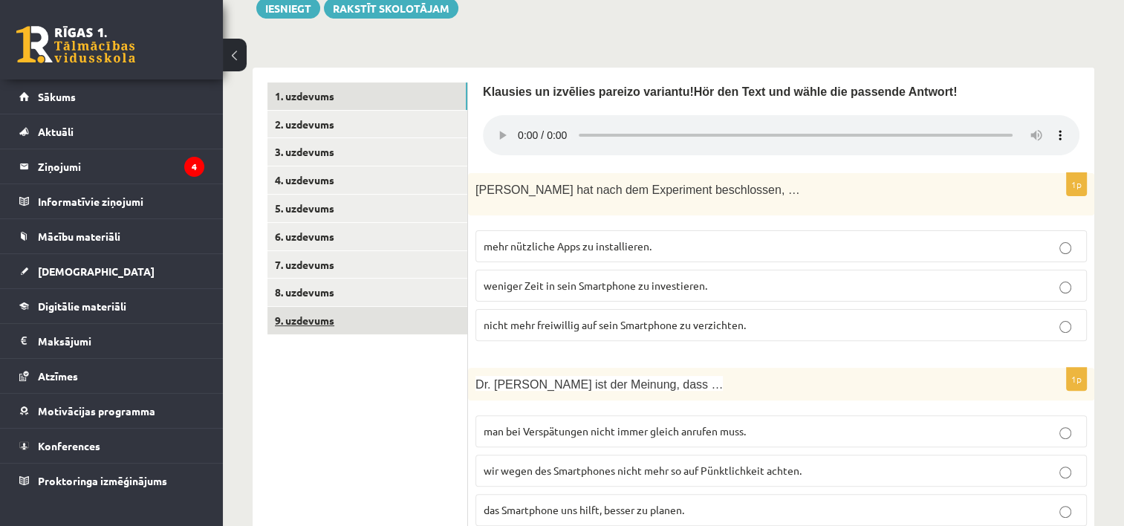
click at [327, 319] on link "9. uzdevums" at bounding box center [367, 320] width 200 height 27
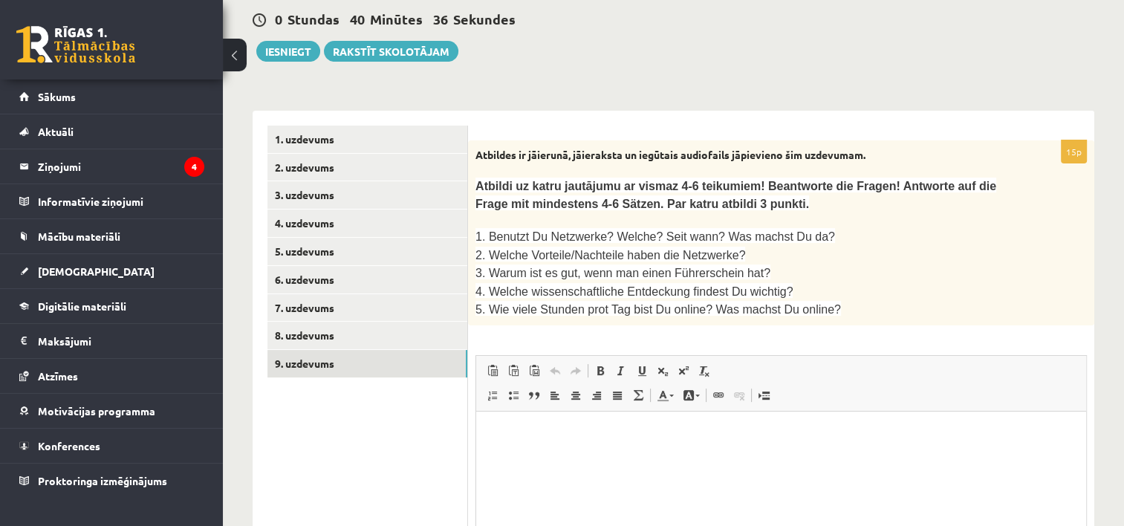
scroll to position [315, 0]
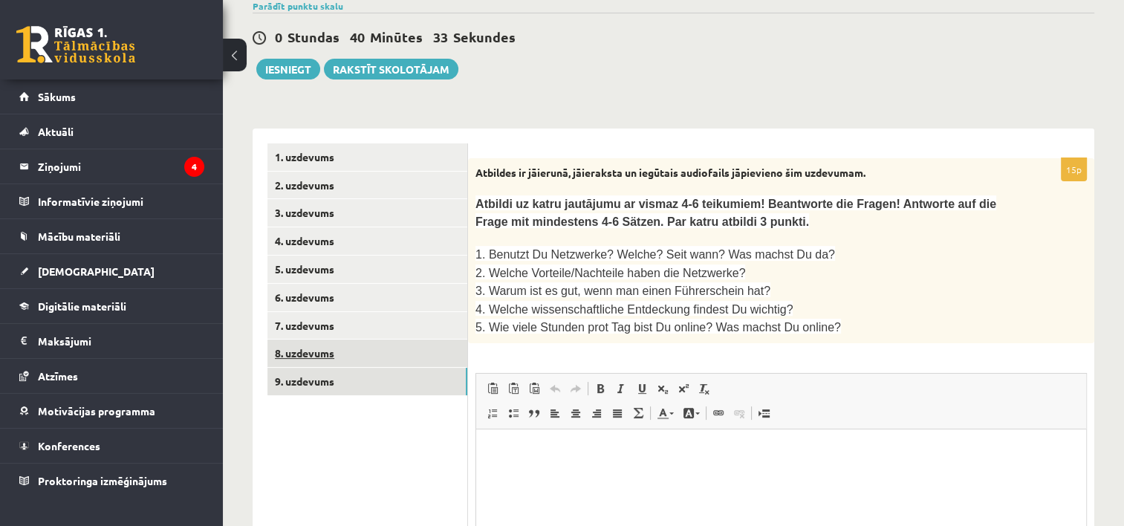
click at [319, 358] on link "8. uzdevums" at bounding box center [367, 352] width 200 height 27
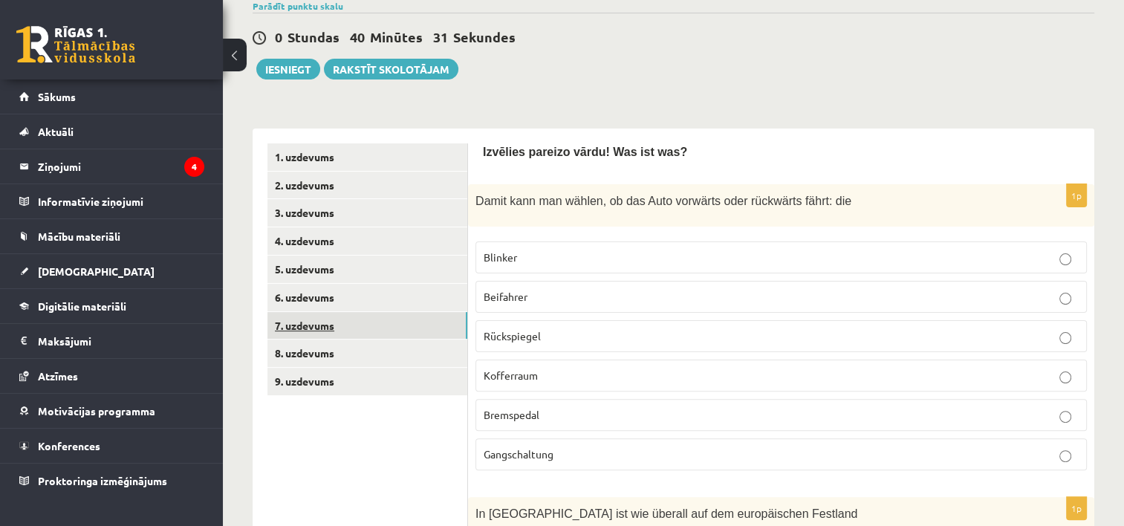
click at [308, 329] on link "7. uzdevums" at bounding box center [367, 325] width 200 height 27
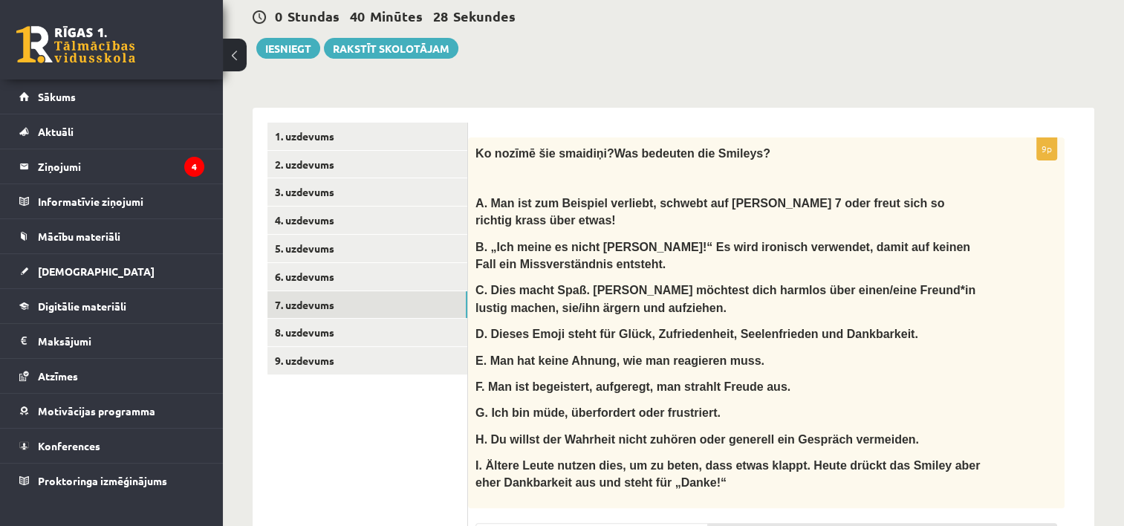
scroll to position [330, 0]
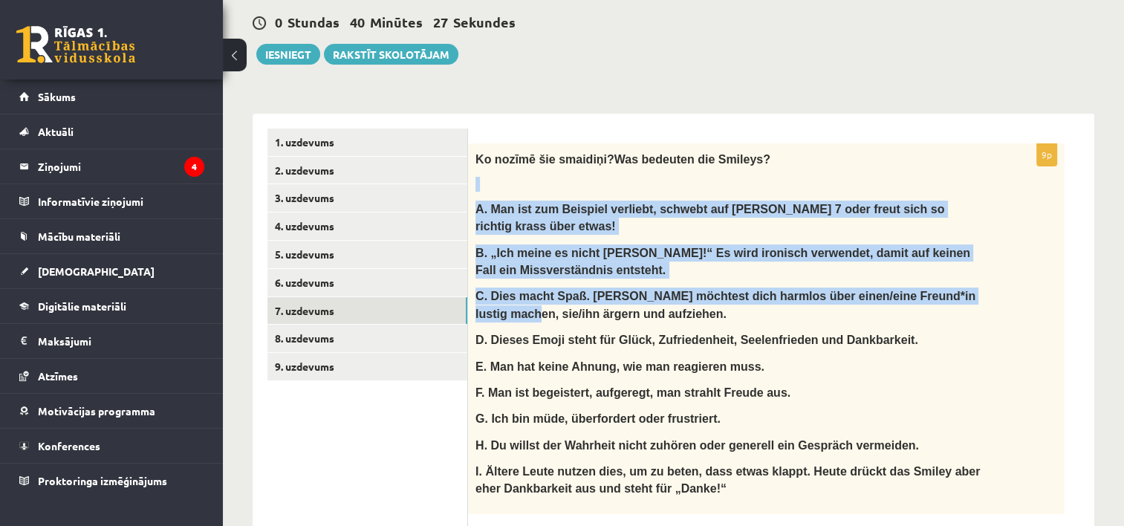
drag, startPoint x: 1121, startPoint y: 157, endPoint x: 1123, endPoint y: 264, distance: 107.0
click at [1123, 264] on div "Vācu valoda 11.b1 klase 1. ieskaite , Samanta Jākobsone (11.b1 JK) Ieskaitē būs…" at bounding box center [673, 517] width 901 height 1581
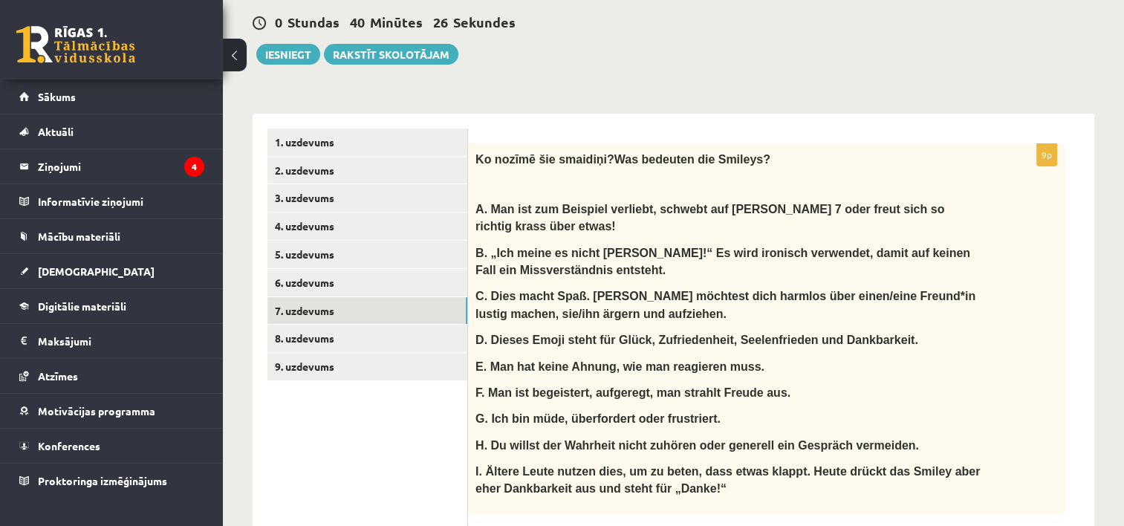
drag, startPoint x: 1123, startPoint y: 264, endPoint x: 1039, endPoint y: 294, distance: 89.0
click at [1039, 294] on div "Ko noz īmē šie smaidiņi? Was bedeuten die Smileys? A. Man ist zum Beispiel verl…" at bounding box center [766, 328] width 596 height 371
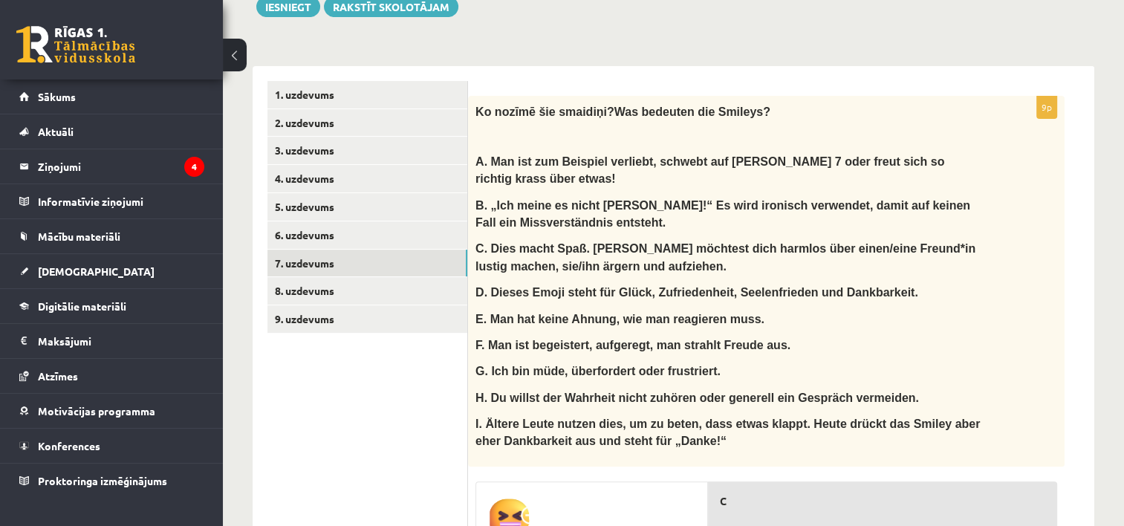
scroll to position [327, 0]
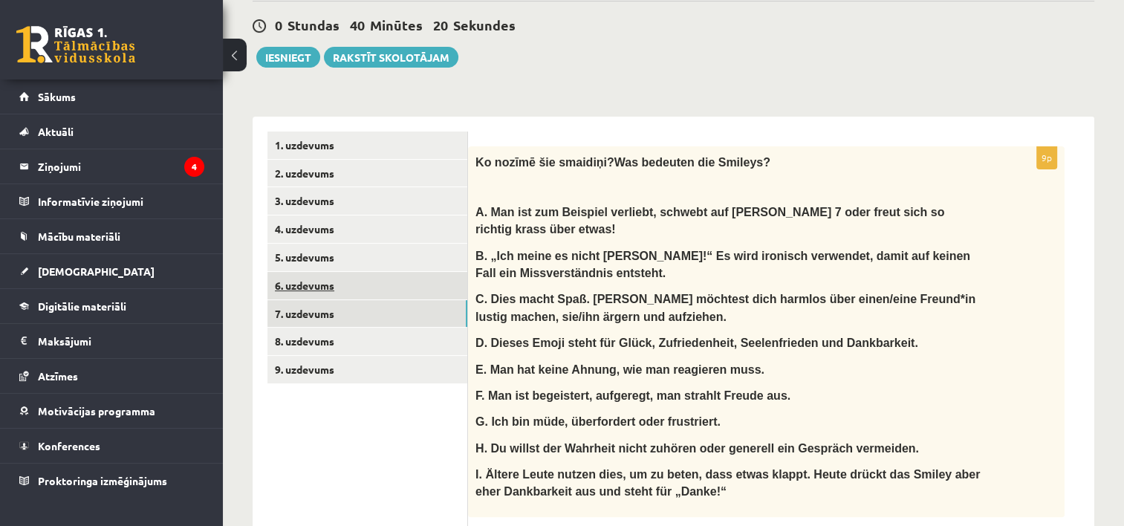
click at [335, 287] on link "6. uzdevums" at bounding box center [367, 285] width 200 height 27
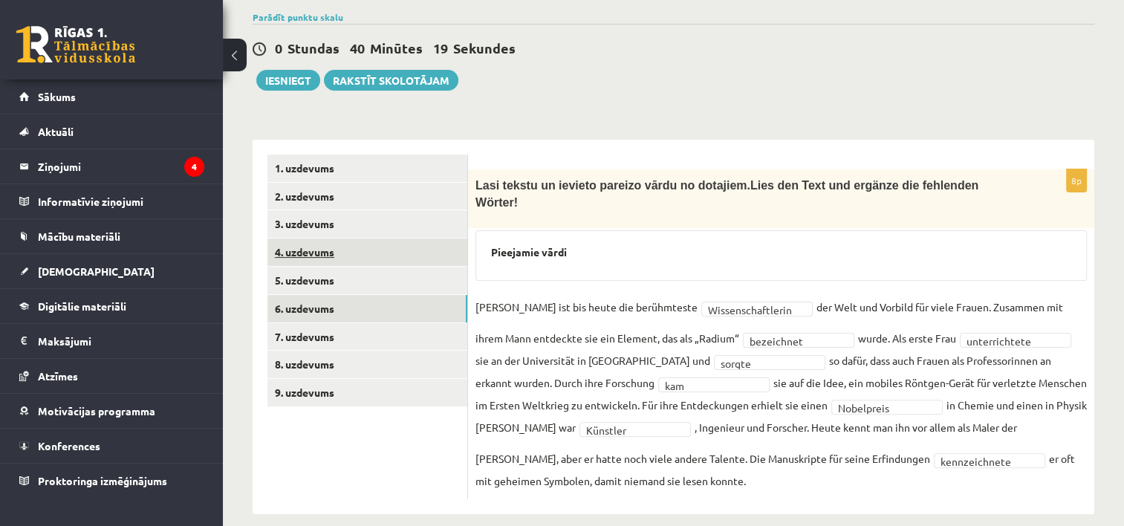
click at [319, 253] on link "4. uzdevums" at bounding box center [367, 251] width 200 height 27
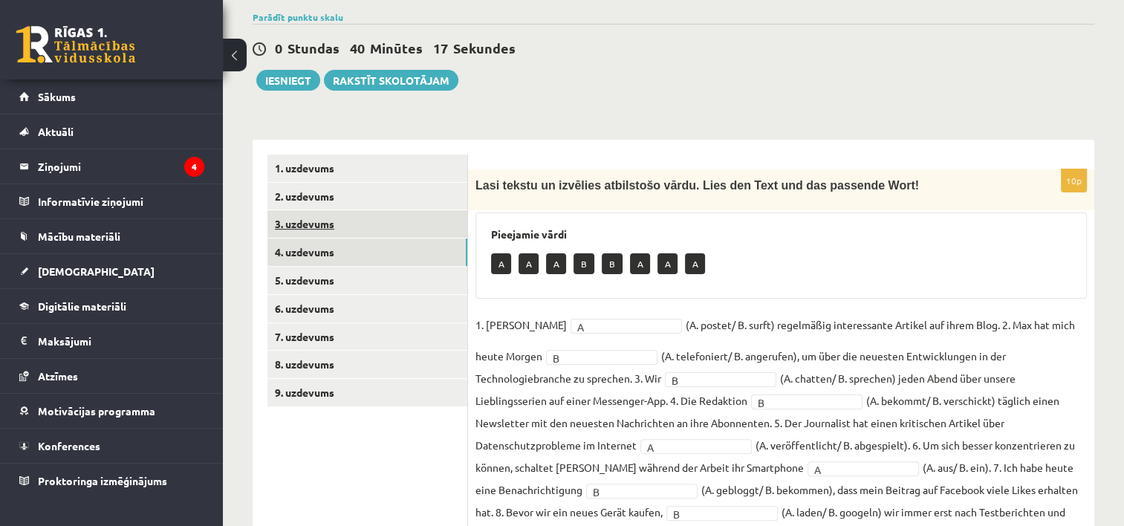
click at [316, 230] on link "3. uzdevums" at bounding box center [367, 223] width 200 height 27
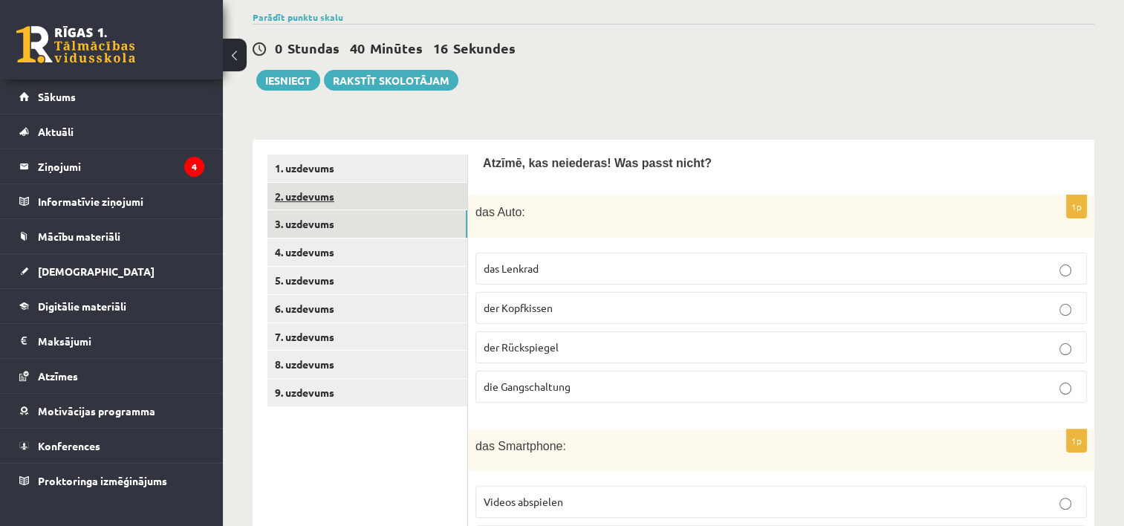
click at [308, 198] on link "2. uzdevums" at bounding box center [367, 196] width 200 height 27
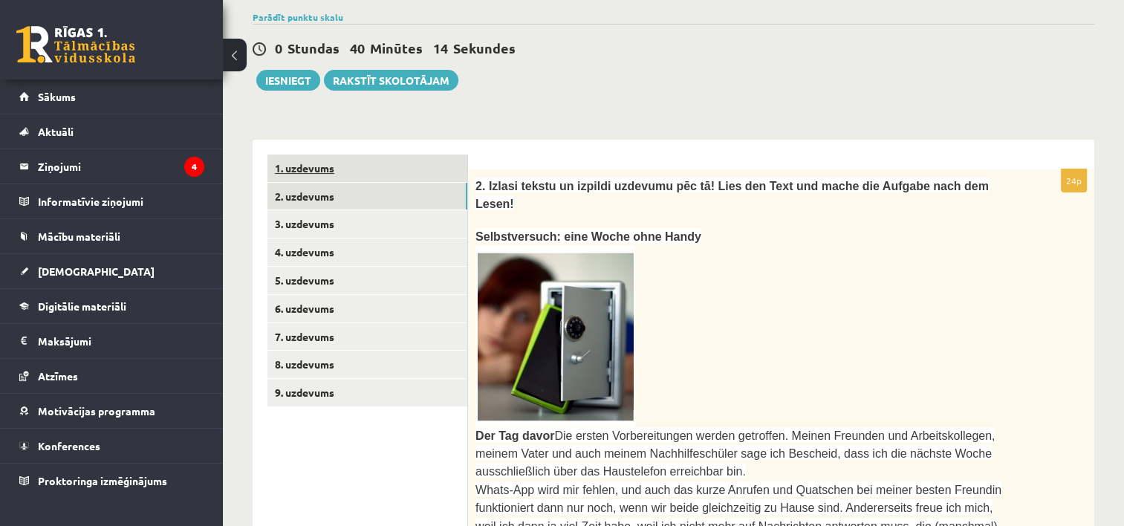
scroll to position [0, 0]
click at [306, 173] on link "1. uzdevums" at bounding box center [367, 168] width 200 height 27
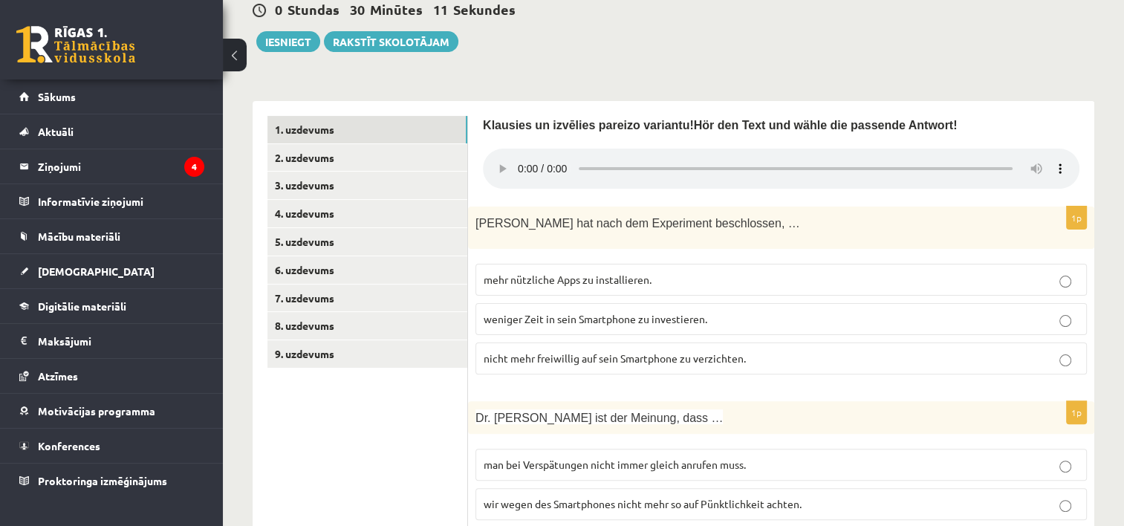
scroll to position [338, 0]
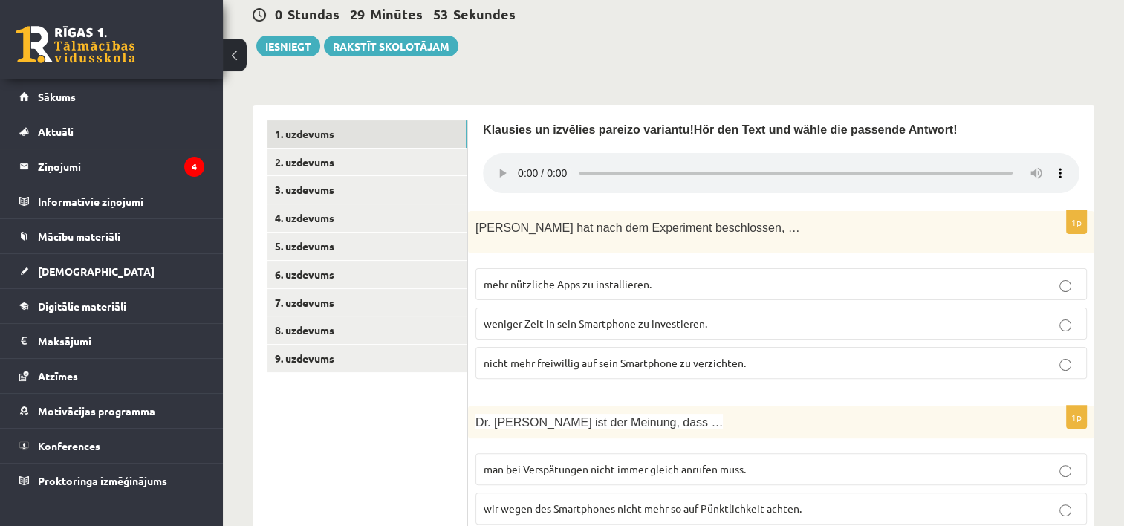
click at [683, 317] on span "weniger Zeit in sein Smartphone zu investieren." at bounding box center [596, 322] width 224 height 13
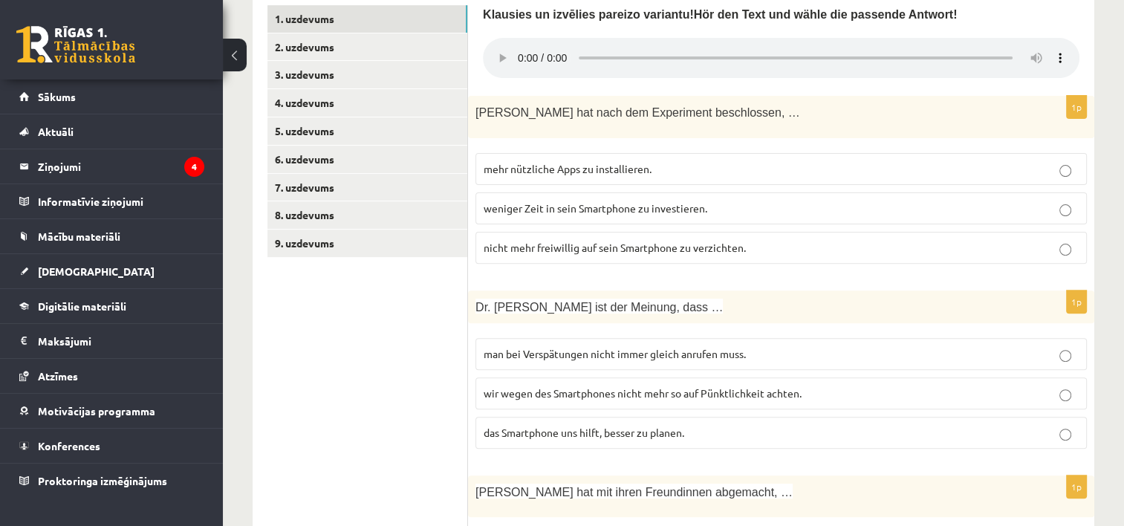
scroll to position [464, 0]
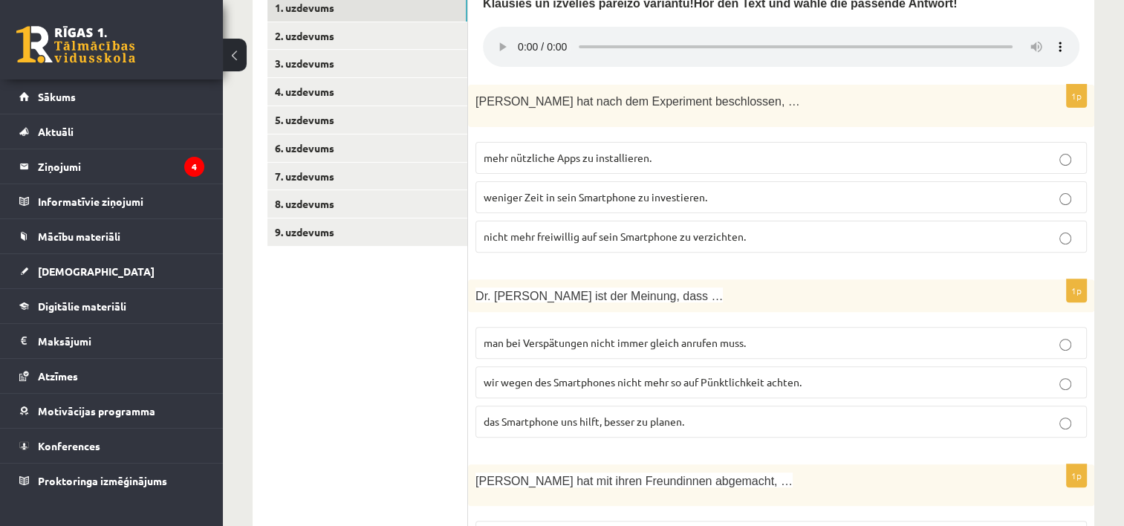
click at [689, 418] on p "das Smartphone uns hilft, besser zu planen." at bounding box center [781, 422] width 595 height 16
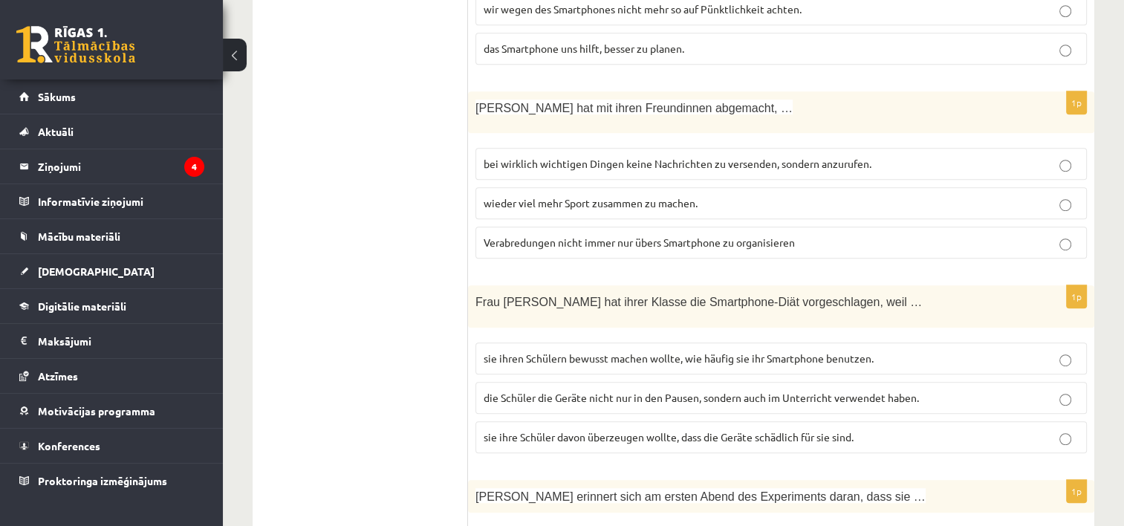
scroll to position [842, 0]
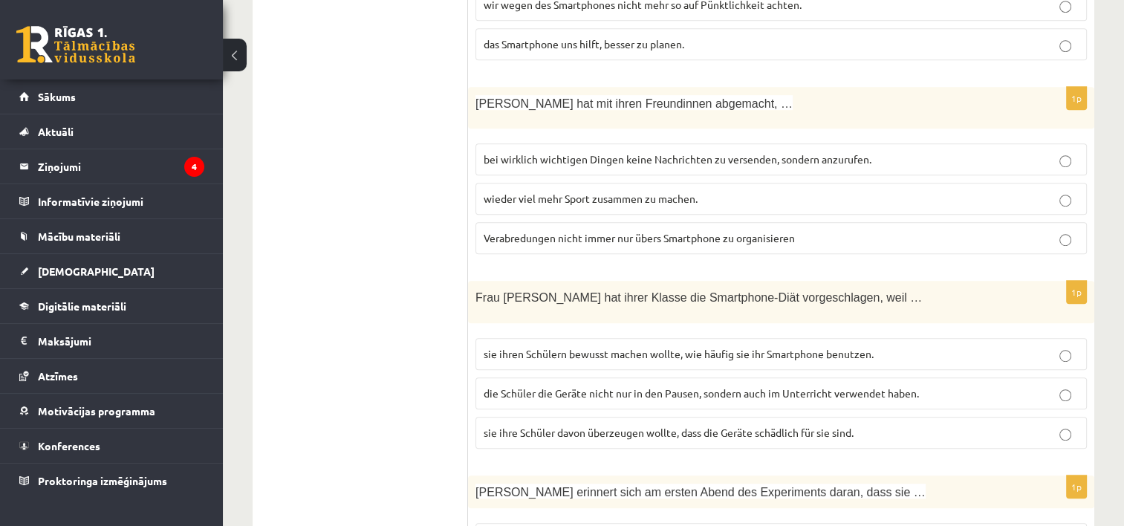
click at [856, 231] on p "Verabredungen nicht immer nur übers Smartphone zu organisieren" at bounding box center [781, 238] width 595 height 16
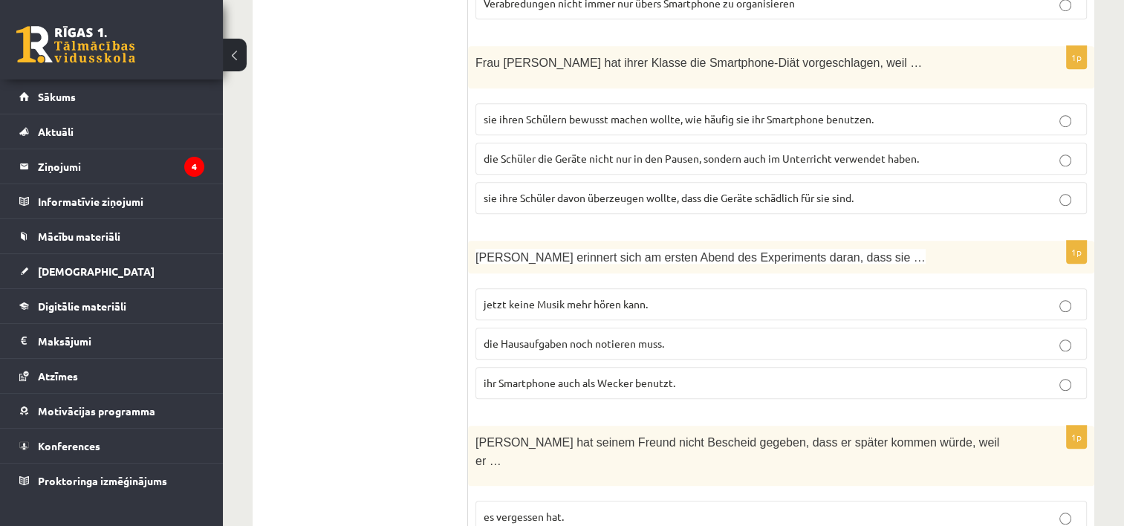
scroll to position [1074, 0]
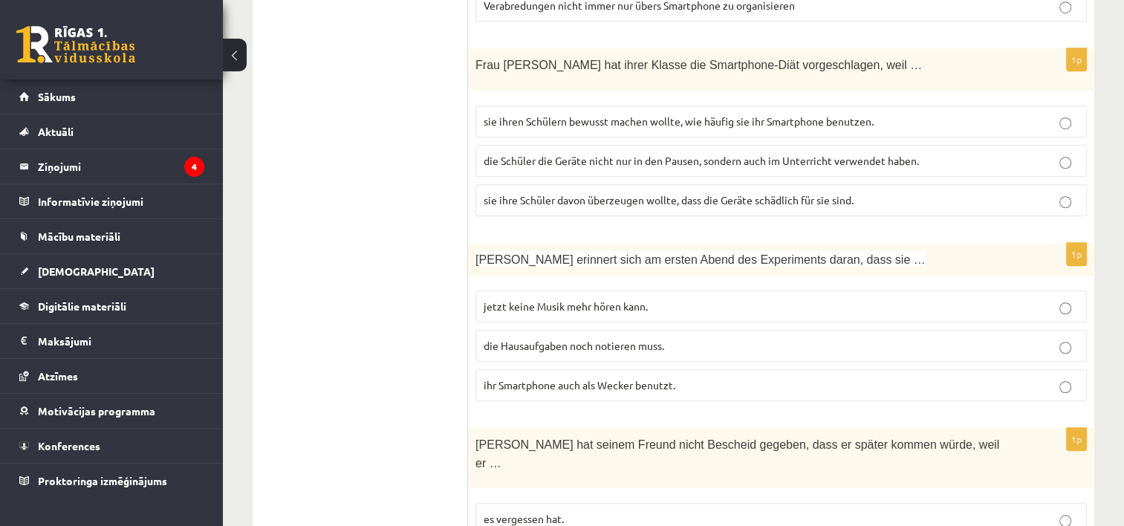
click at [615, 114] on span "sie ihren Schülern bewusst machen wollte, wie häufig sie ihr Smartphone benutze…" at bounding box center [679, 120] width 390 height 13
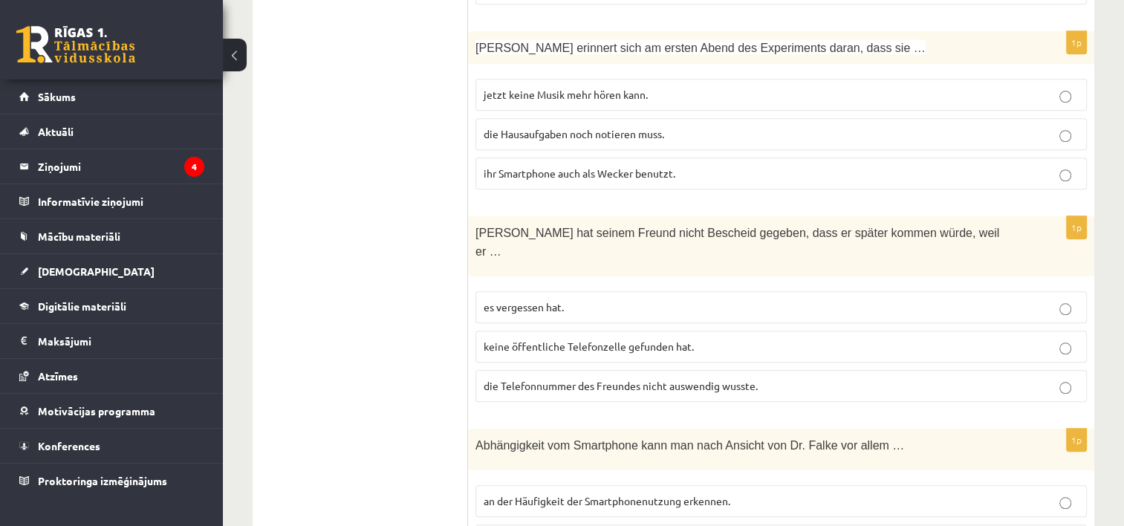
scroll to position [1290, 0]
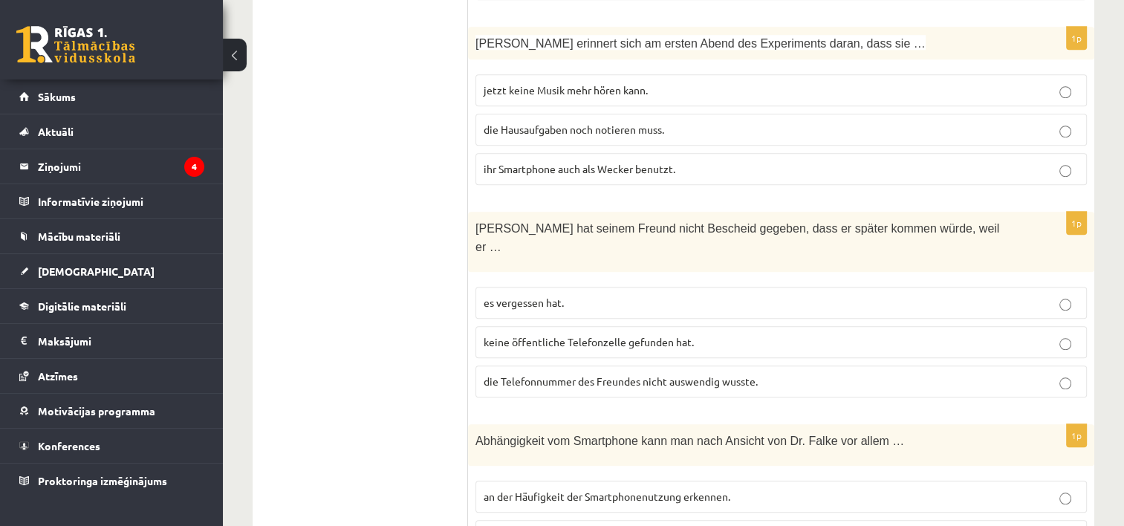
click at [556, 295] on p "es vergessen hat." at bounding box center [781, 303] width 595 height 16
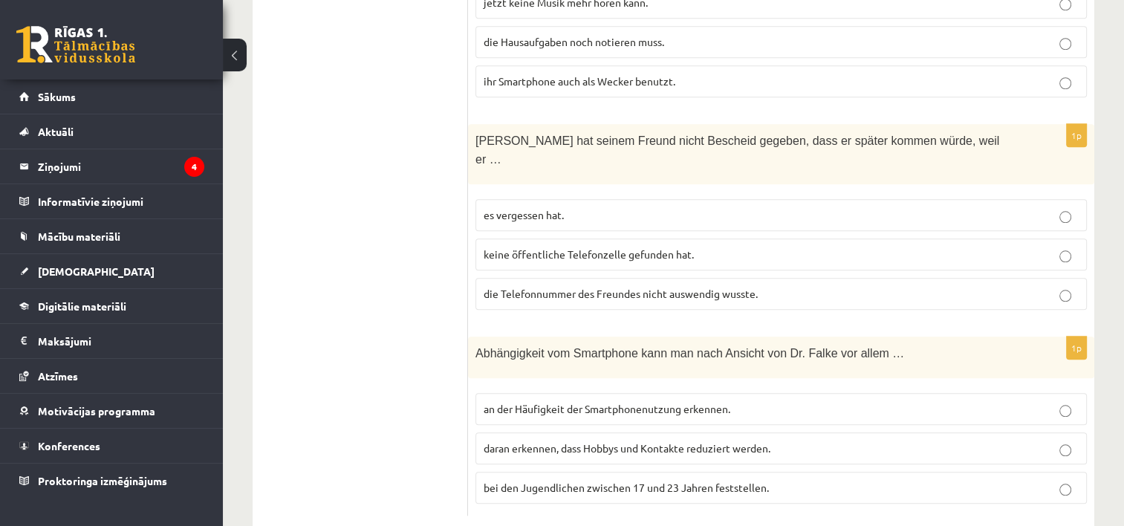
click at [770, 401] on p "an der Häufigkeit der Smartphonenutzung erkennen." at bounding box center [781, 409] width 595 height 16
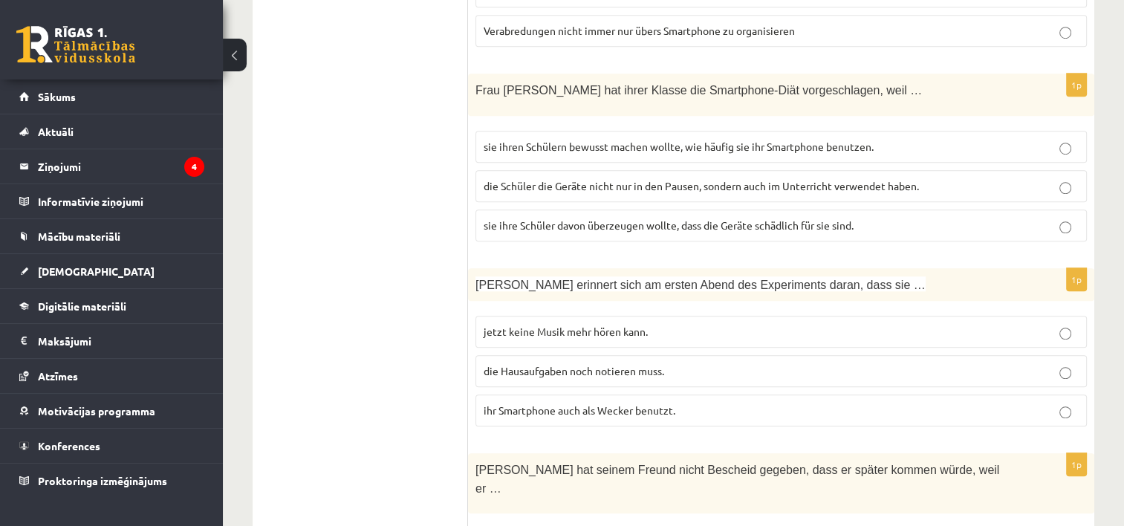
scroll to position [1064, 0]
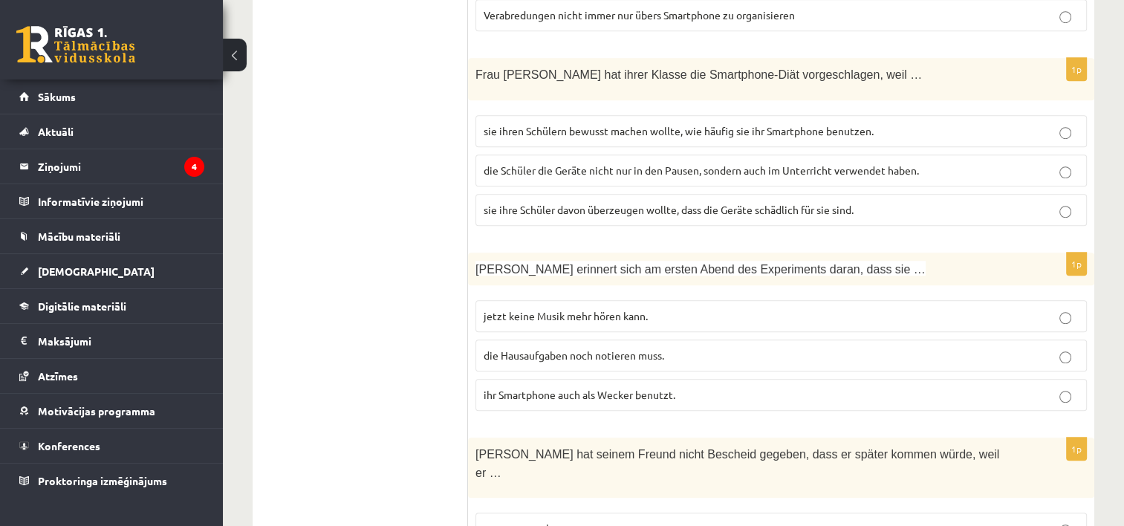
drag, startPoint x: 622, startPoint y: 380, endPoint x: 958, endPoint y: 376, distance: 336.5
click at [958, 387] on p "ihr Smartphone auch als Wecker benutzt." at bounding box center [781, 395] width 595 height 16
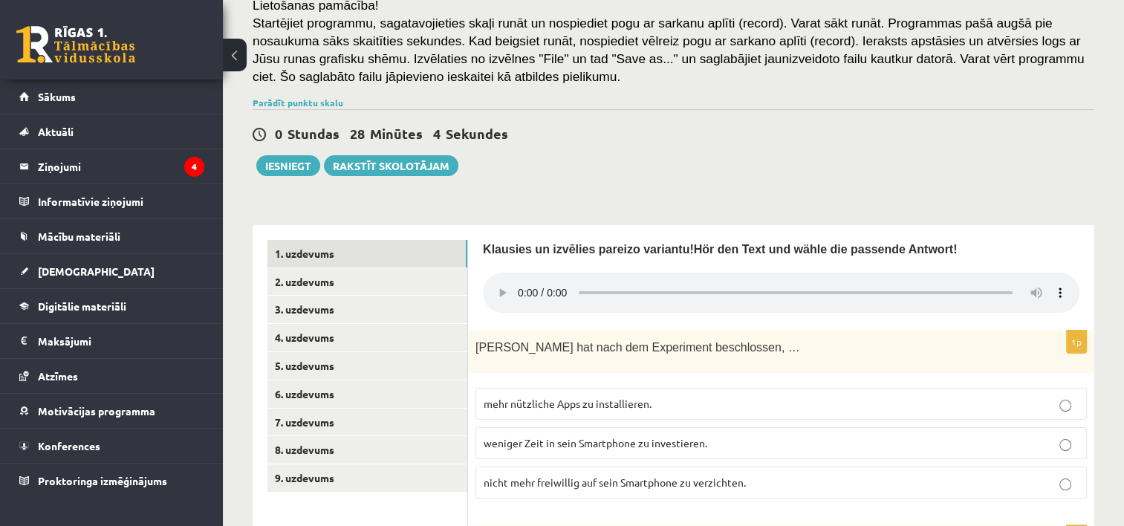
scroll to position [235, 0]
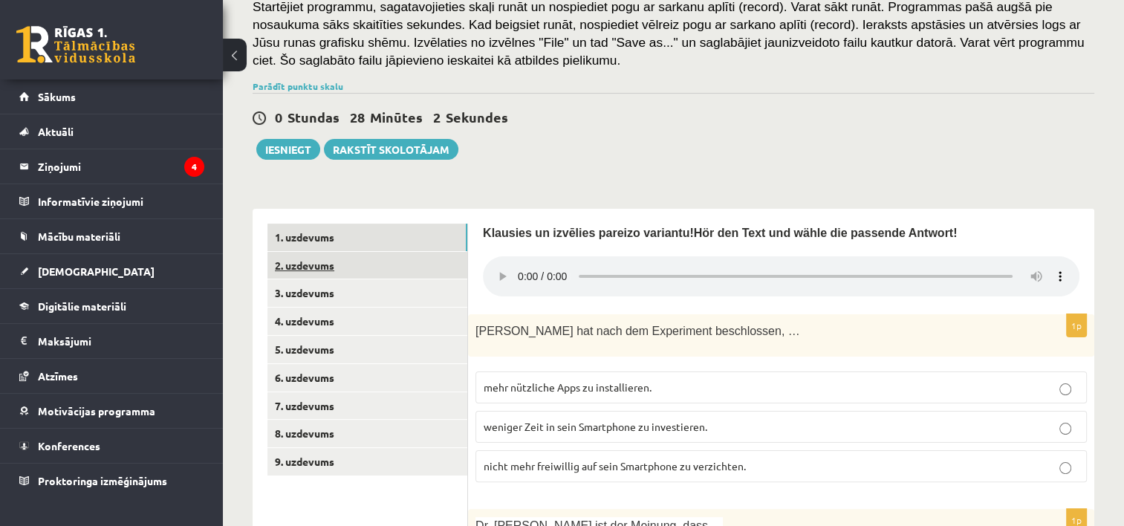
click at [348, 270] on link "2. uzdevums" at bounding box center [367, 265] width 200 height 27
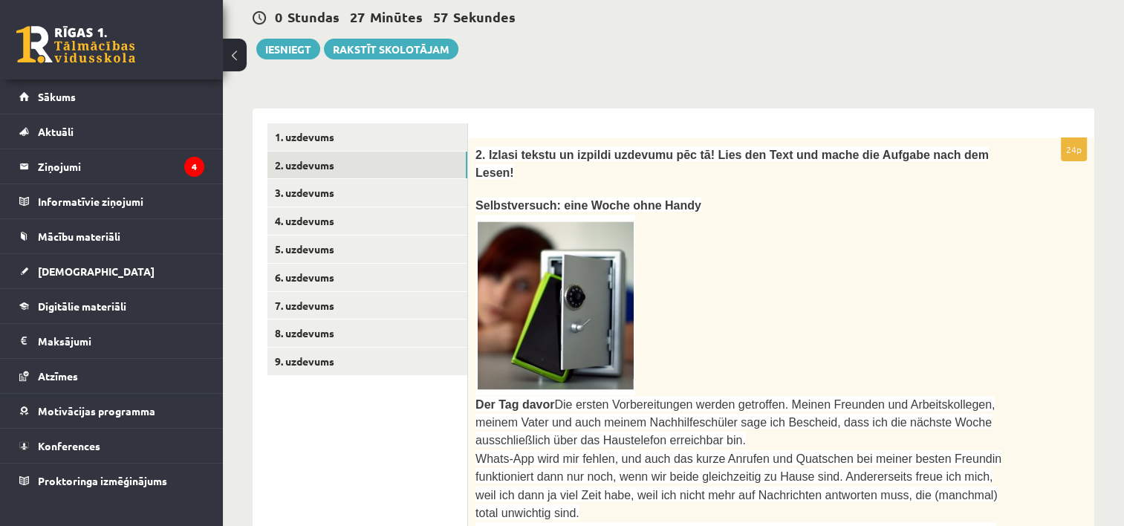
scroll to position [330, 0]
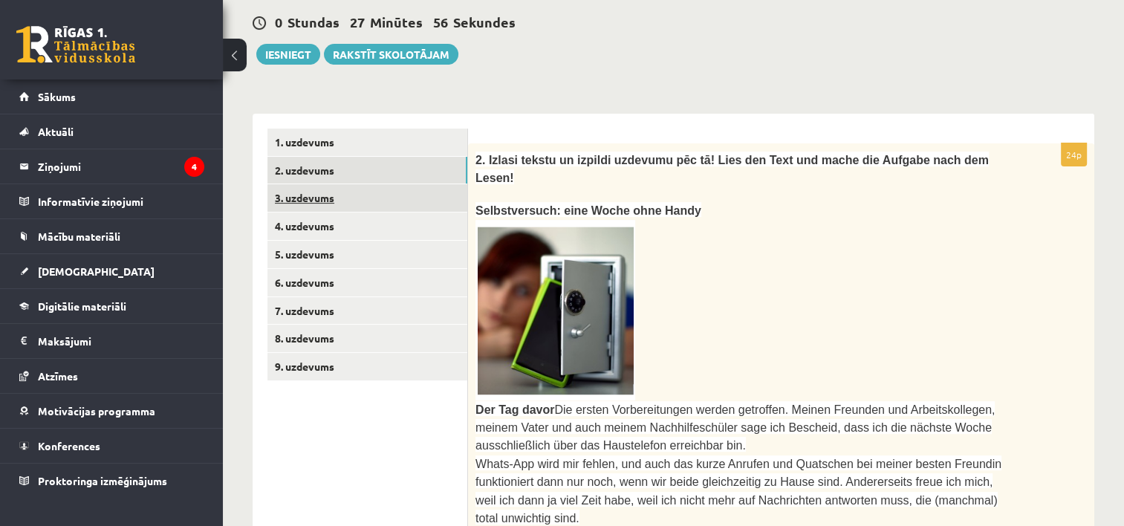
click at [348, 195] on link "3. uzdevums" at bounding box center [367, 197] width 200 height 27
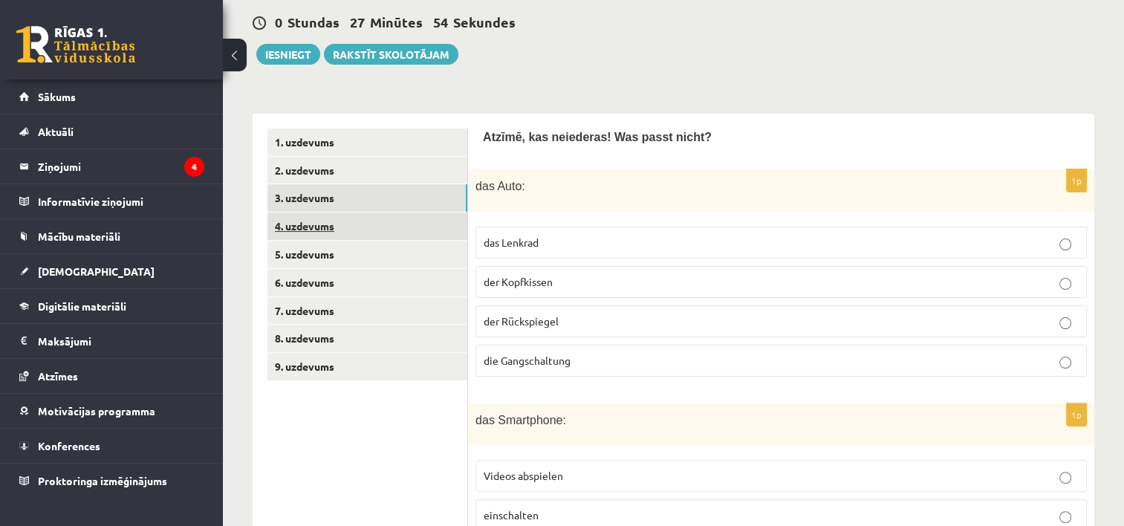
click at [330, 224] on link "4. uzdevums" at bounding box center [367, 225] width 200 height 27
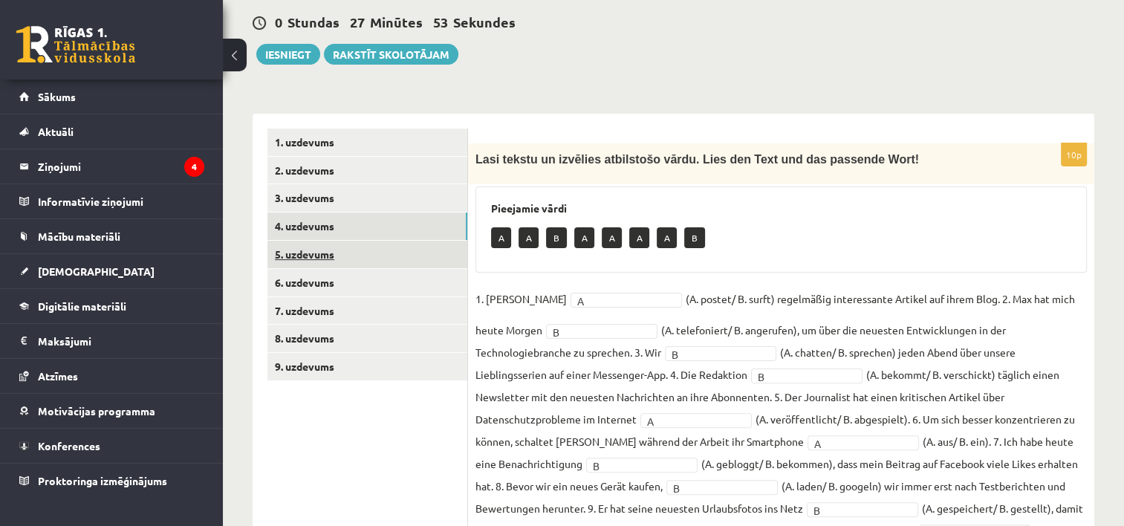
click at [326, 250] on link "5. uzdevums" at bounding box center [367, 254] width 200 height 27
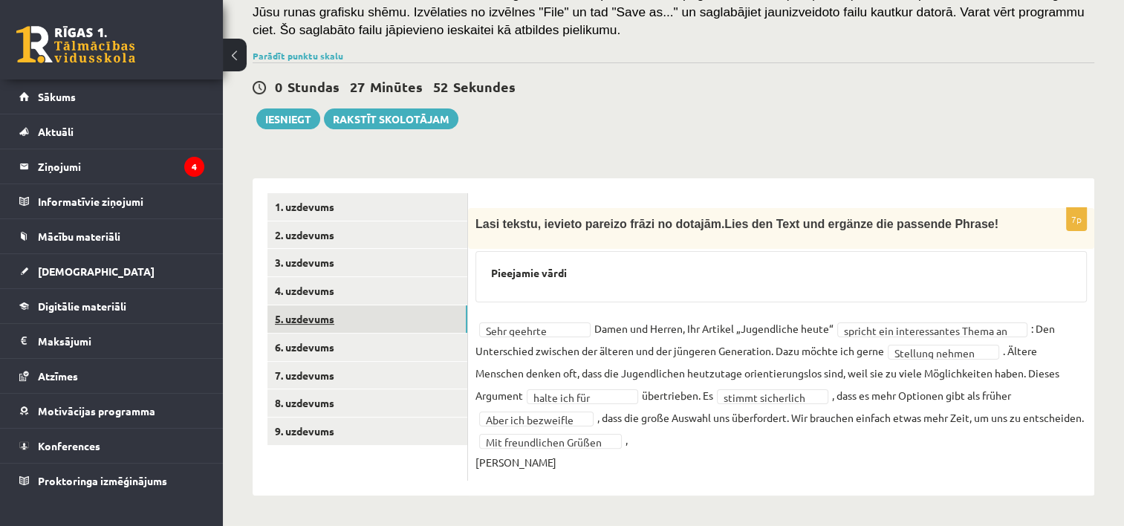
scroll to position [286, 0]
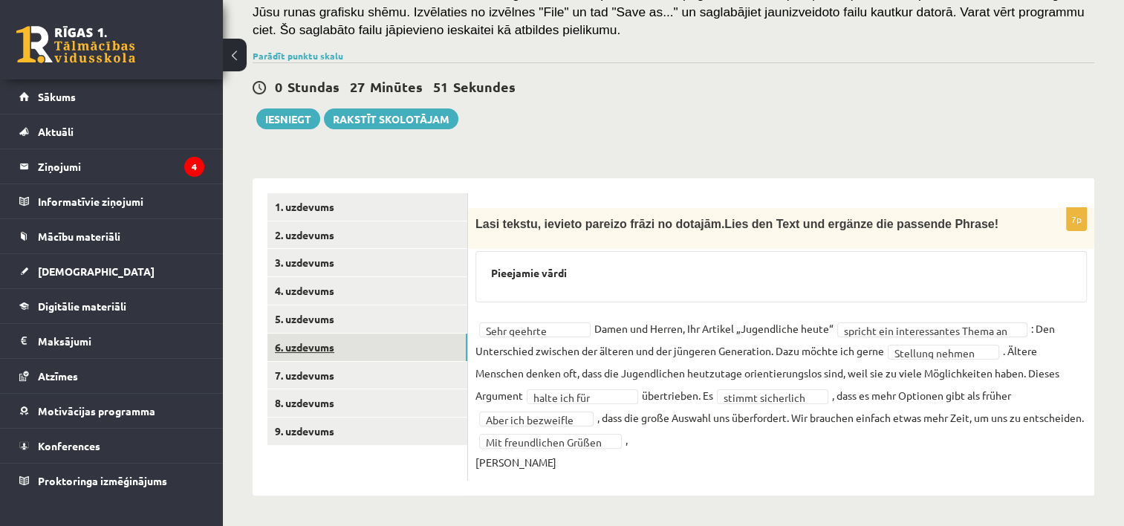
click at [325, 334] on link "6. uzdevums" at bounding box center [367, 347] width 200 height 27
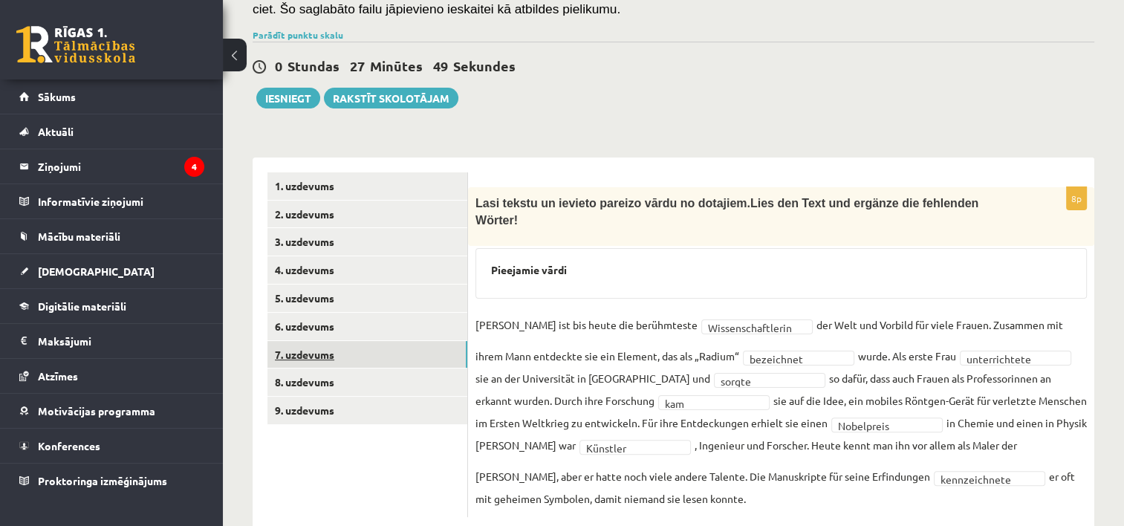
click at [325, 350] on link "7. uzdevums" at bounding box center [367, 354] width 200 height 27
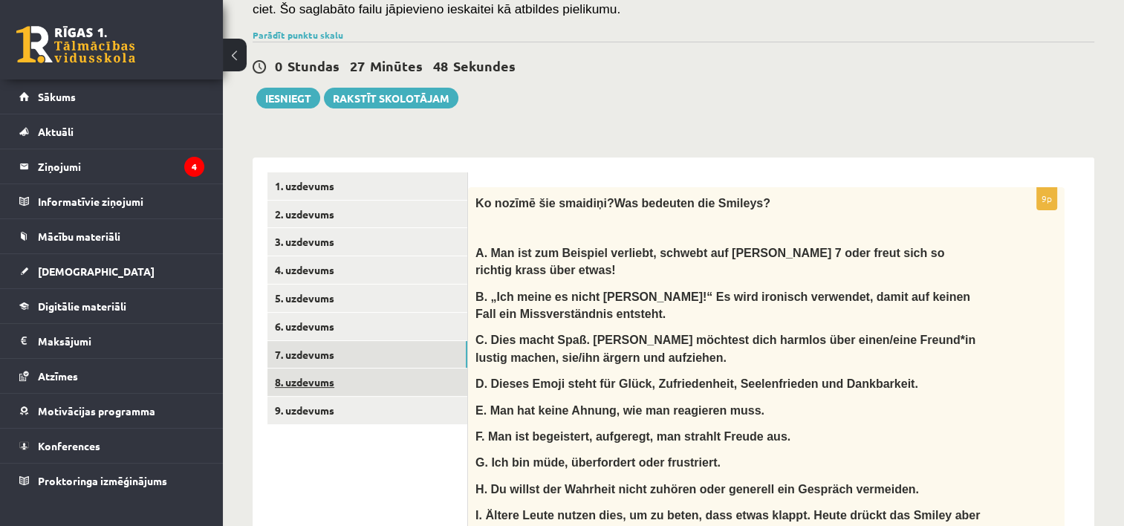
click at [328, 381] on link "8. uzdevums" at bounding box center [367, 381] width 200 height 27
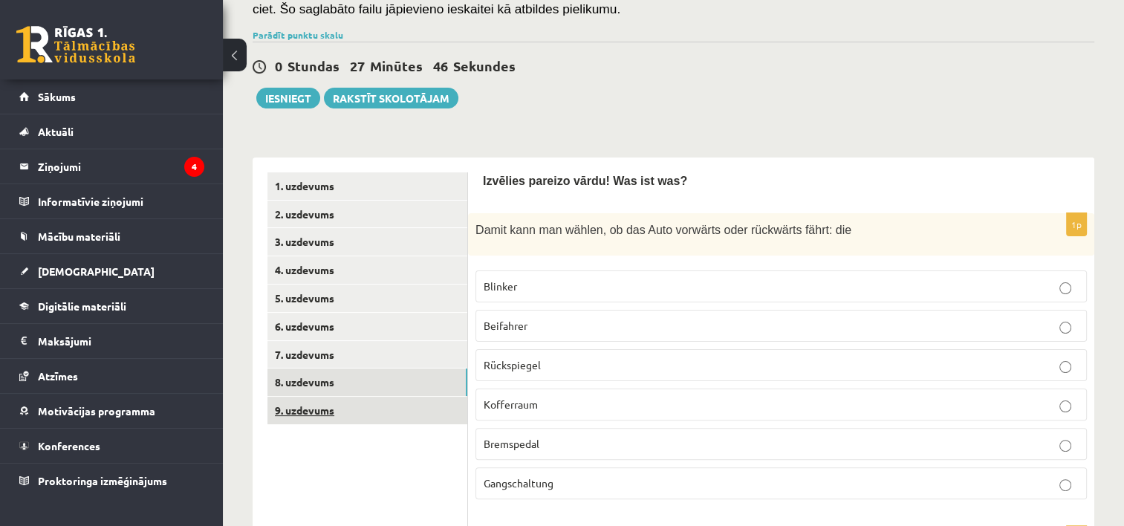
click at [328, 410] on link "9. uzdevums" at bounding box center [367, 410] width 200 height 27
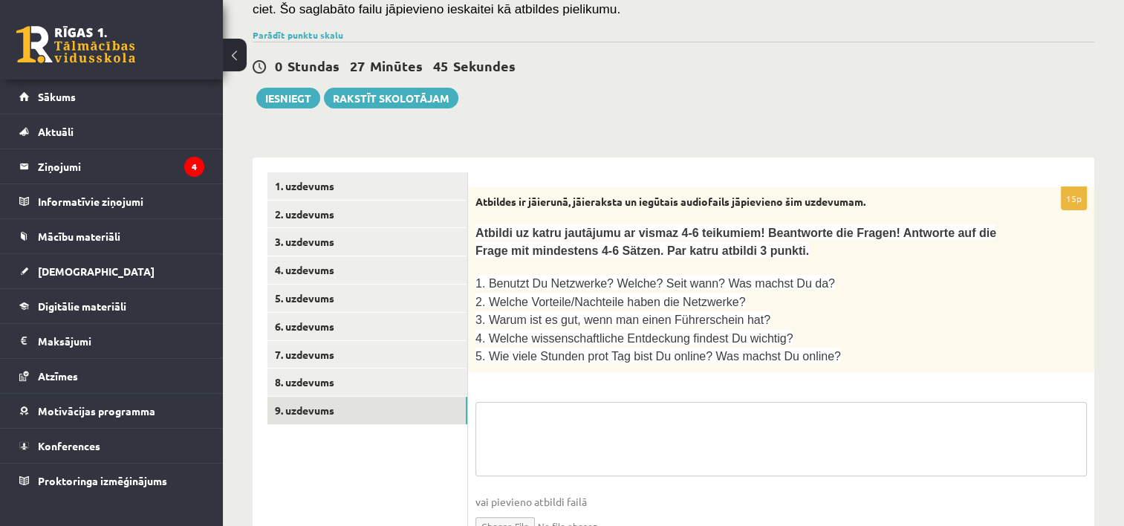
click at [631, 442] on textarea at bounding box center [780, 439] width 611 height 74
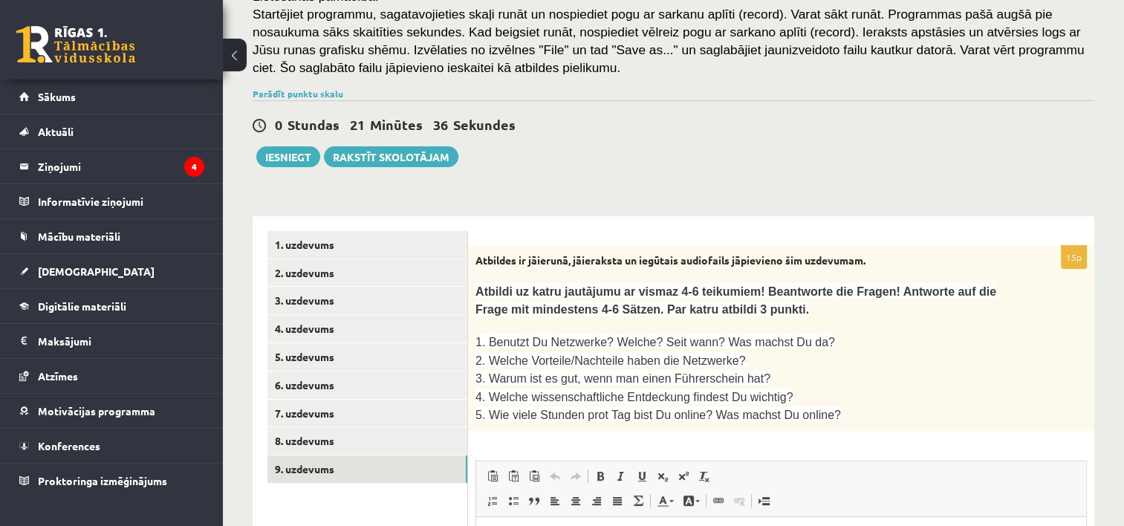
scroll to position [221, 0]
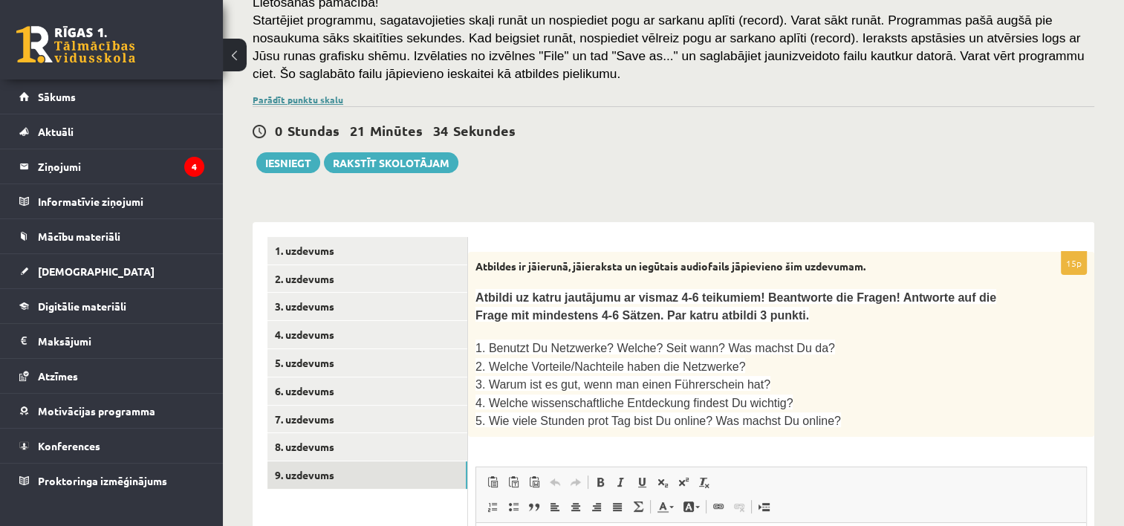
click at [328, 95] on link "Parādīt punktu skalu" at bounding box center [298, 100] width 91 height 12
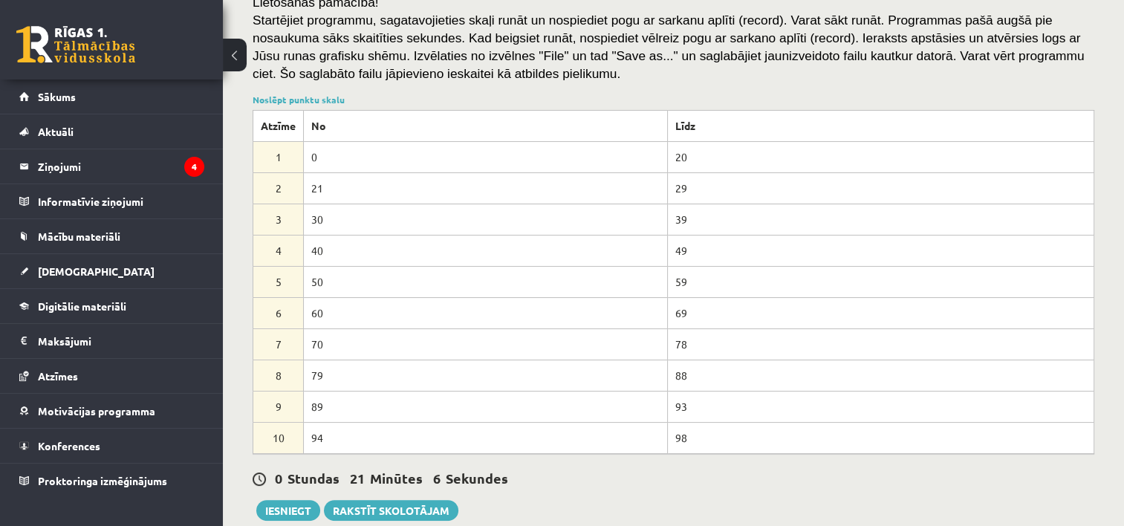
click at [786, 477] on div "0 Stundas 21 Minūtes 6 Sekundes" at bounding box center [674, 478] width 842 height 19
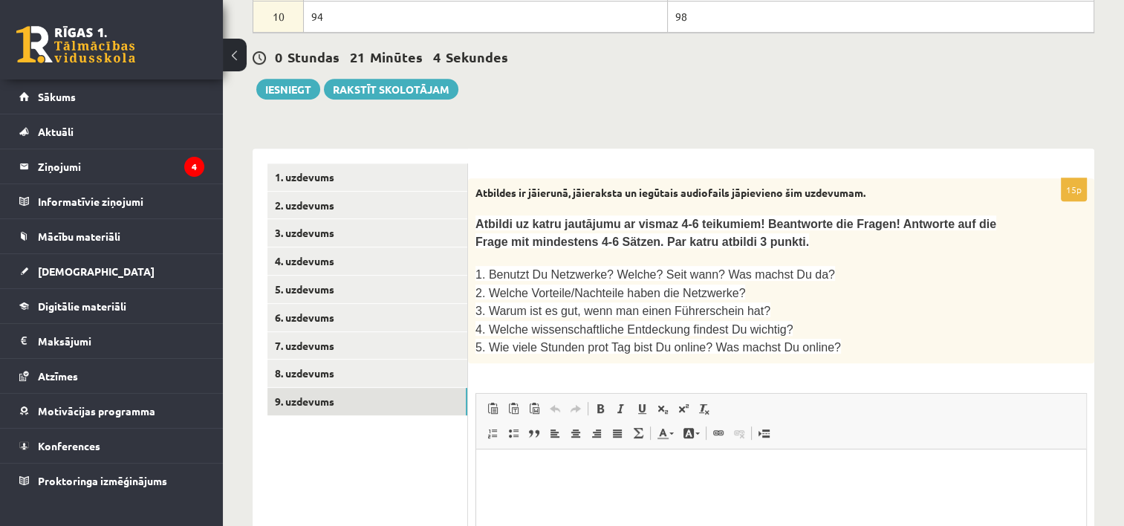
scroll to position [641, 0]
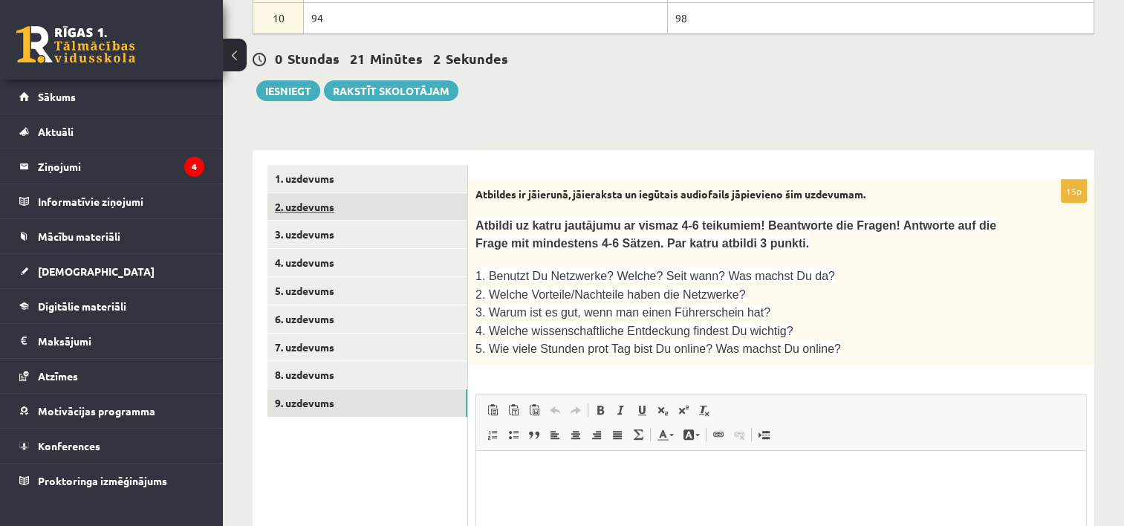
click at [294, 204] on link "2. uzdevums" at bounding box center [367, 206] width 200 height 27
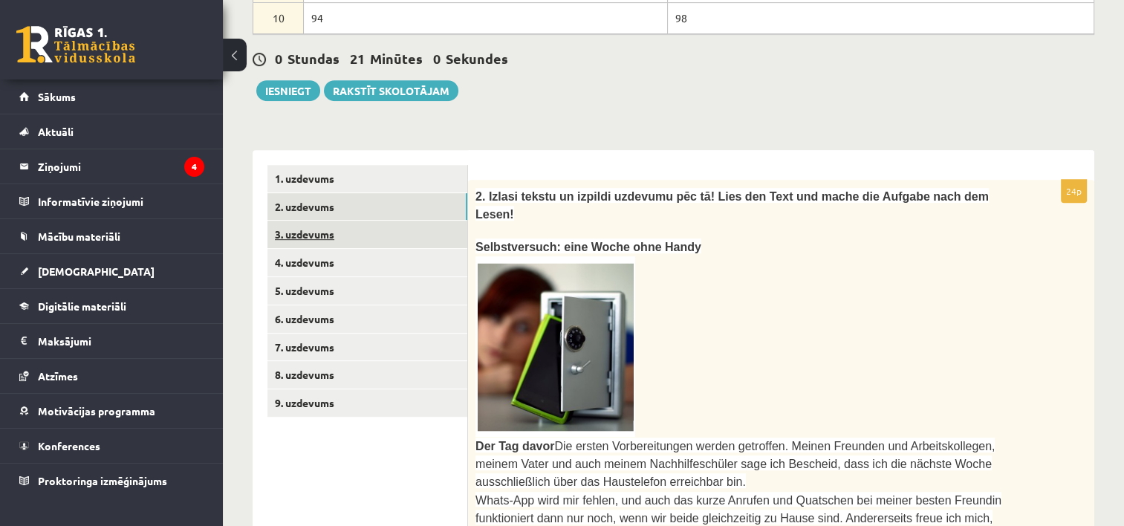
scroll to position [0, 0]
click at [308, 232] on link "3. uzdevums" at bounding box center [367, 234] width 200 height 27
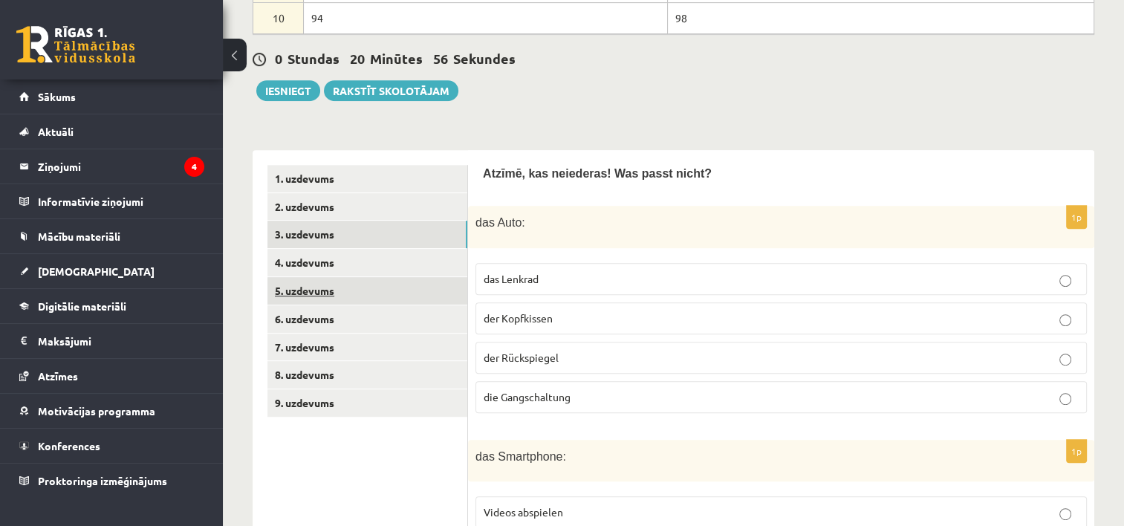
click at [310, 288] on link "5. uzdevums" at bounding box center [367, 290] width 200 height 27
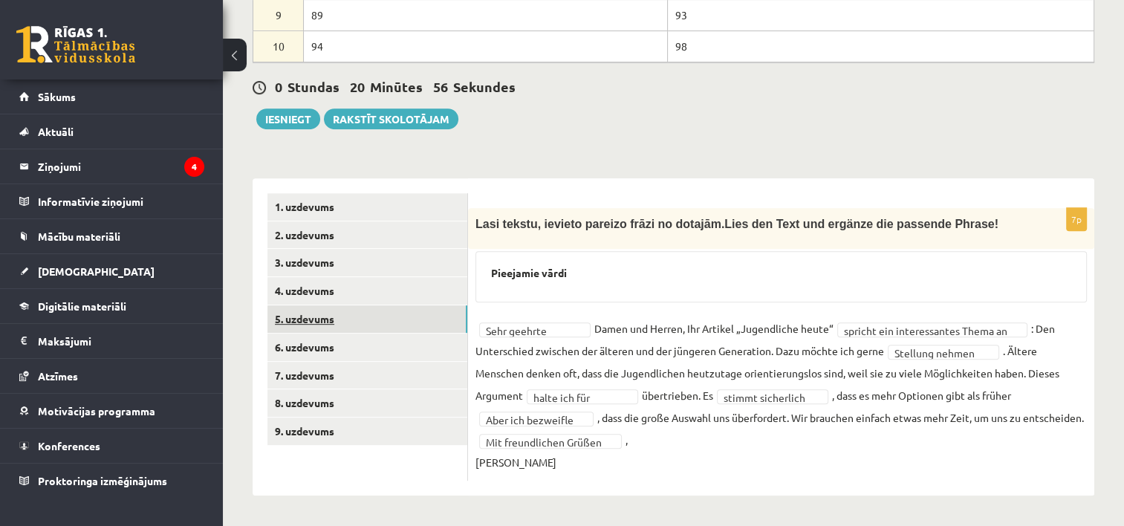
scroll to position [632, 0]
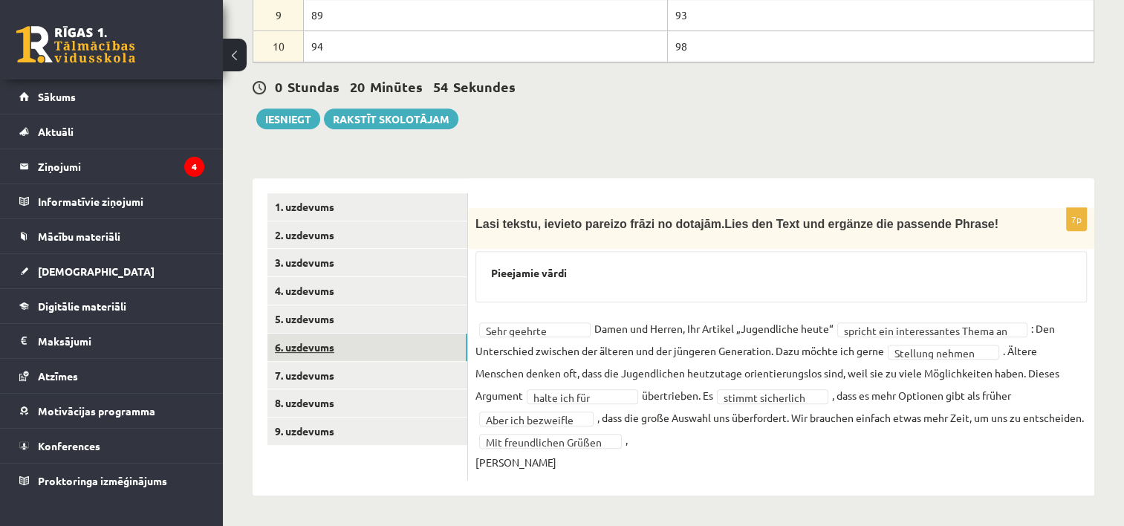
click at [318, 334] on link "6. uzdevums" at bounding box center [367, 347] width 200 height 27
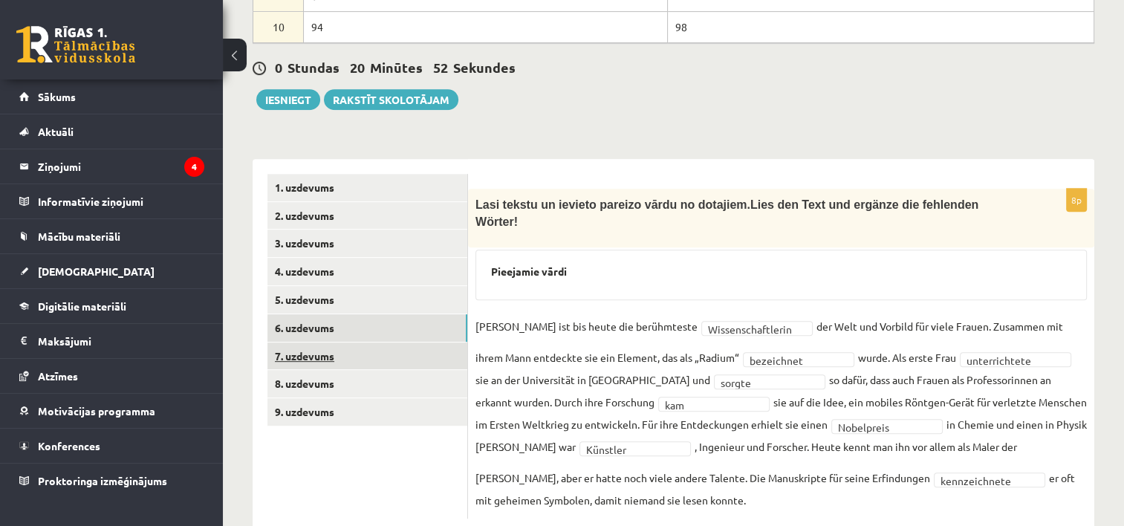
click at [323, 354] on link "7. uzdevums" at bounding box center [367, 355] width 200 height 27
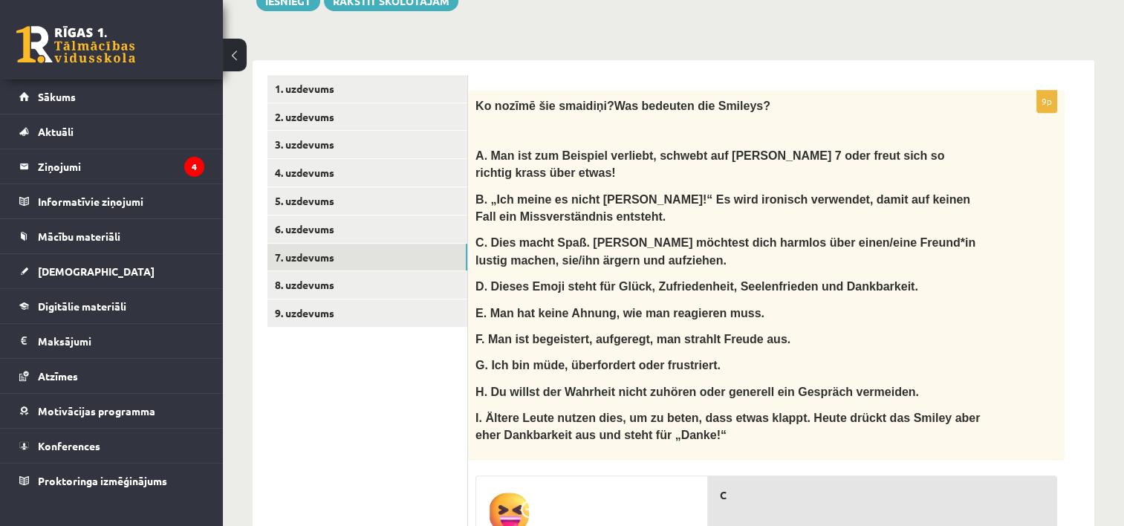
scroll to position [634, 0]
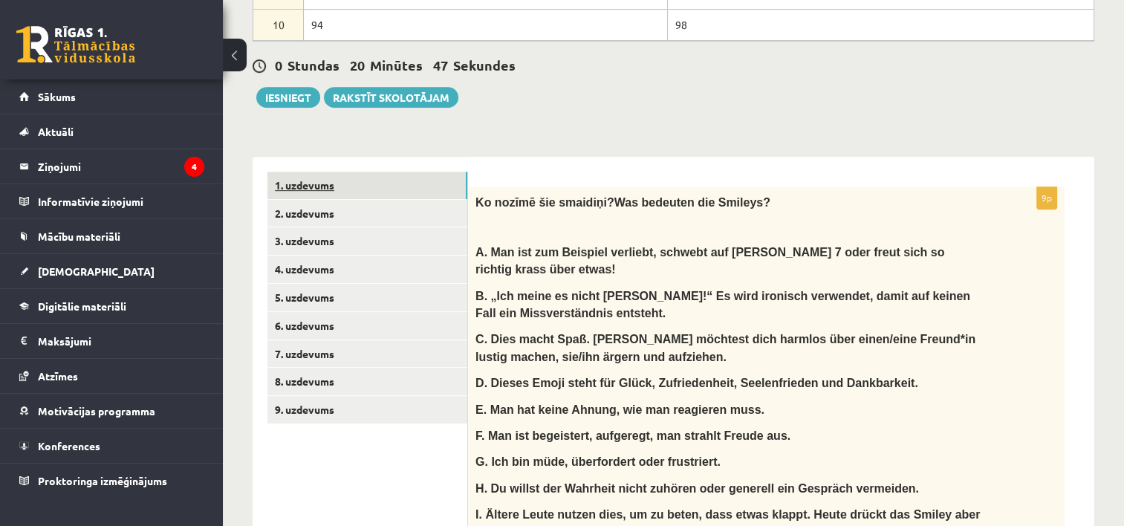
click at [279, 178] on link "1. uzdevums" at bounding box center [367, 185] width 200 height 27
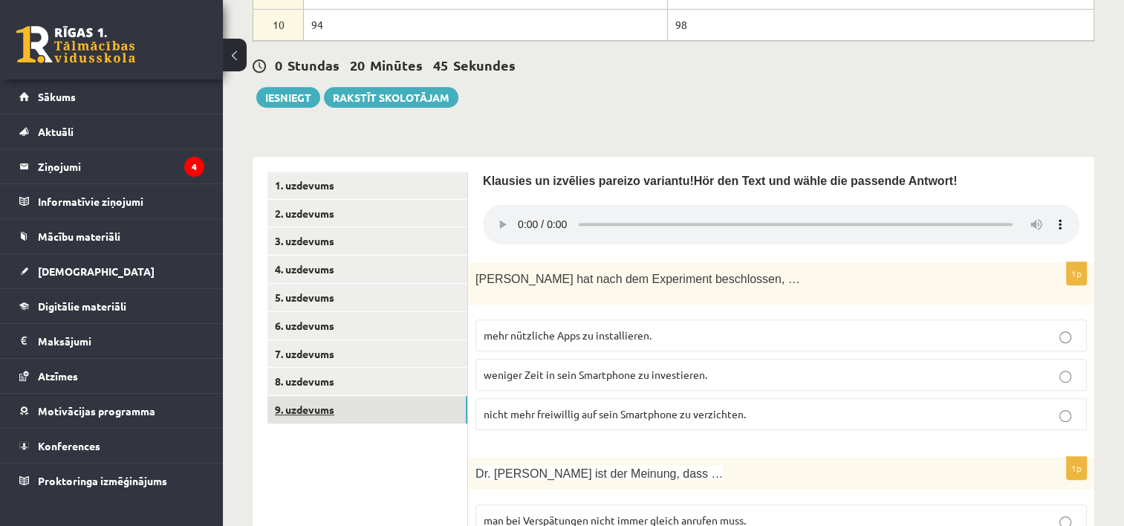
click at [330, 408] on link "9. uzdevums" at bounding box center [367, 409] width 200 height 27
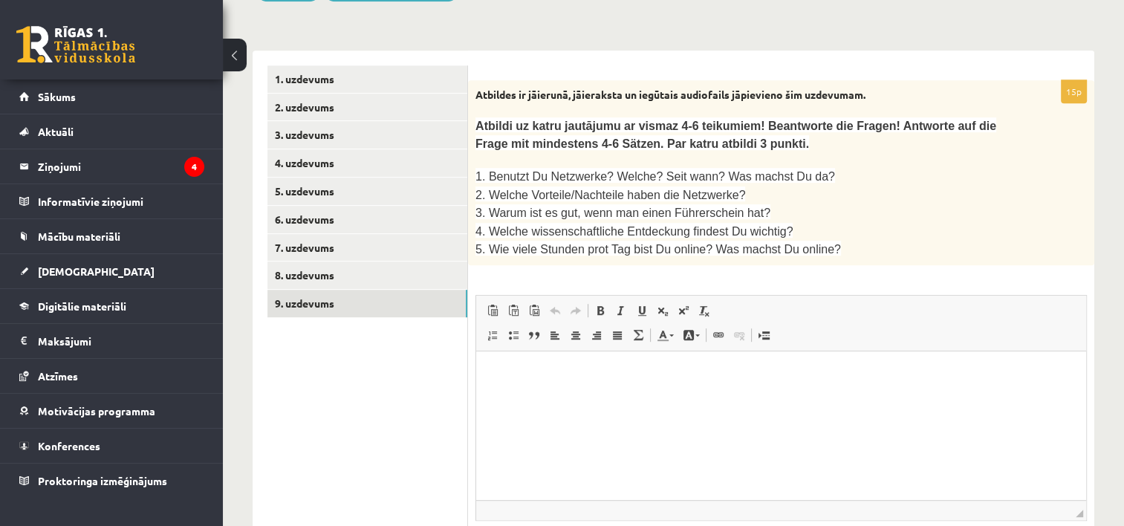
scroll to position [763, 0]
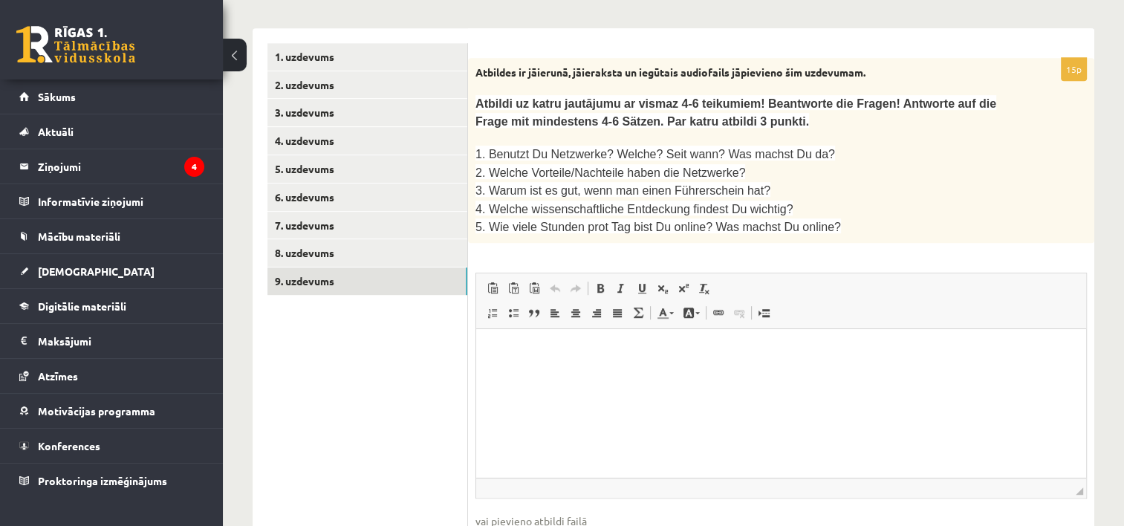
click at [897, 374] on html at bounding box center [781, 351] width 610 height 45
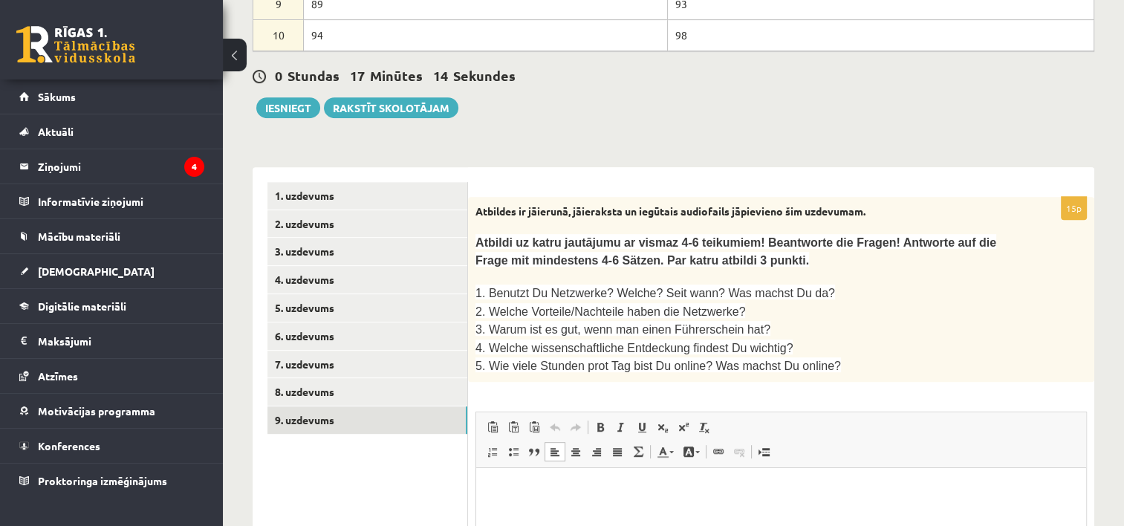
scroll to position [631, 0]
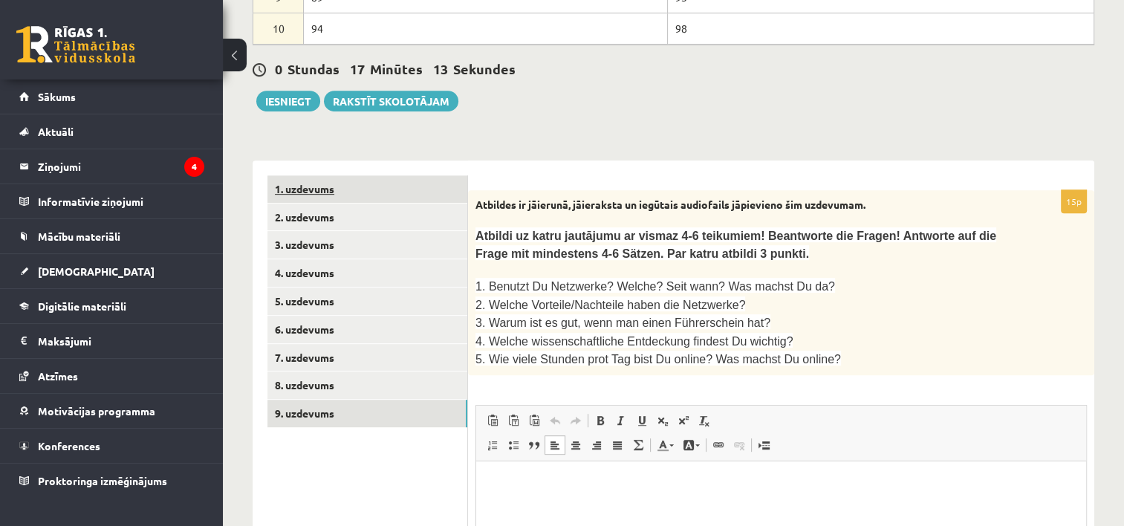
click at [318, 195] on link "1. uzdevums" at bounding box center [367, 188] width 200 height 27
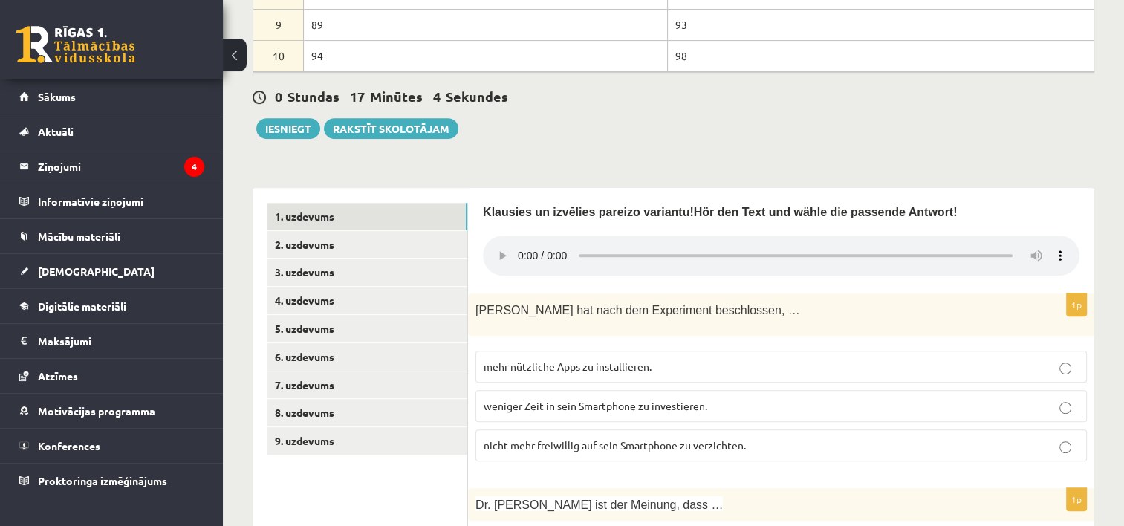
scroll to position [588, 0]
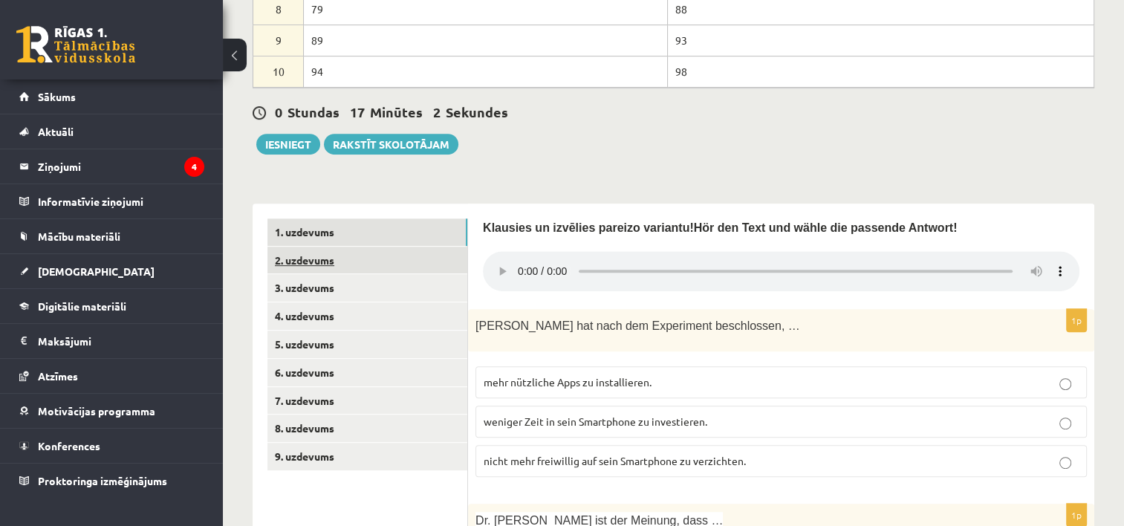
click at [295, 259] on link "2. uzdevums" at bounding box center [367, 260] width 200 height 27
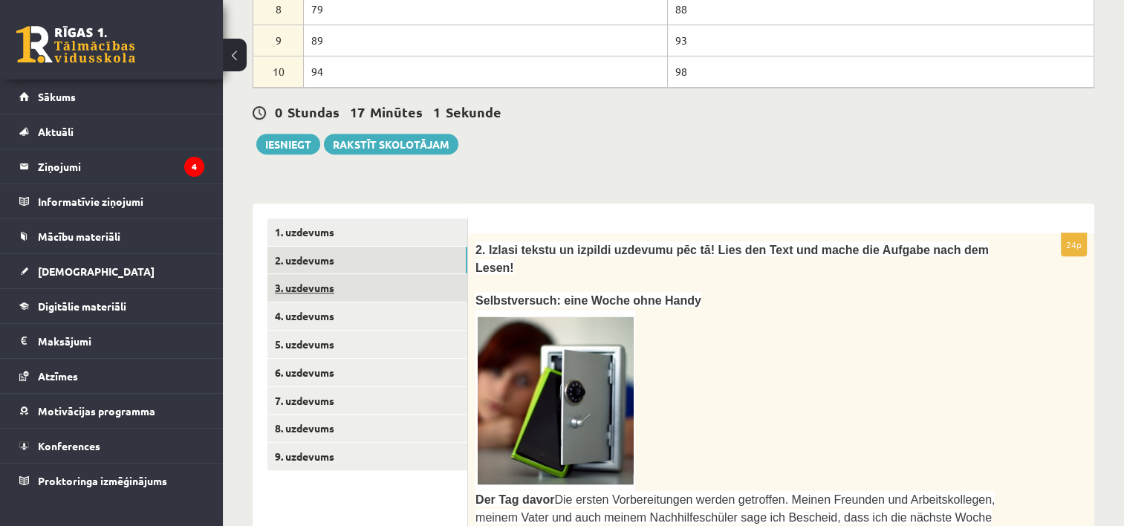
scroll to position [0, 0]
click at [316, 290] on link "3. uzdevums" at bounding box center [367, 287] width 200 height 27
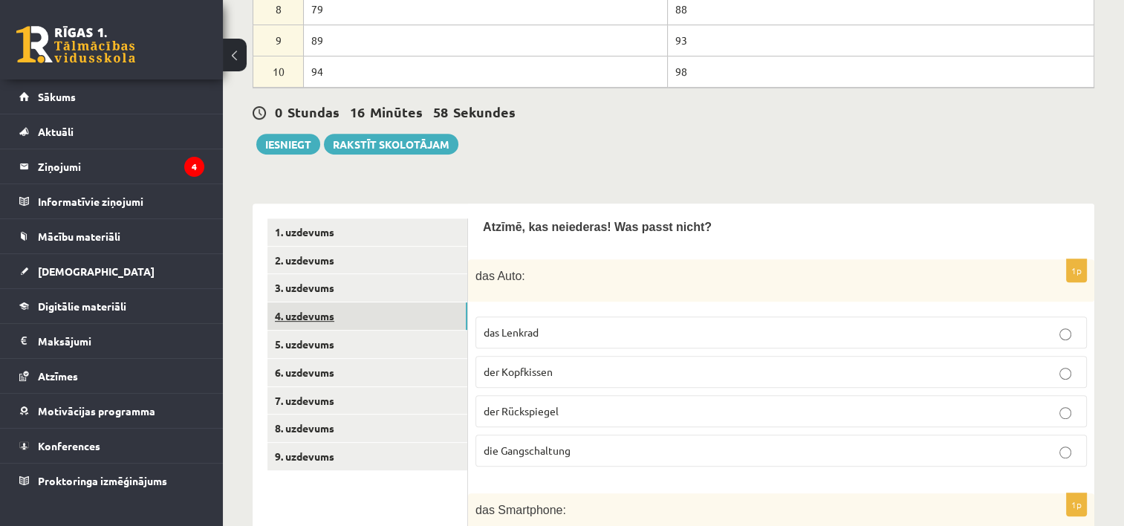
click at [326, 318] on link "4. uzdevums" at bounding box center [367, 315] width 200 height 27
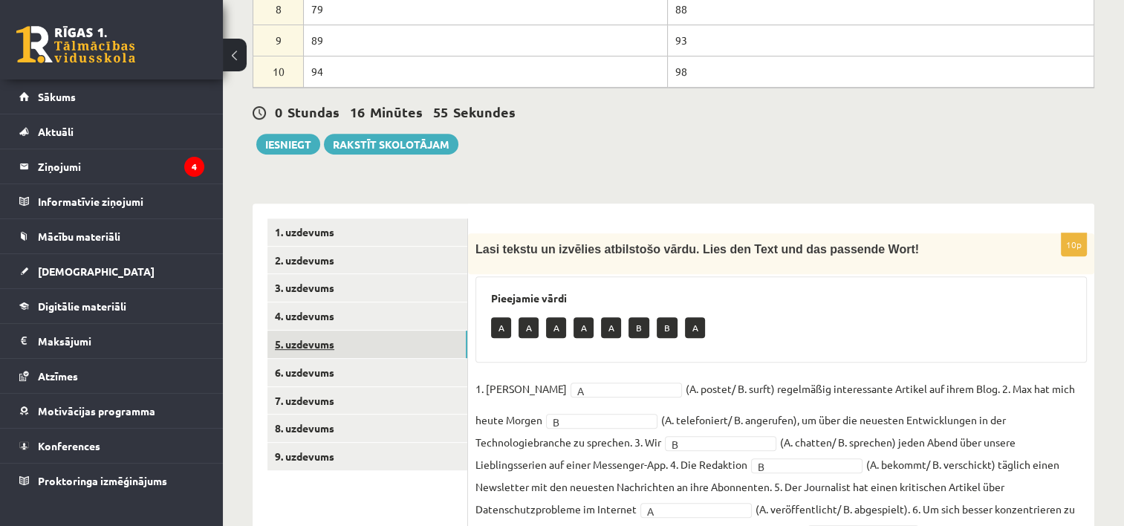
click at [326, 348] on link "5. uzdevums" at bounding box center [367, 344] width 200 height 27
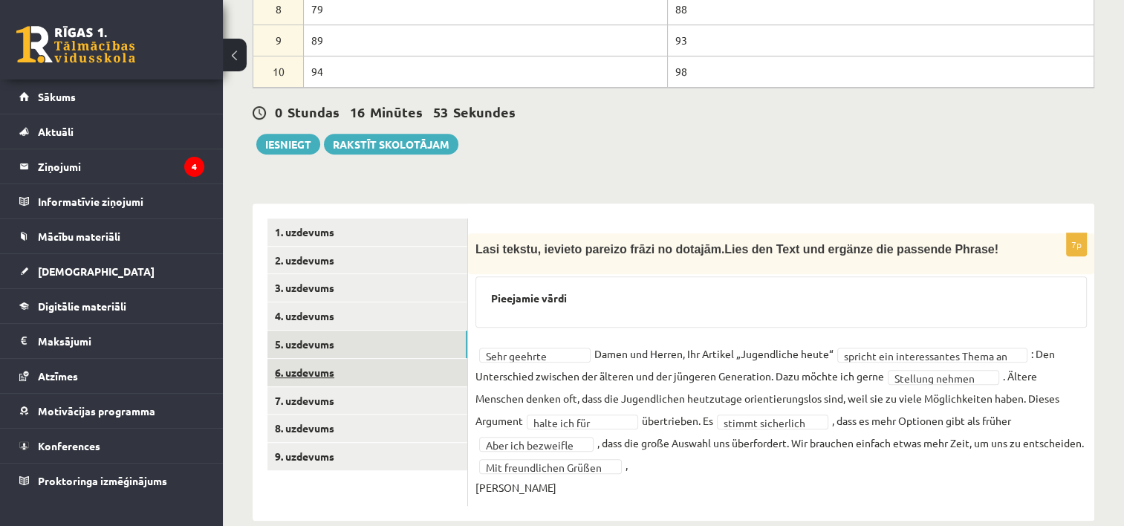
click at [325, 368] on link "6. uzdevums" at bounding box center [367, 372] width 200 height 27
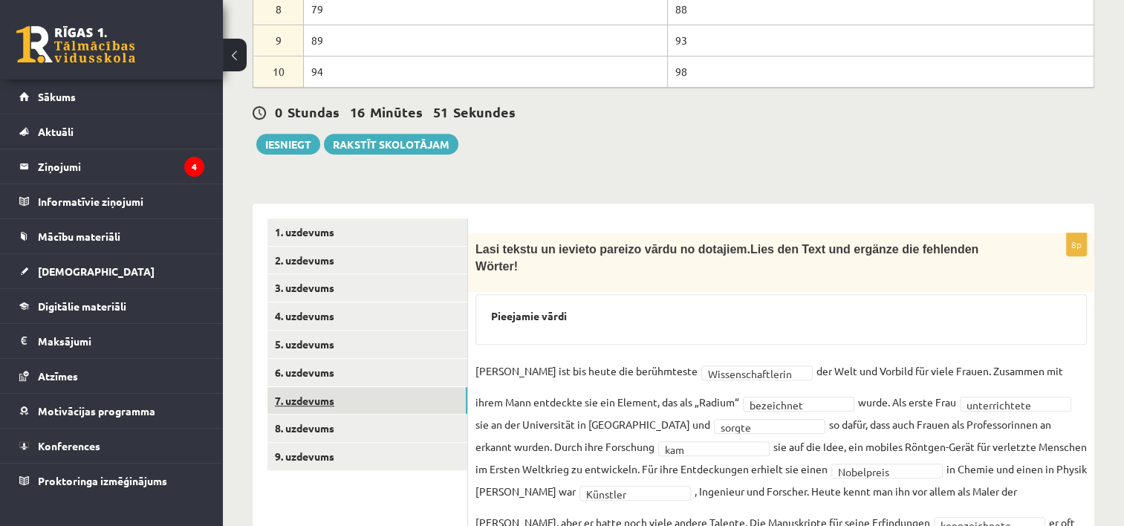
click at [325, 394] on link "7. uzdevums" at bounding box center [367, 400] width 200 height 27
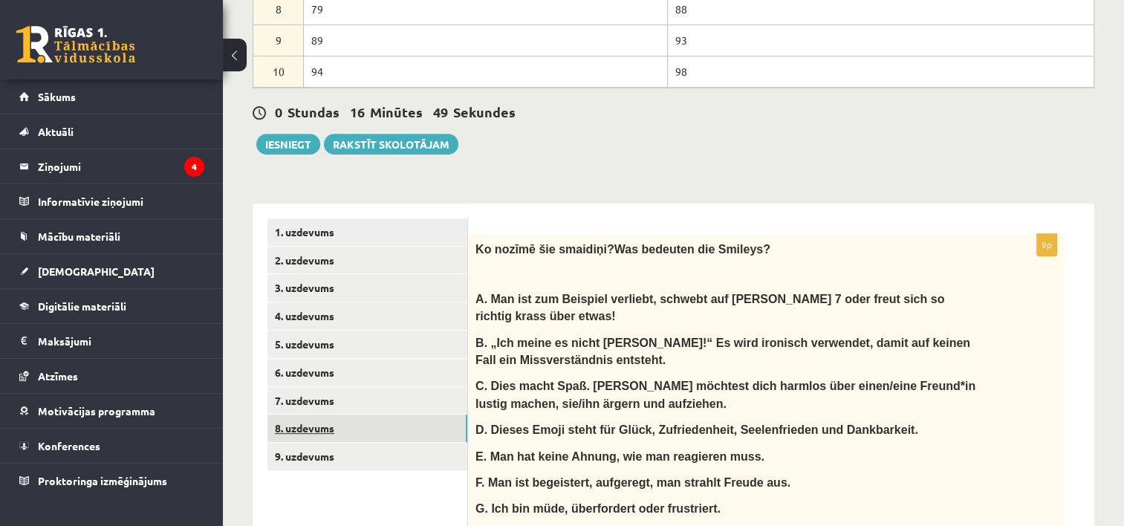
click at [330, 422] on link "8. uzdevums" at bounding box center [367, 427] width 200 height 27
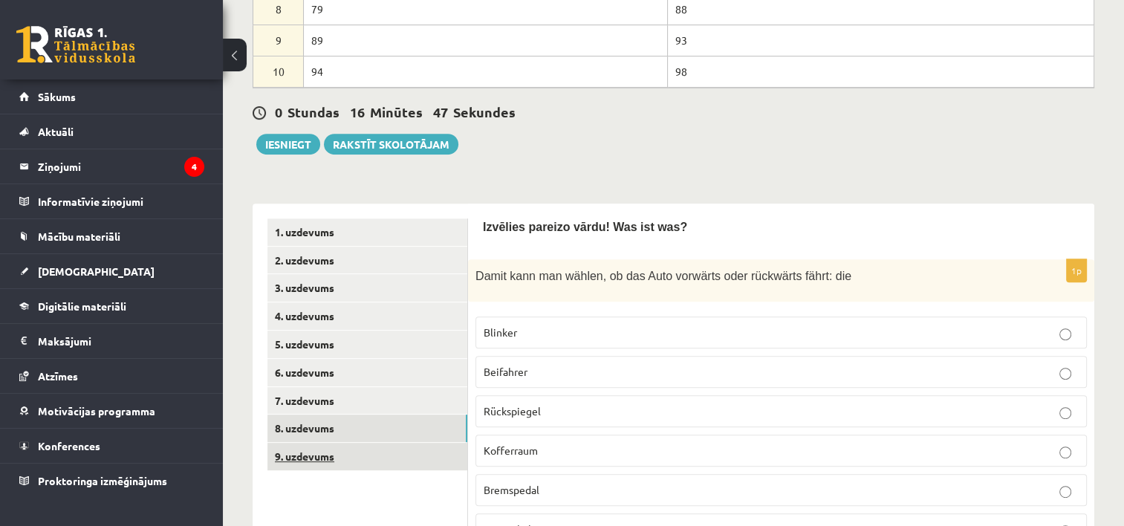
click at [345, 454] on link "9. uzdevums" at bounding box center [367, 456] width 200 height 27
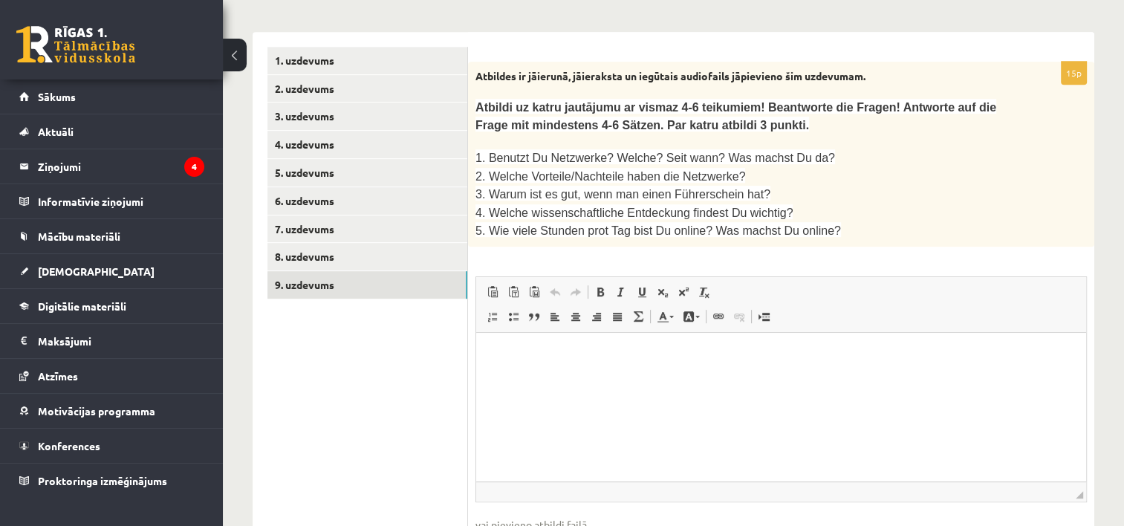
scroll to position [758, 0]
click at [811, 380] on html at bounding box center [781, 356] width 610 height 45
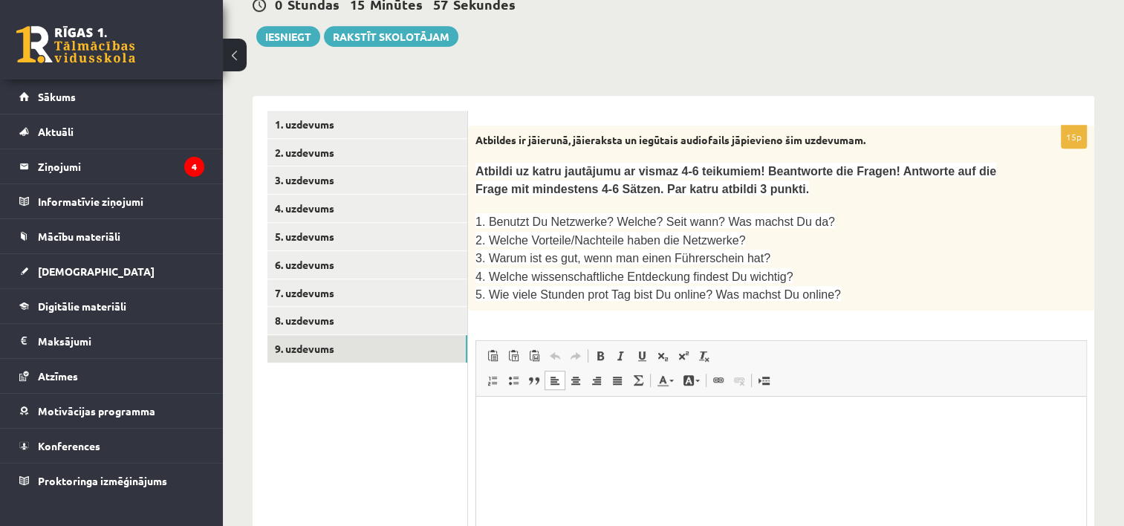
scroll to position [692, 0]
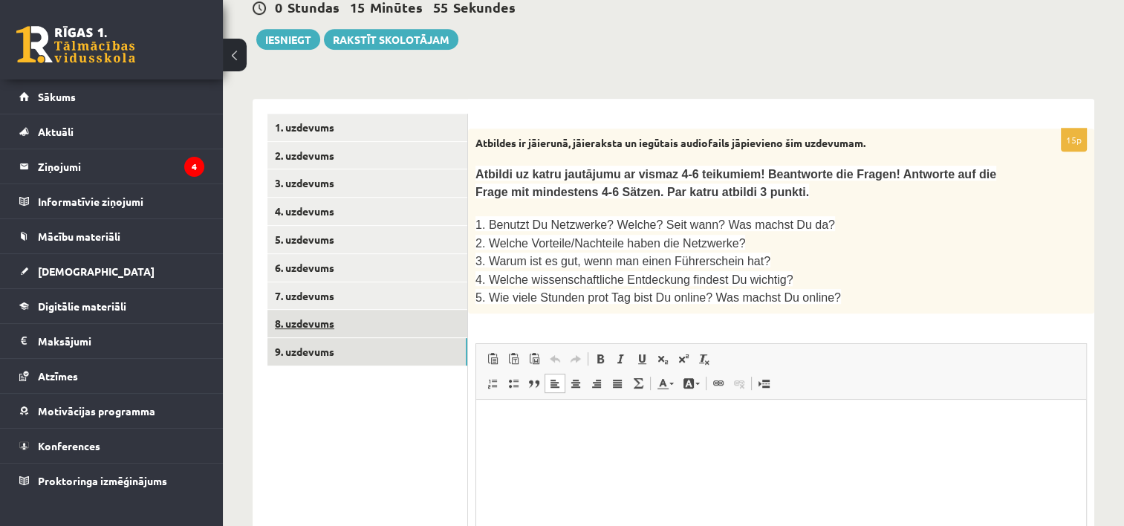
click at [330, 326] on link "8. uzdevums" at bounding box center [367, 323] width 200 height 27
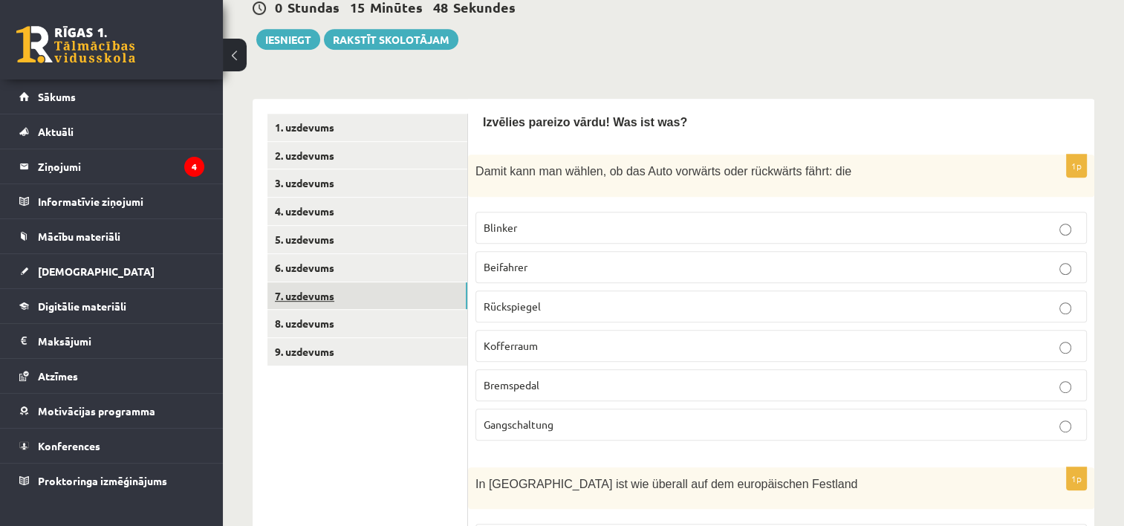
click at [328, 287] on link "7. uzdevums" at bounding box center [367, 295] width 200 height 27
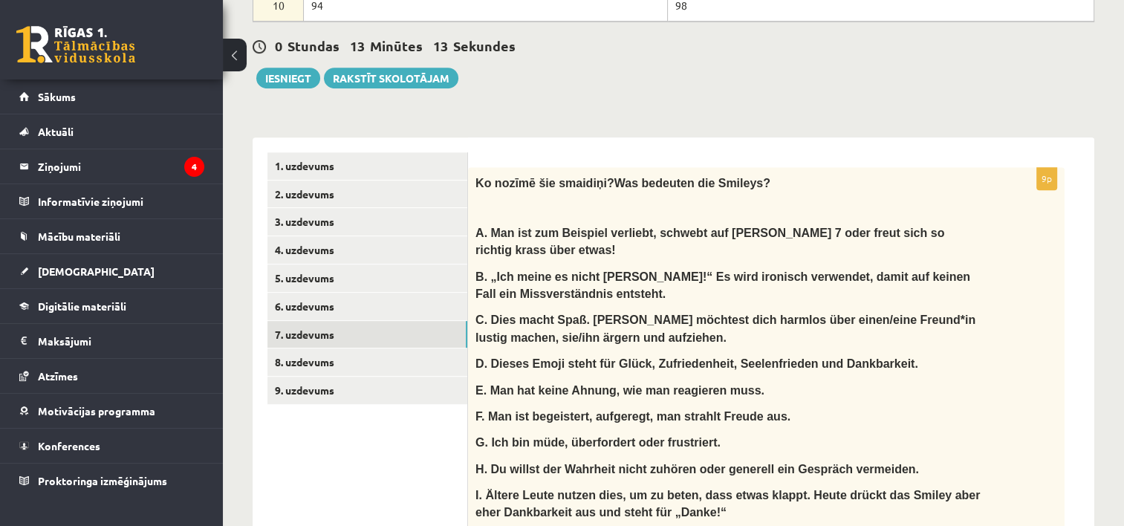
scroll to position [625, 0]
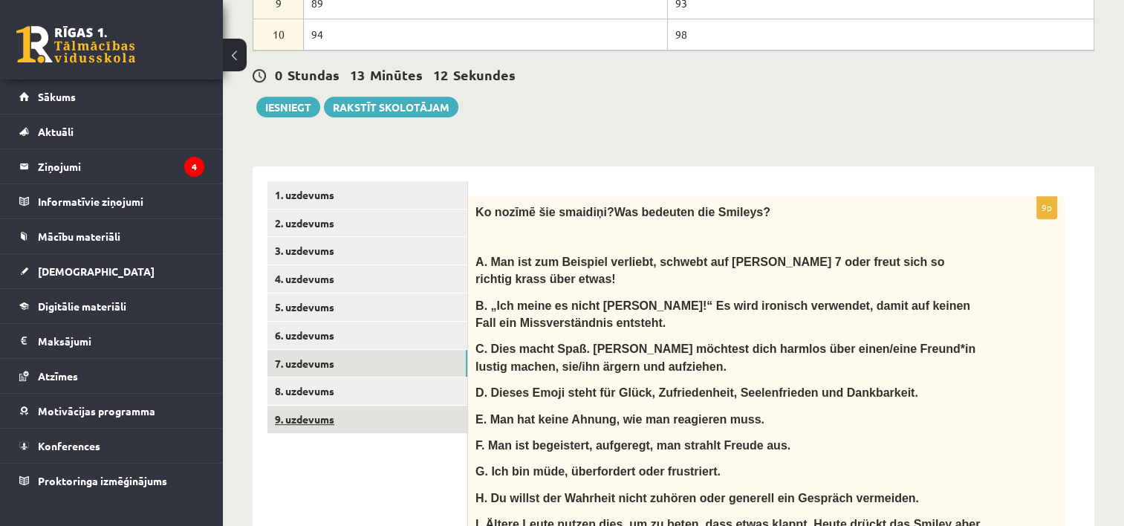
click at [290, 416] on link "9. uzdevums" at bounding box center [367, 419] width 200 height 27
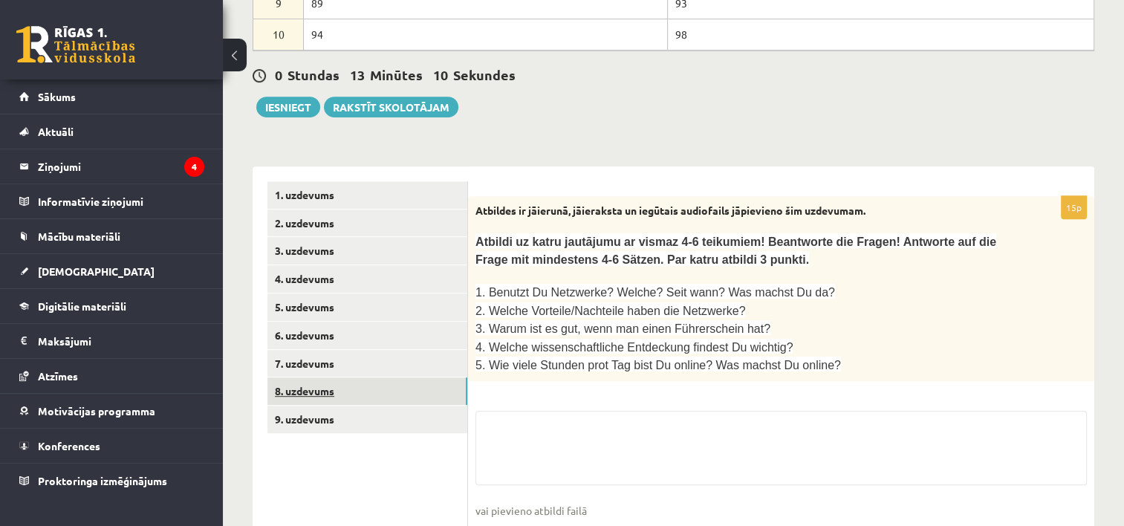
click at [320, 393] on link "8. uzdevums" at bounding box center [367, 390] width 200 height 27
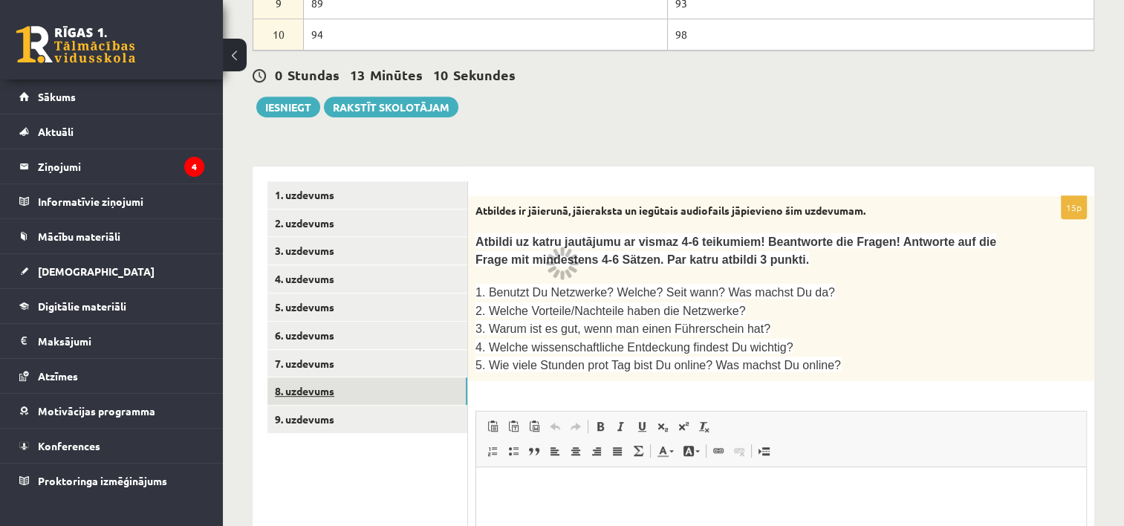
scroll to position [0, 0]
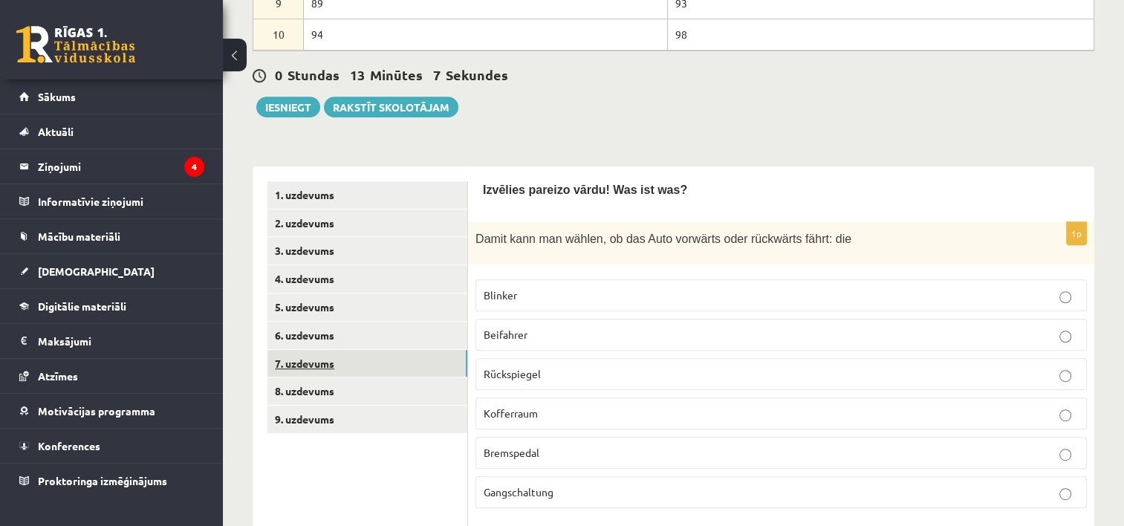
click at [316, 360] on link "7. uzdevums" at bounding box center [367, 363] width 200 height 27
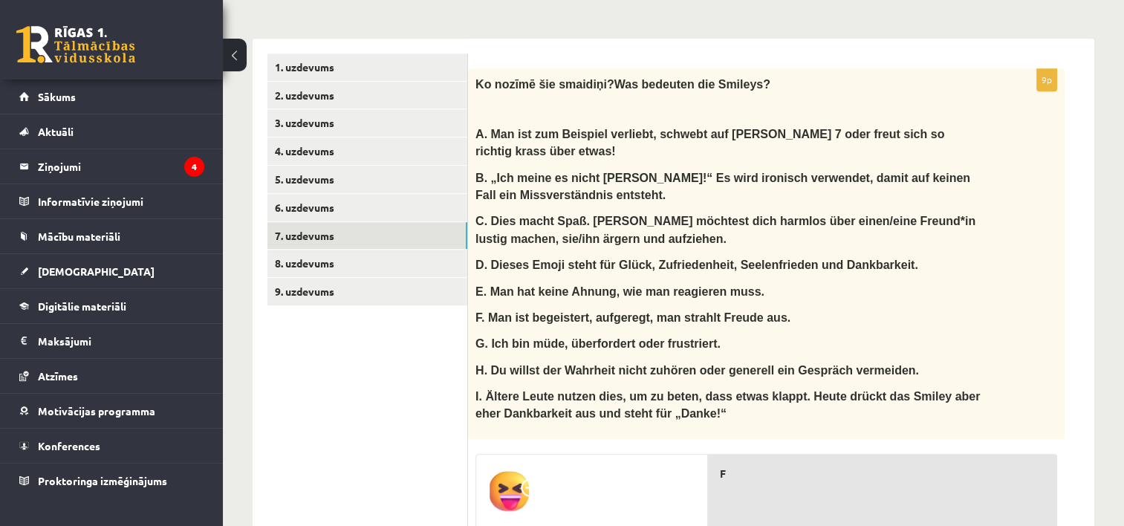
scroll to position [689, 0]
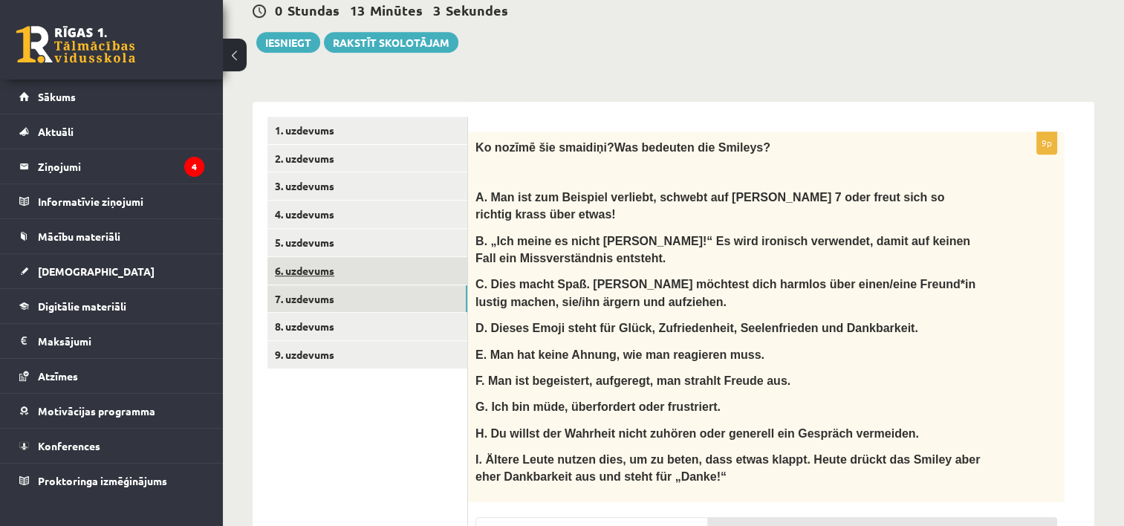
click at [313, 265] on link "6. uzdevums" at bounding box center [367, 270] width 200 height 27
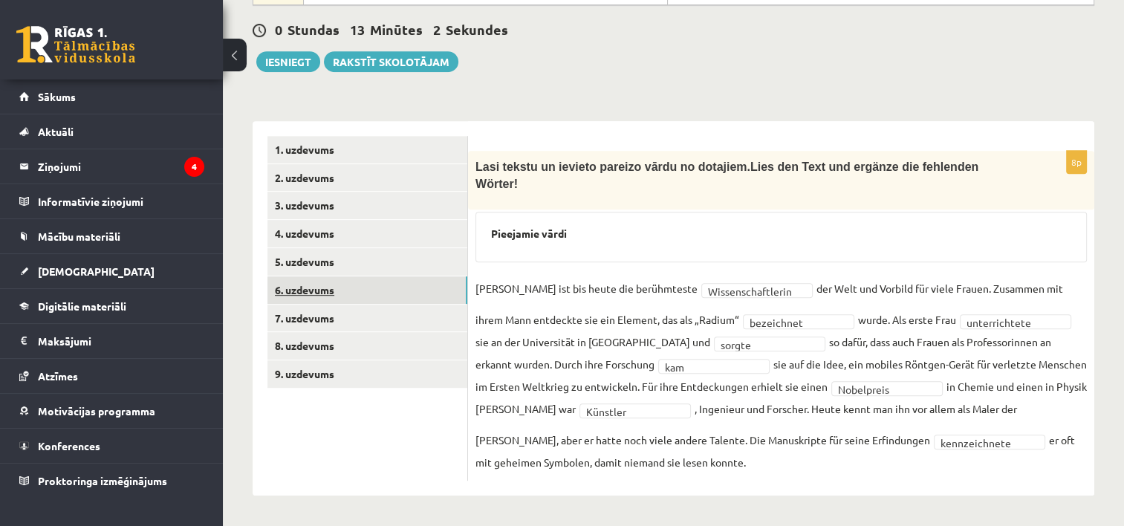
scroll to position [650, 0]
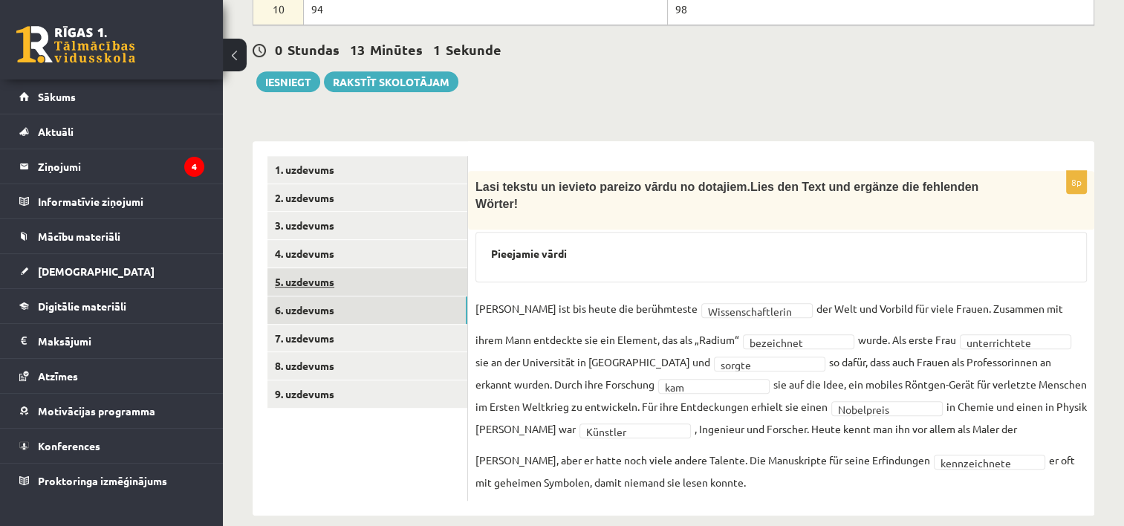
click at [318, 278] on link "5. uzdevums" at bounding box center [367, 281] width 200 height 27
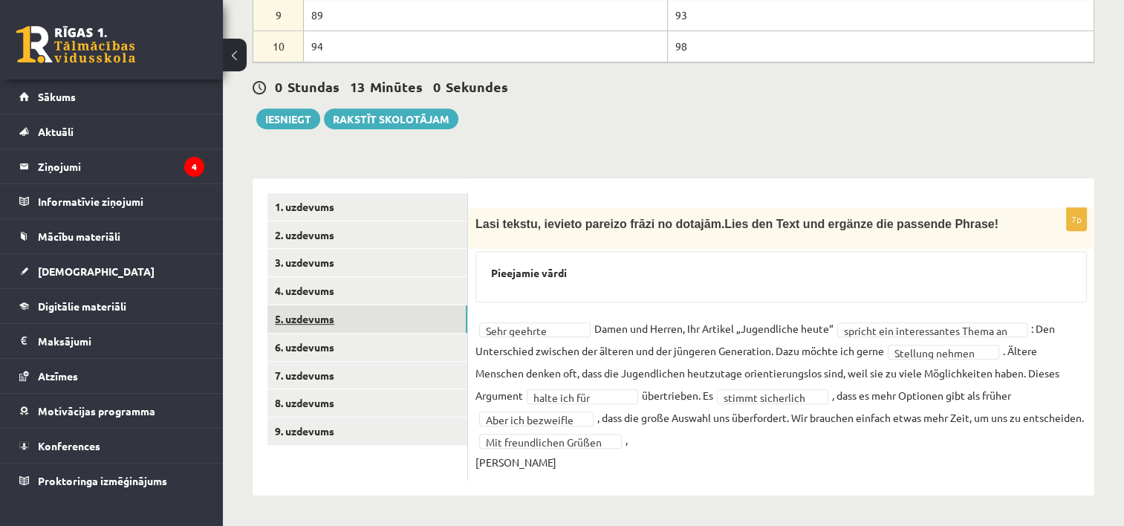
scroll to position [632, 0]
click at [319, 277] on link "4. uzdevums" at bounding box center [367, 290] width 200 height 27
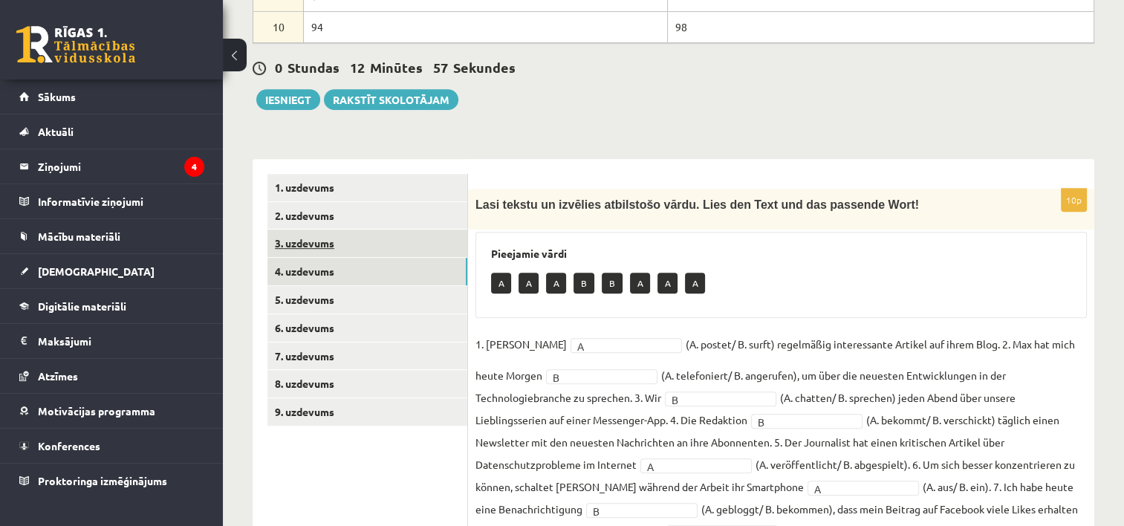
click at [311, 245] on link "3. uzdevums" at bounding box center [367, 243] width 200 height 27
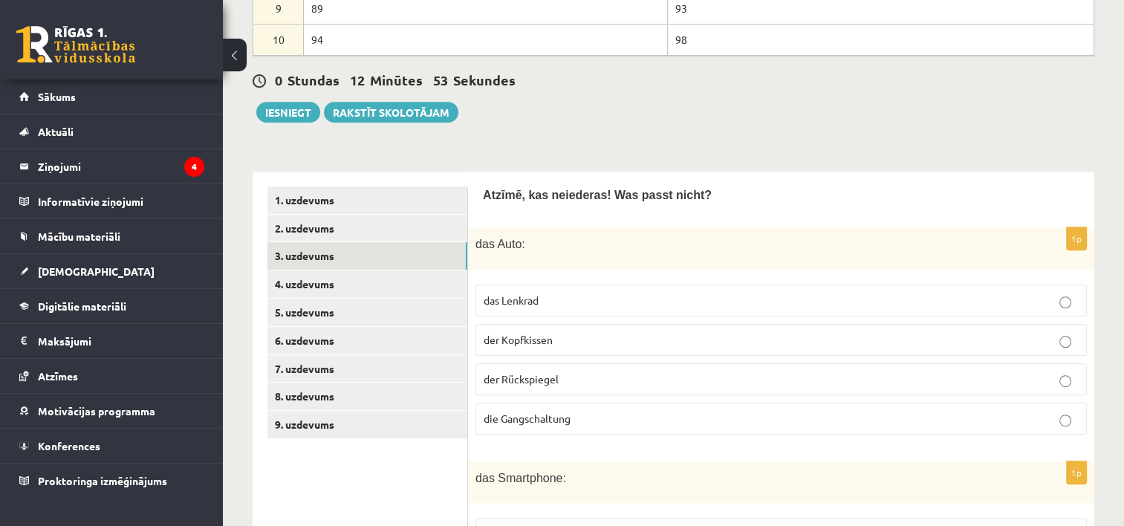
scroll to position [599, 0]
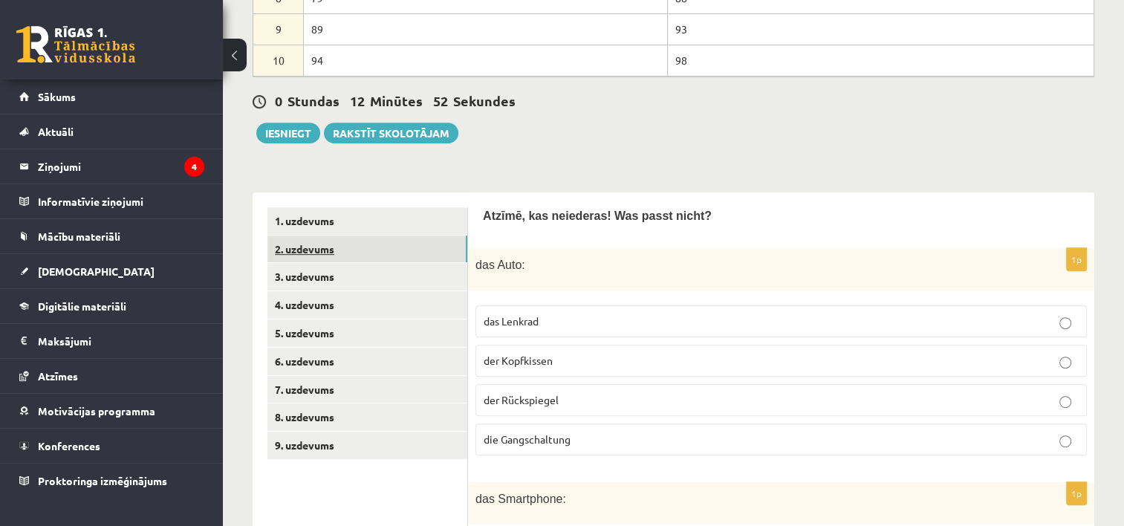
click at [343, 250] on link "2. uzdevums" at bounding box center [367, 248] width 200 height 27
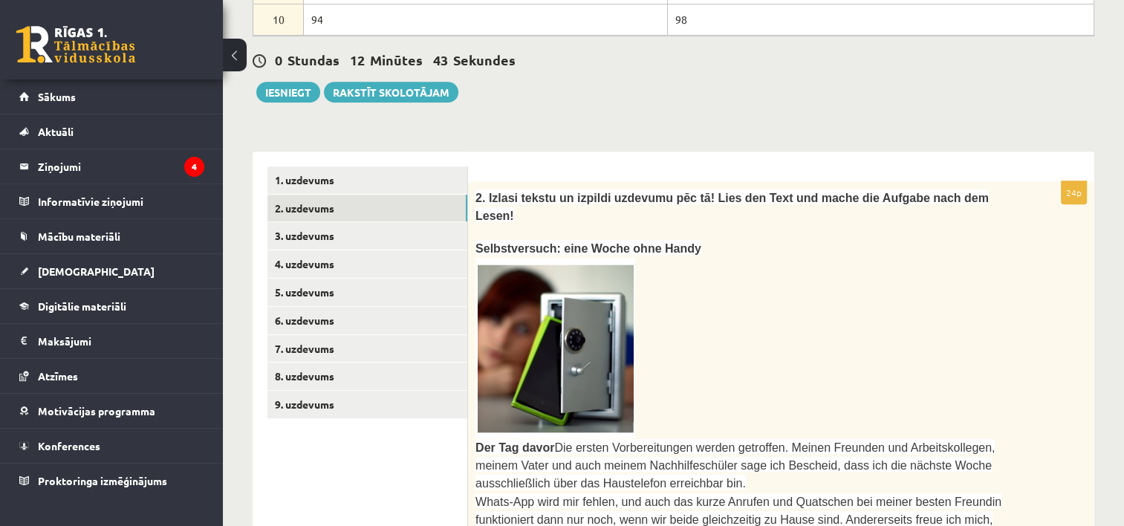
scroll to position [626, 0]
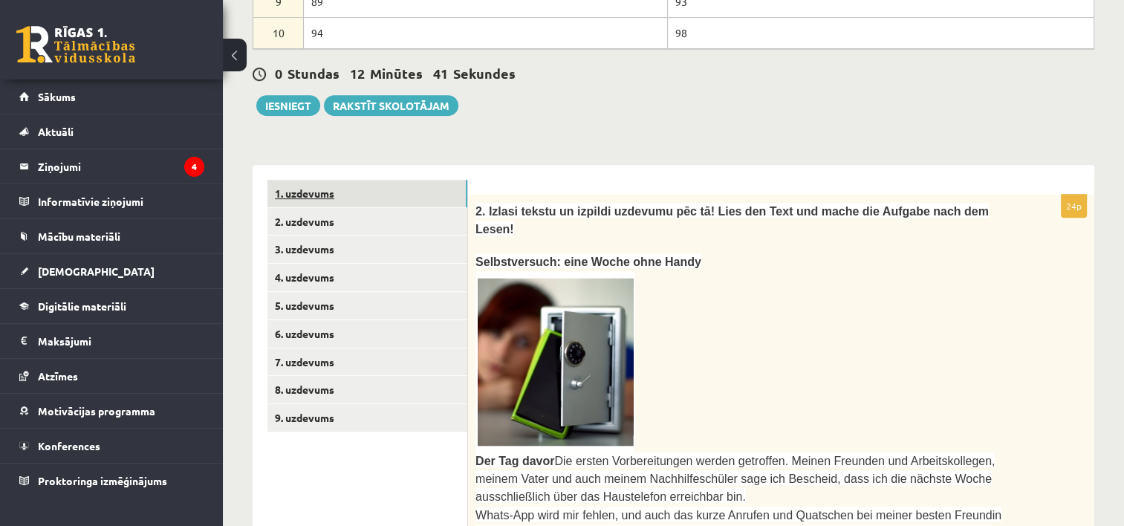
click at [346, 196] on link "1. uzdevums" at bounding box center [367, 193] width 200 height 27
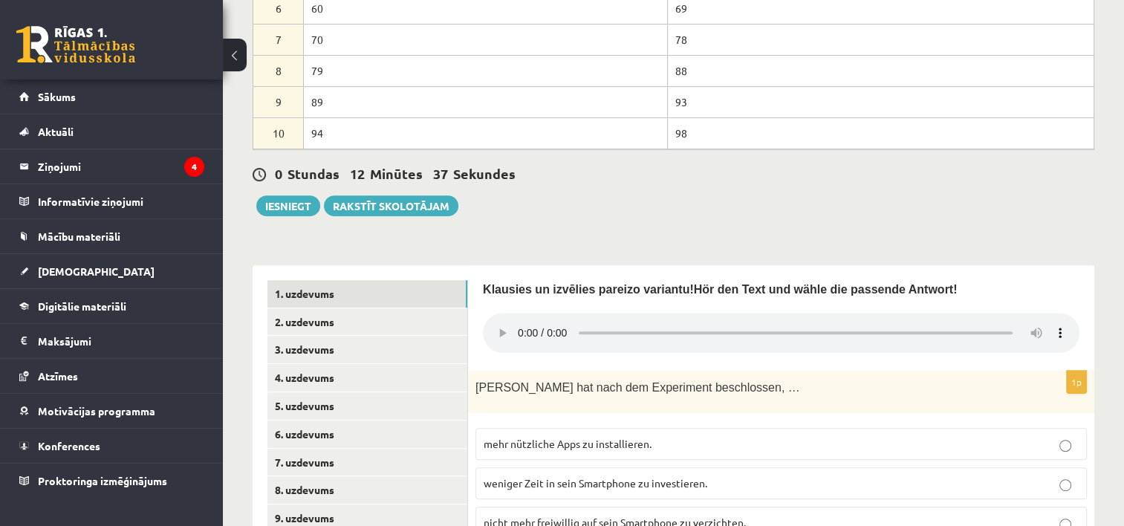
scroll to position [520, 0]
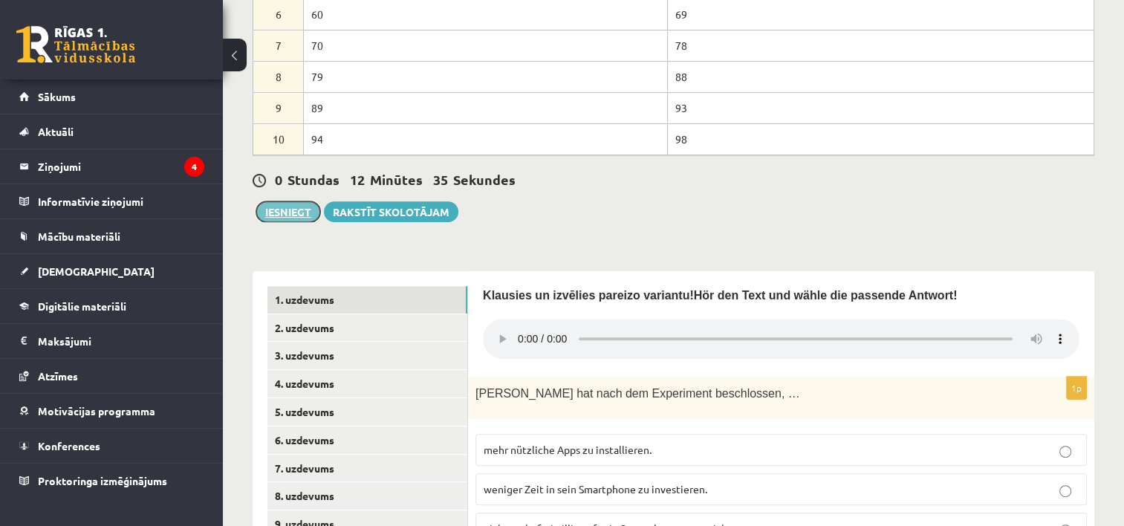
click at [279, 207] on button "Iesniegt" at bounding box center [288, 211] width 64 height 21
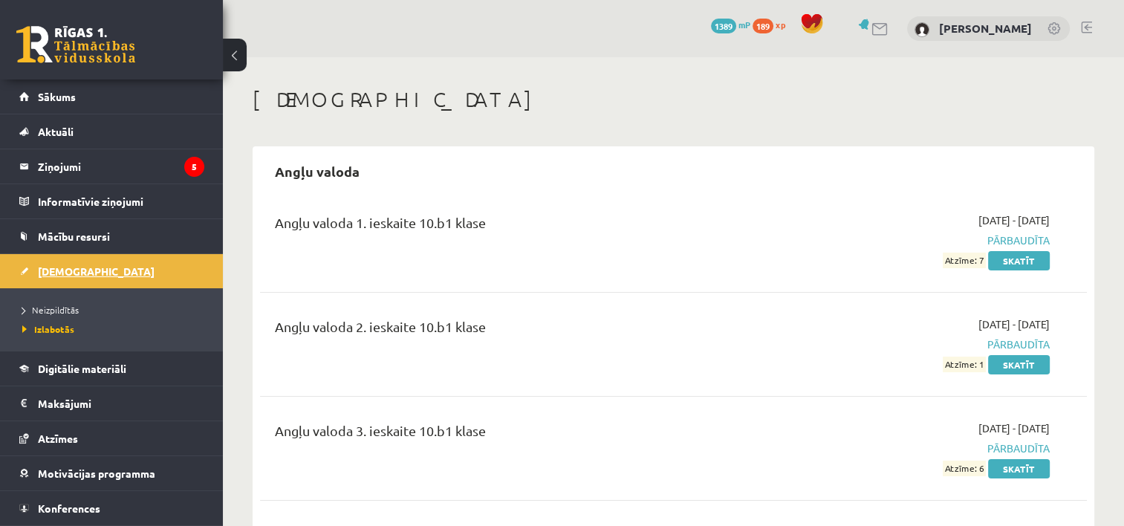
click at [66, 264] on span "[DEMOGRAPHIC_DATA]" at bounding box center [96, 270] width 117 height 13
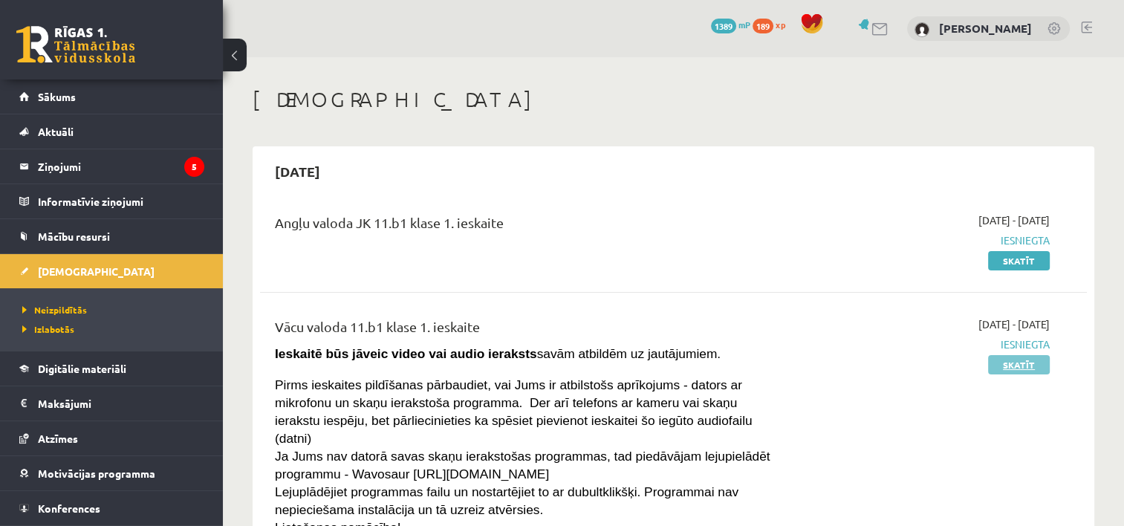
click at [1032, 360] on link "Skatīt" at bounding box center [1019, 364] width 62 height 19
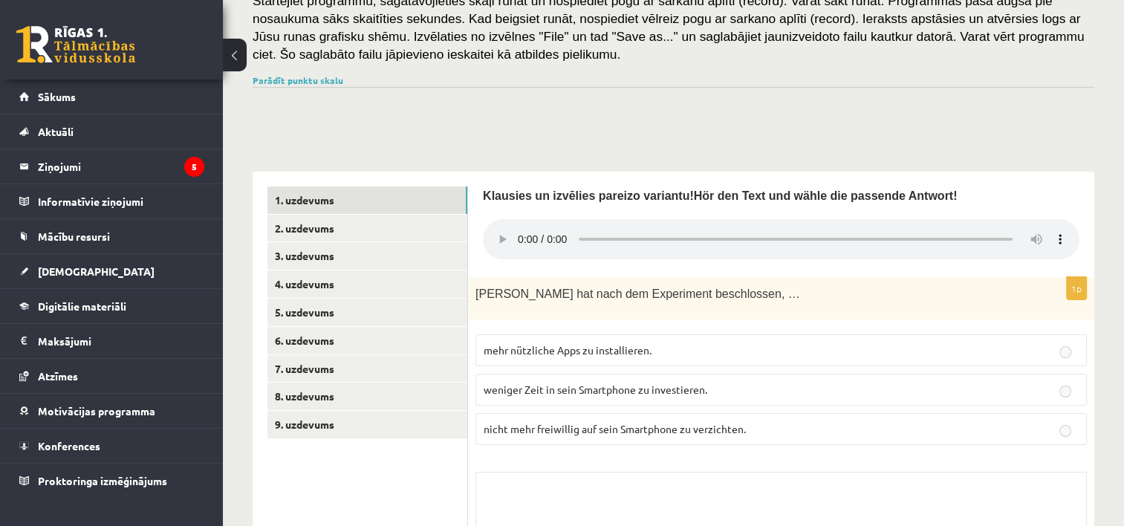
scroll to position [230, 0]
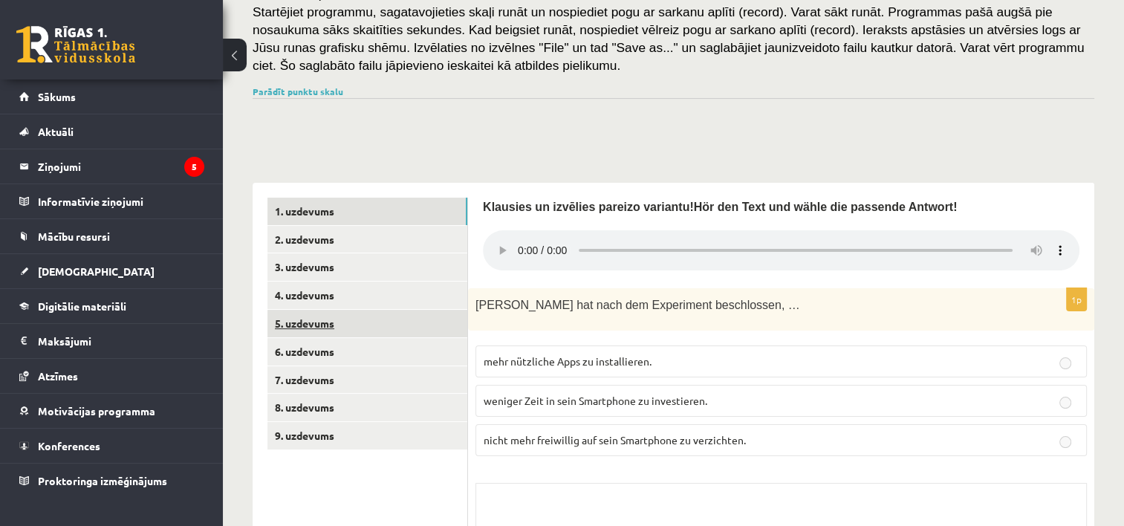
click at [306, 324] on link "5. uzdevums" at bounding box center [367, 323] width 200 height 27
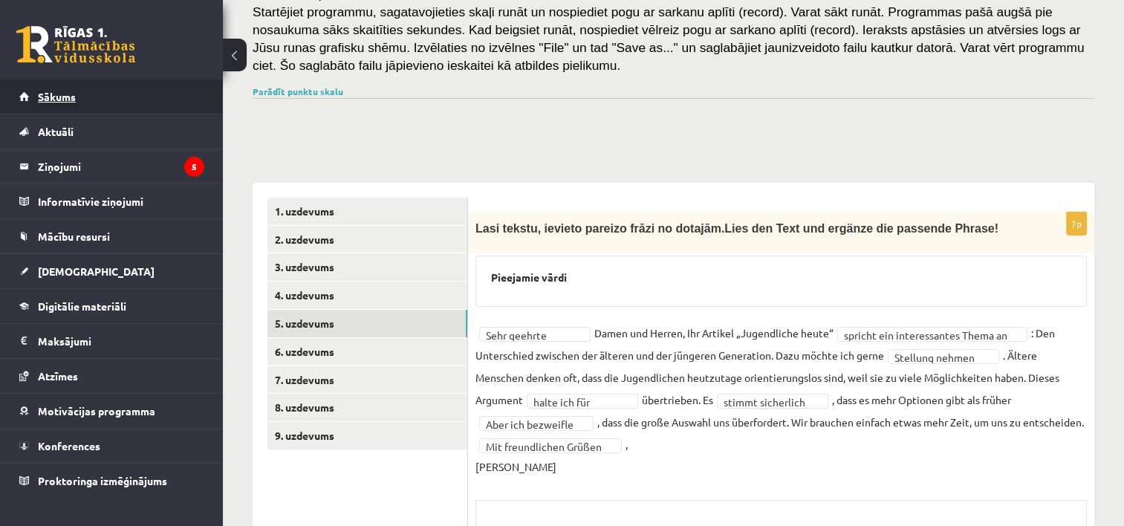
click at [140, 105] on link "Sākums" at bounding box center [111, 96] width 185 height 34
